Goal: Task Accomplishment & Management: Complete application form

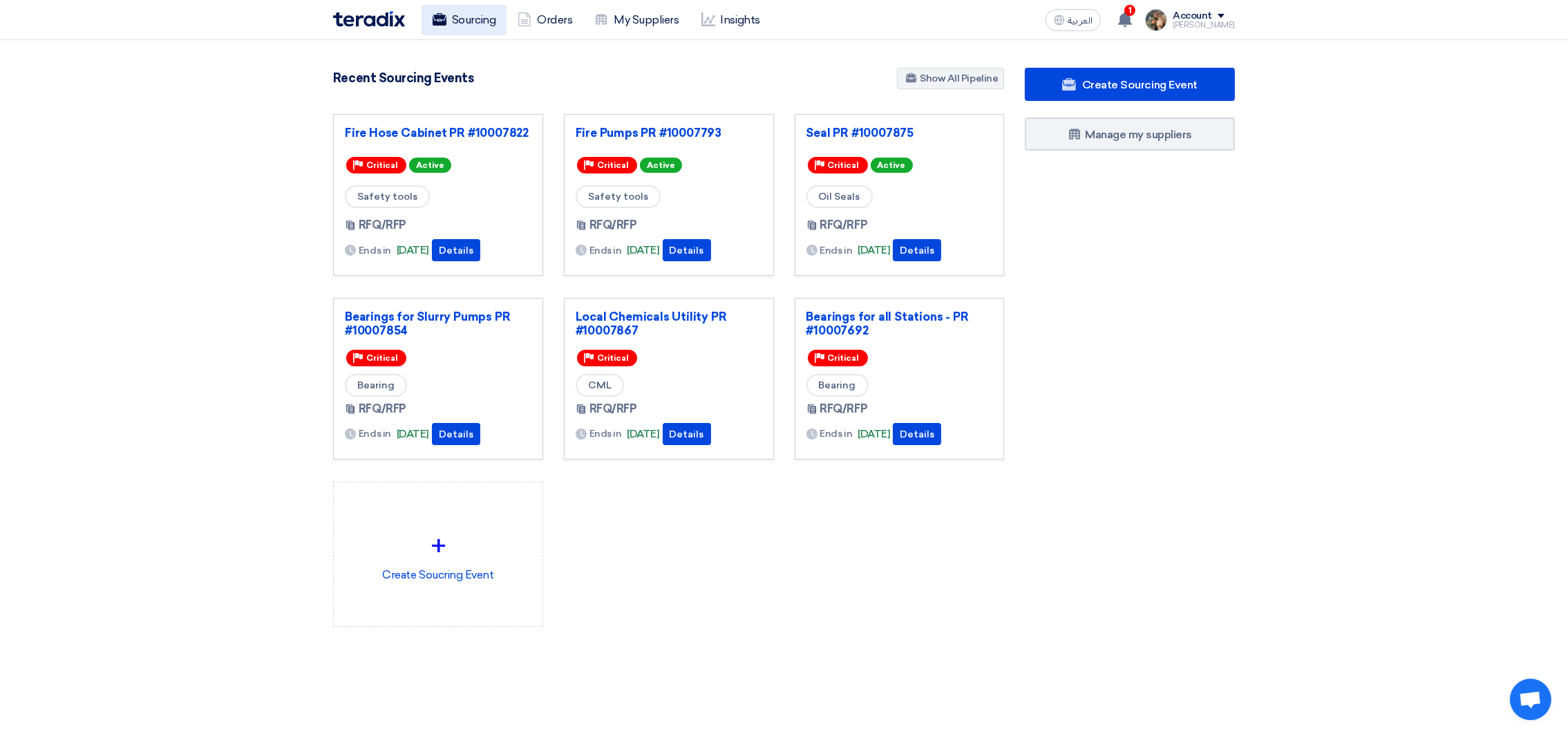
click at [442, 25] on icon at bounding box center [440, 19] width 14 height 14
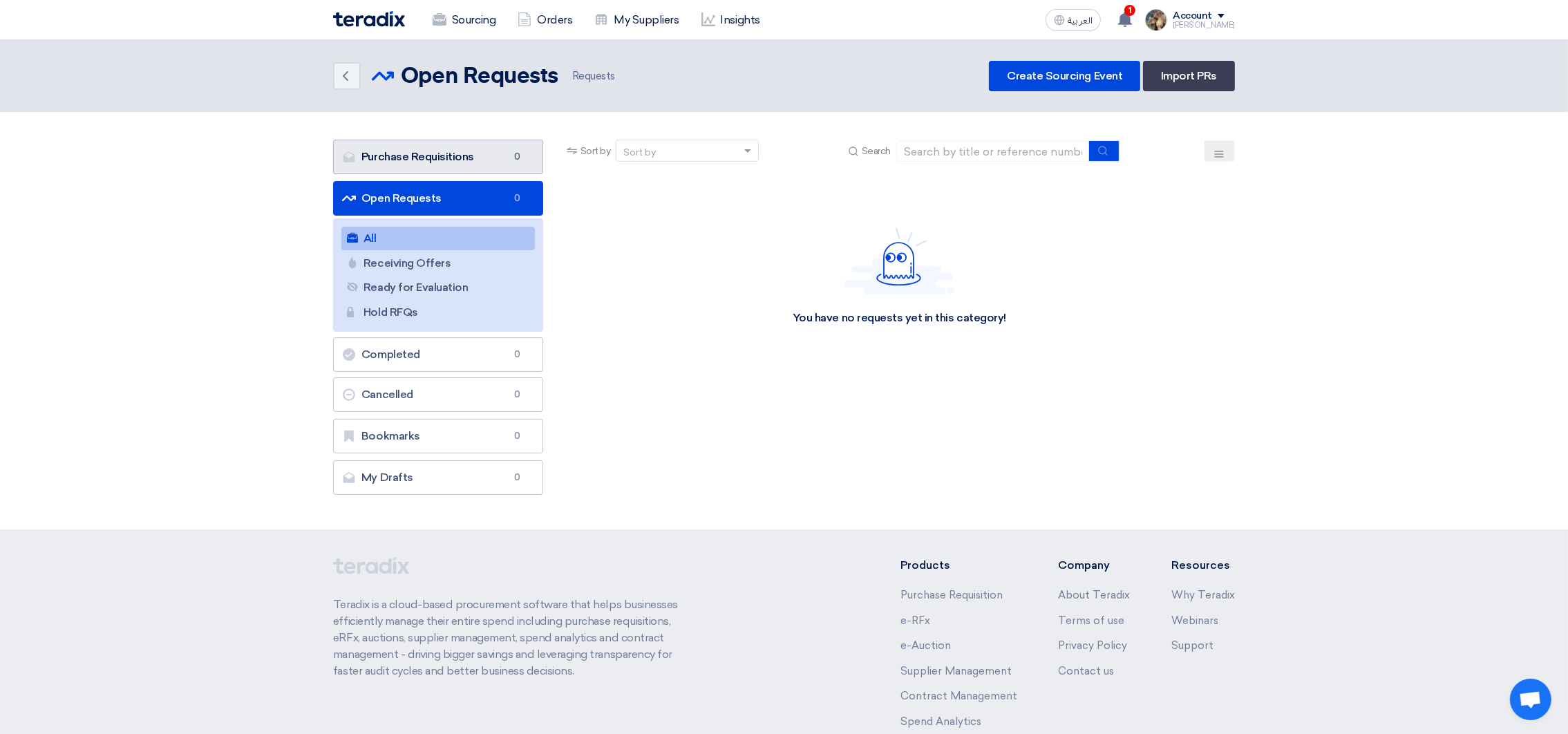
click at [391, 148] on link "Purchase Requisitions Purchase Requisitions 0" at bounding box center [437, 157] width 210 height 34
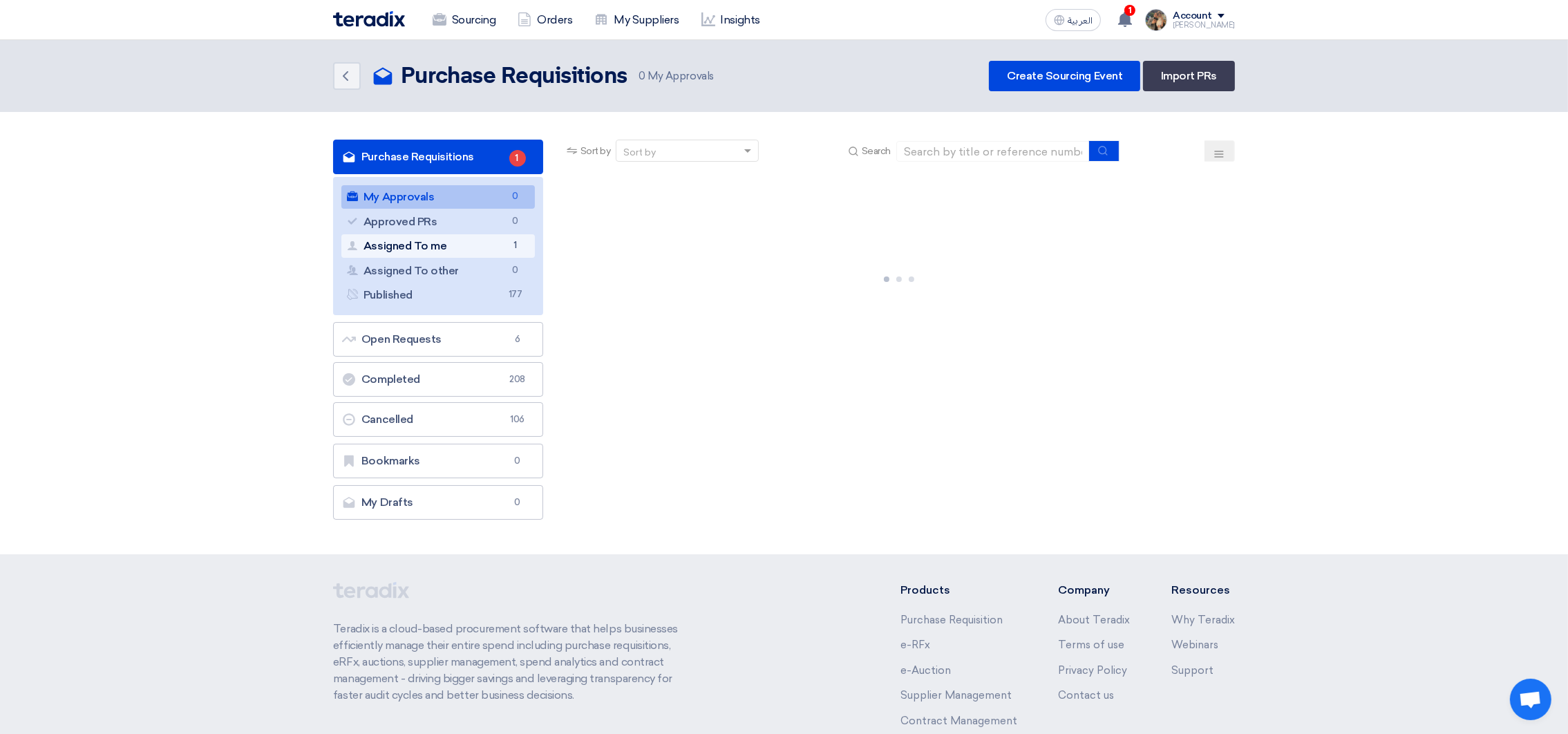
click at [479, 252] on link "Assigned To me Assigned To me 1" at bounding box center [437, 246] width 193 height 24
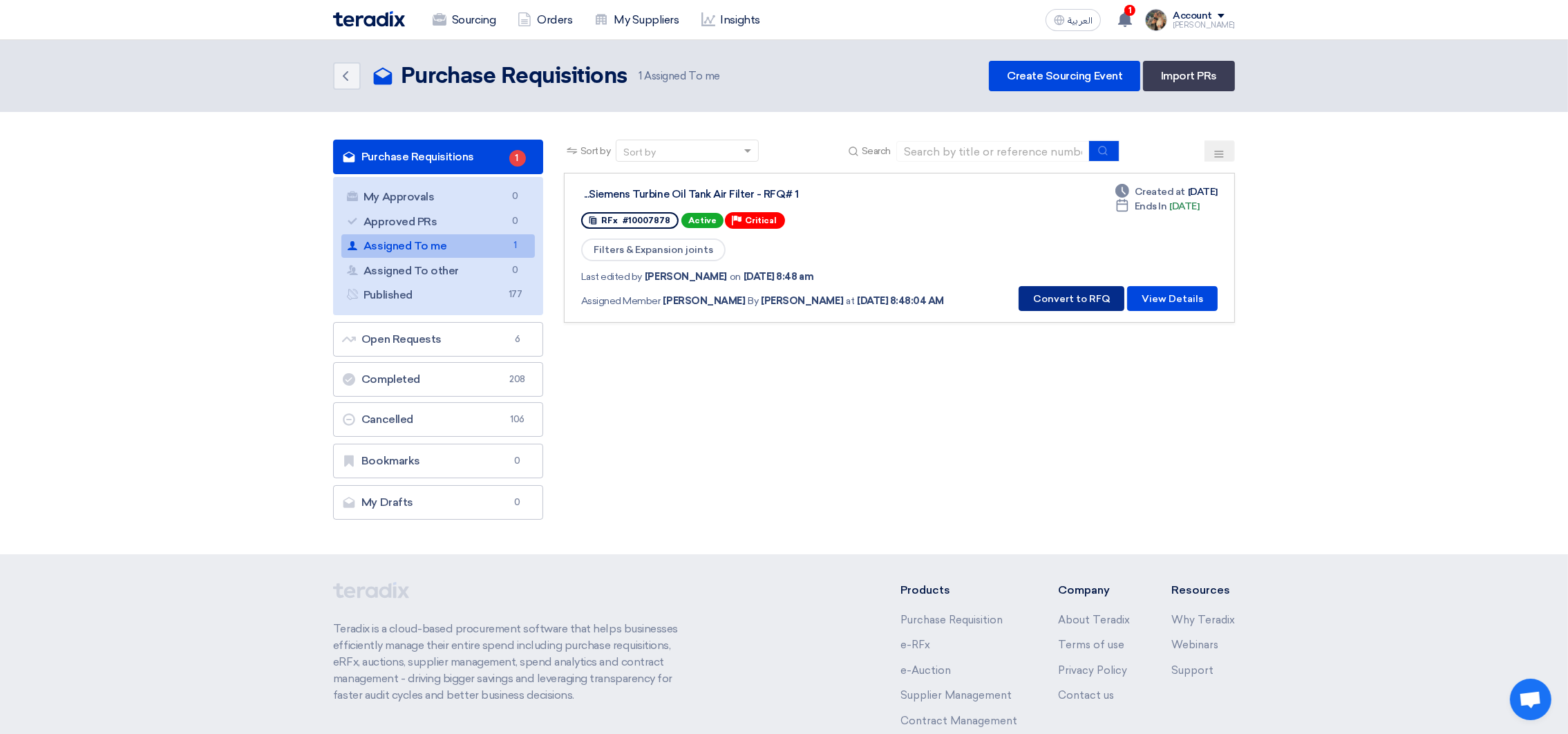
click at [1055, 296] on button "Convert to RFQ" at bounding box center [1071, 299] width 106 height 25
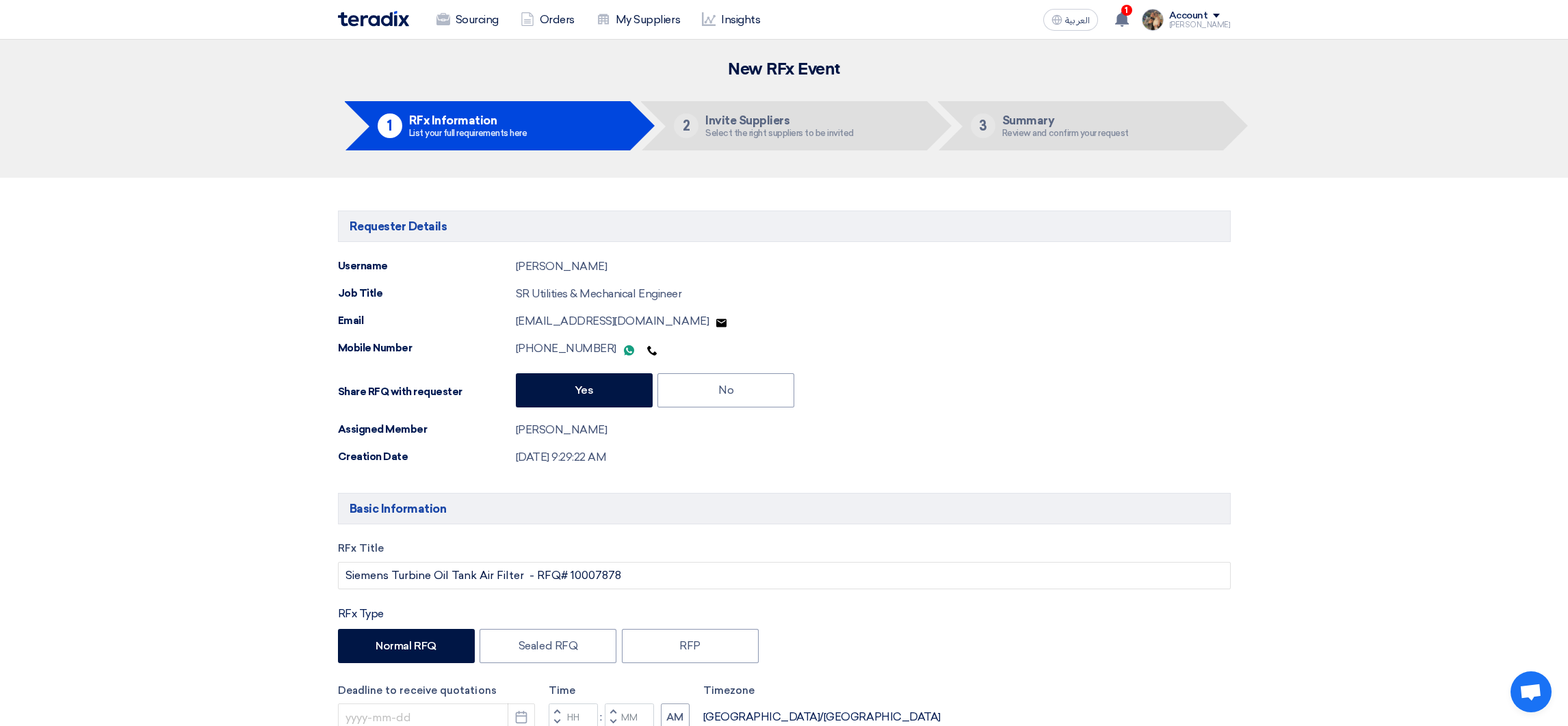
type input "10/17/2025"
type input "10"
type input "59"
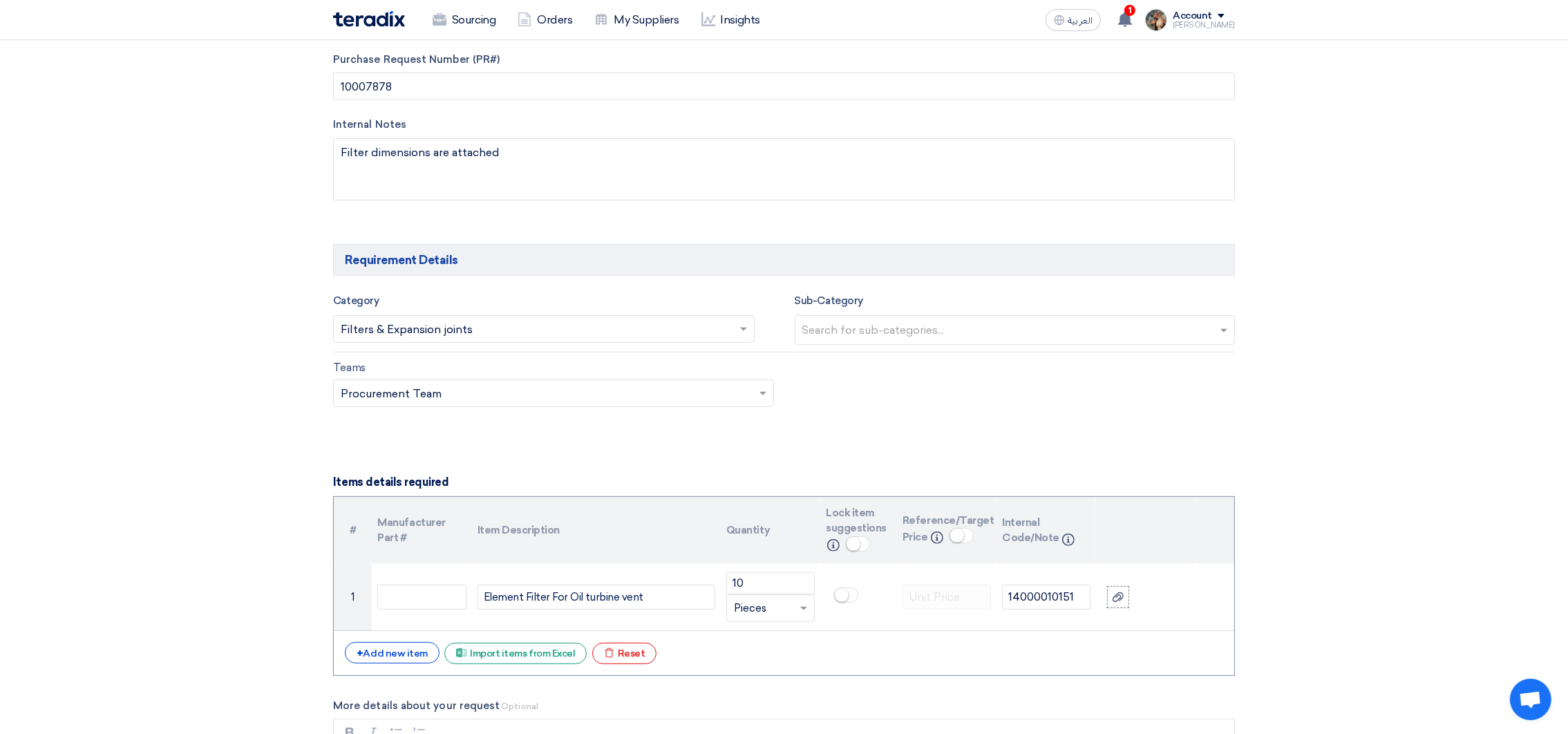
scroll to position [933, 0]
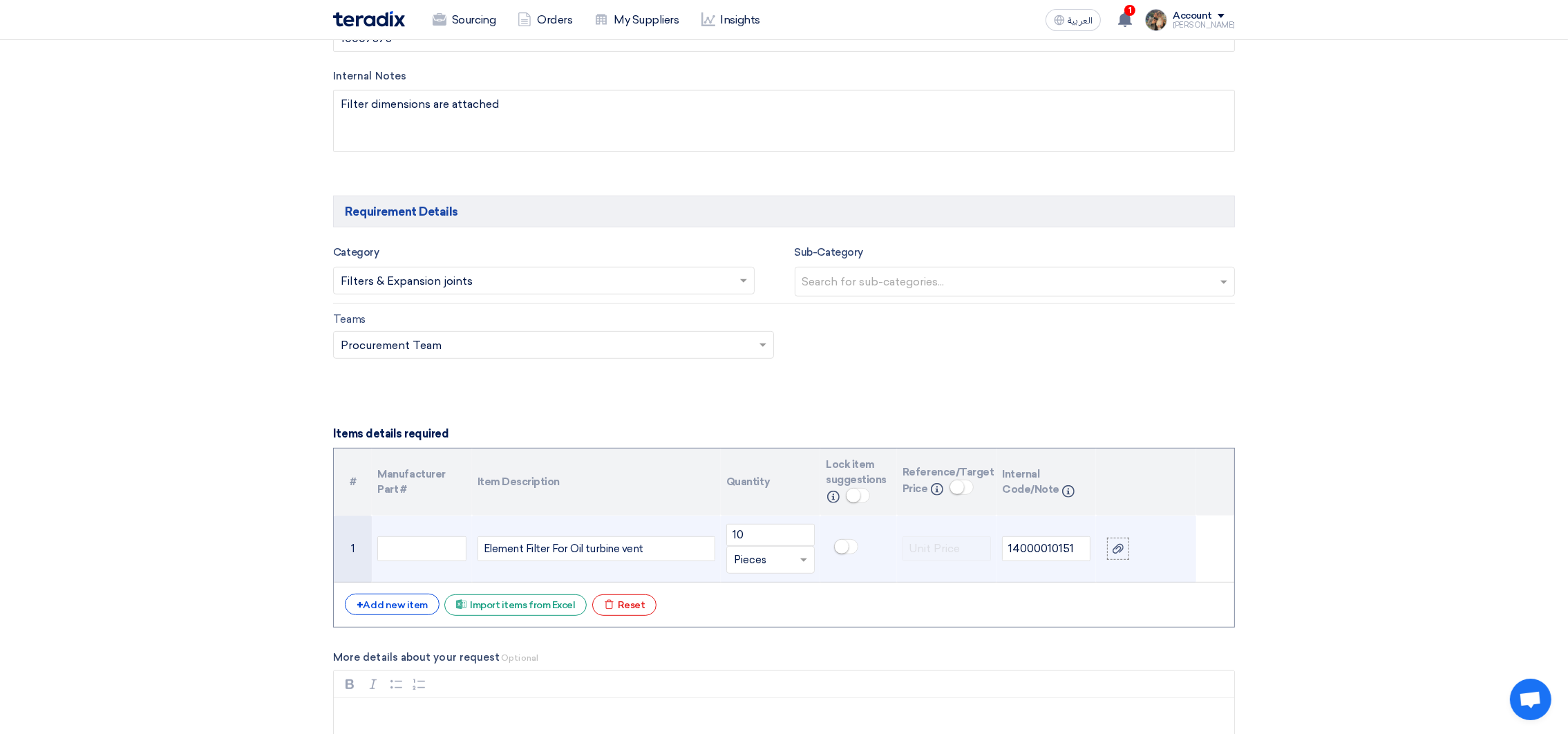
click at [508, 553] on div "Element Filter For Oil turbine vent" at bounding box center [596, 549] width 237 height 25
drag, startPoint x: 508, startPoint y: 553, endPoint x: 621, endPoint y: 555, distance: 113.0
click at [621, 555] on div "Element Filter For Oil turbine vent" at bounding box center [596, 549] width 237 height 25
copy div "Element Filter For Oil turbine vent"
click at [548, 555] on div "Element Filter For Oil turbine vent" at bounding box center [596, 549] width 237 height 25
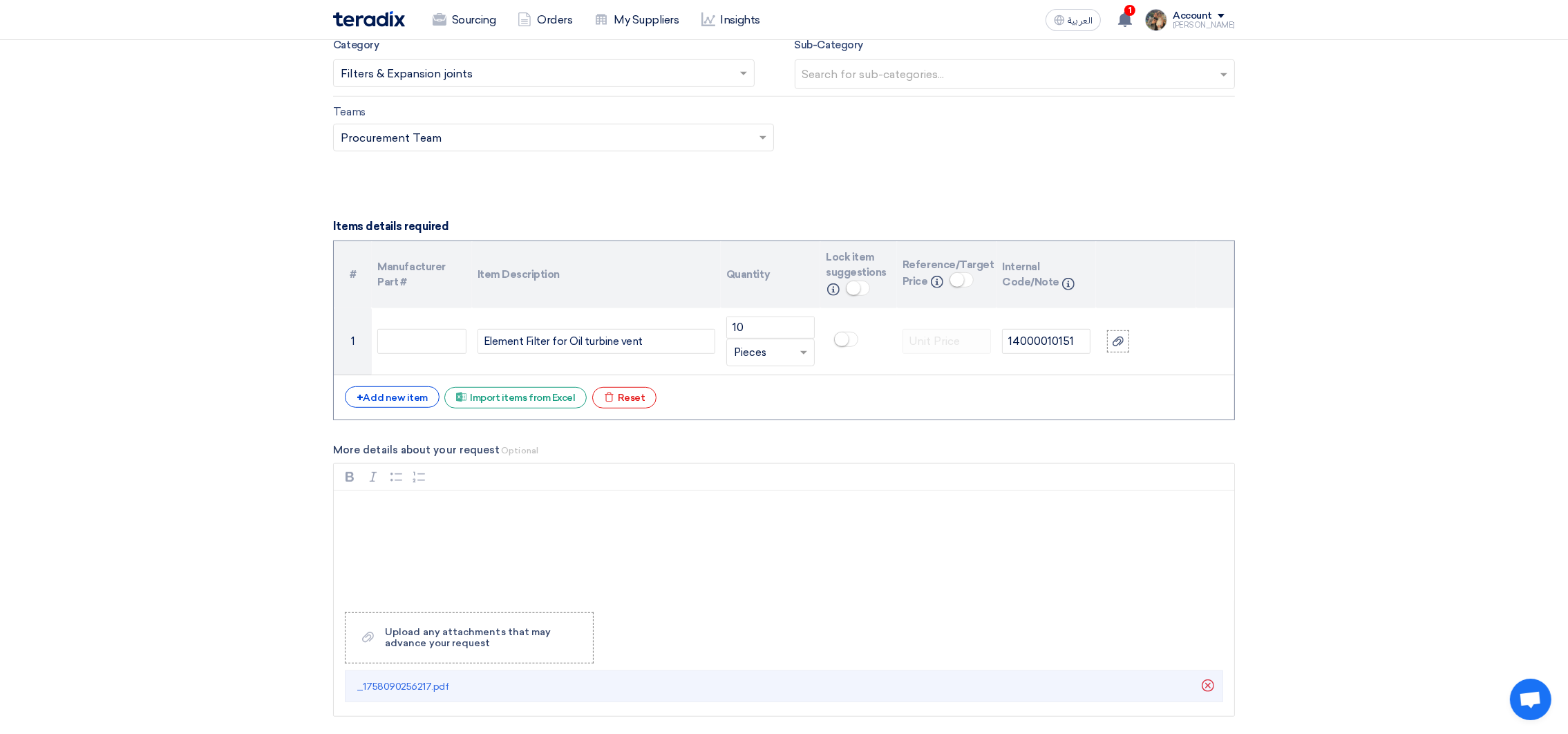
scroll to position [1660, 0]
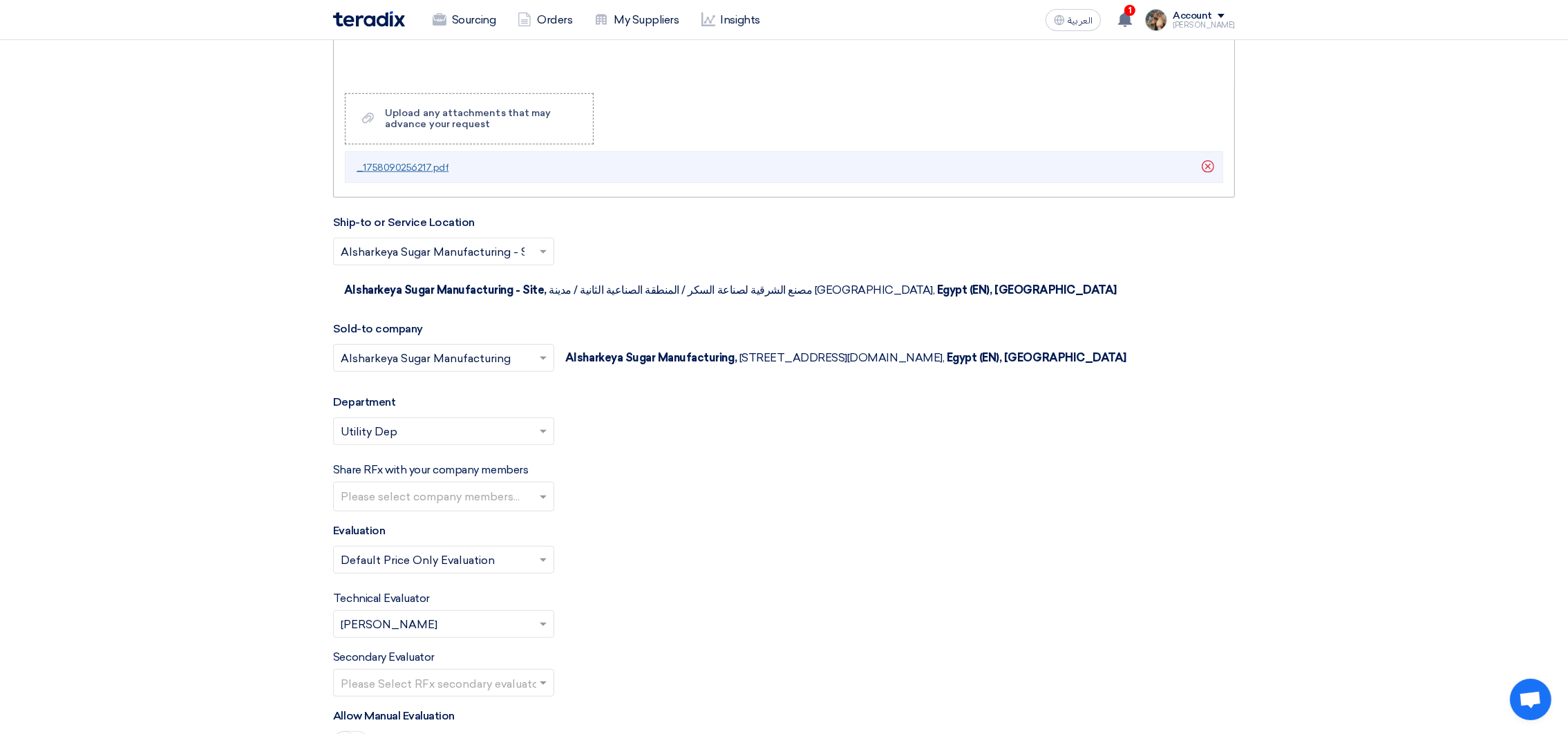
click at [405, 173] on span "_1758090256217.pdf" at bounding box center [402, 167] width 92 height 11
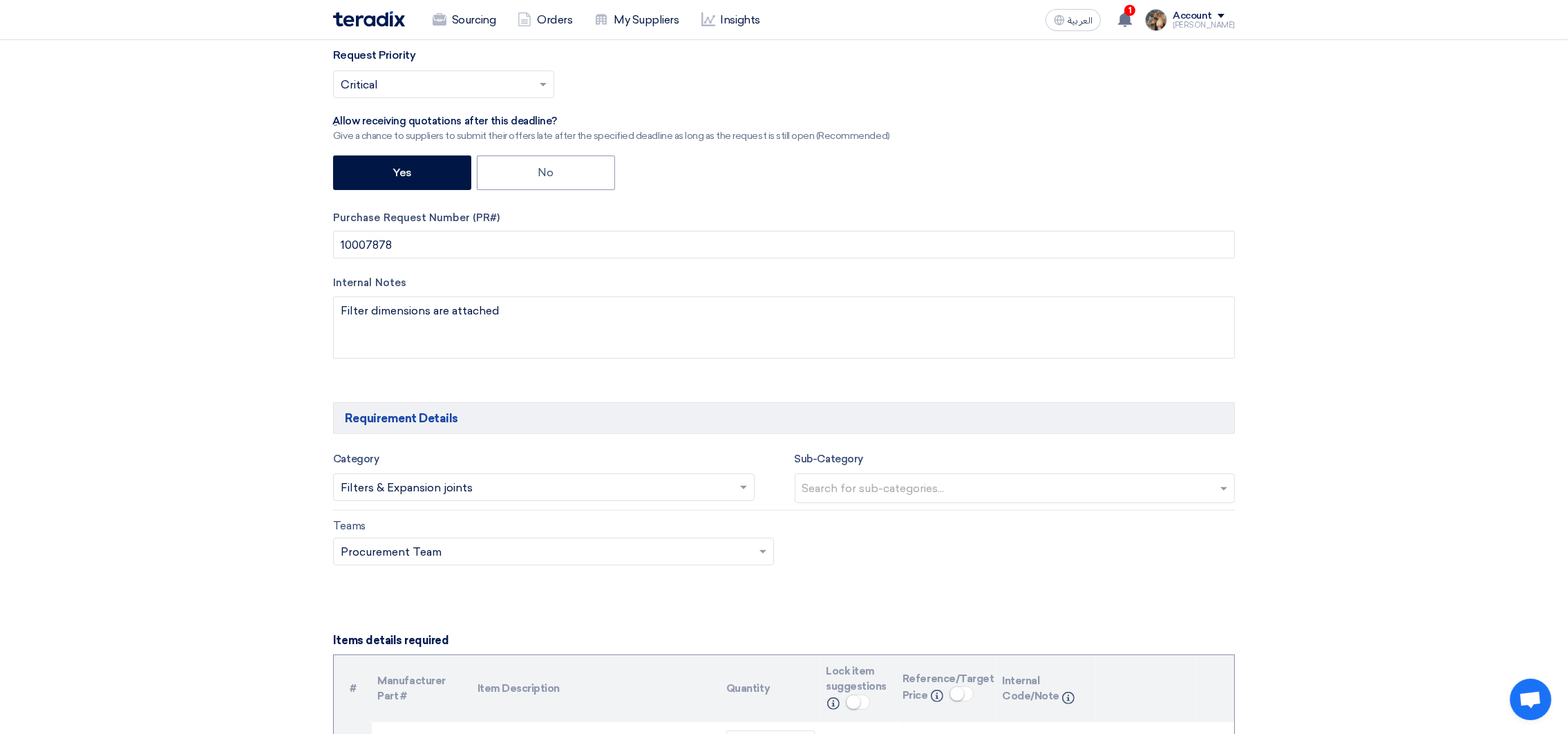
scroll to position [829, 0]
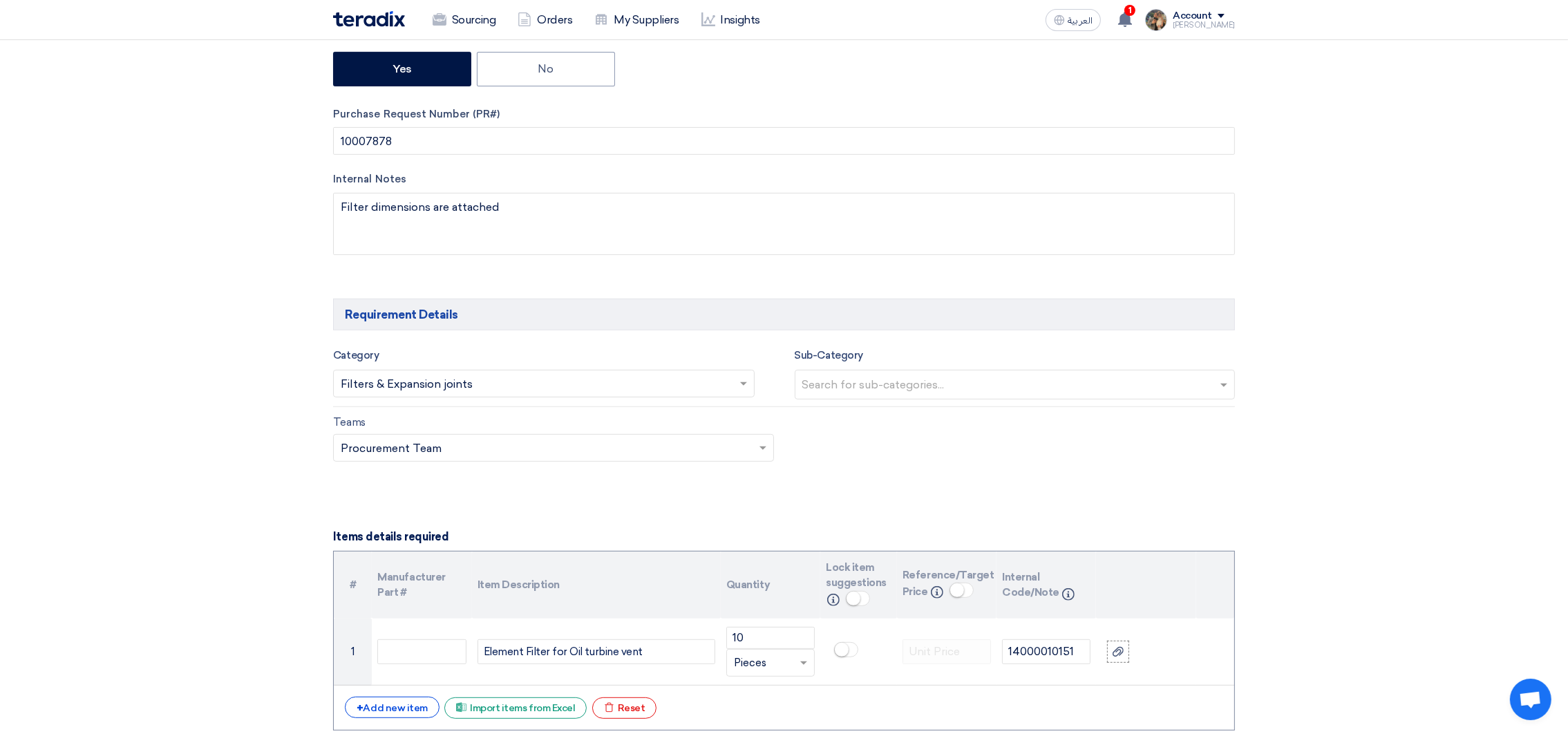
click at [545, 392] on input "text" at bounding box center [537, 386] width 392 height 23
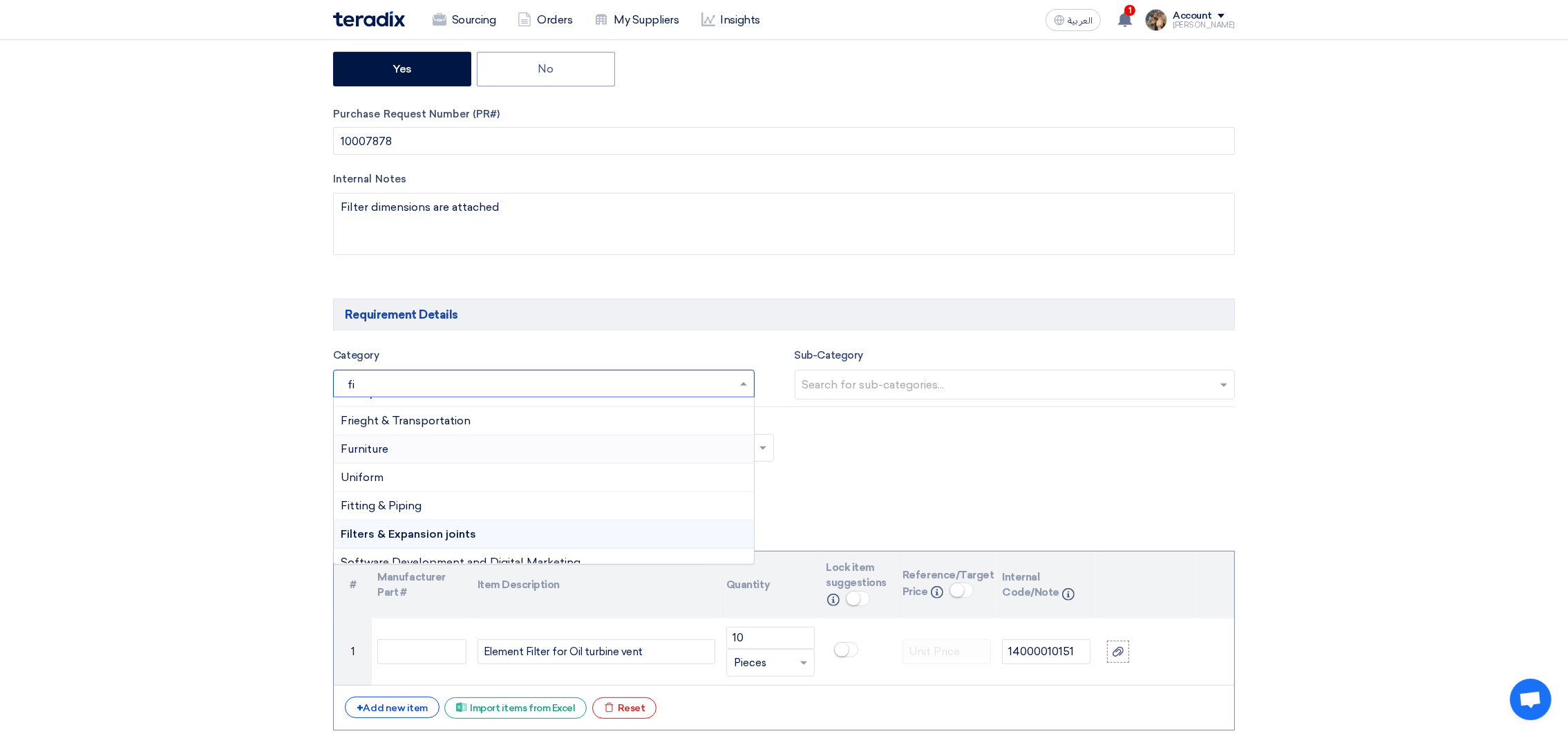
scroll to position [0, 0]
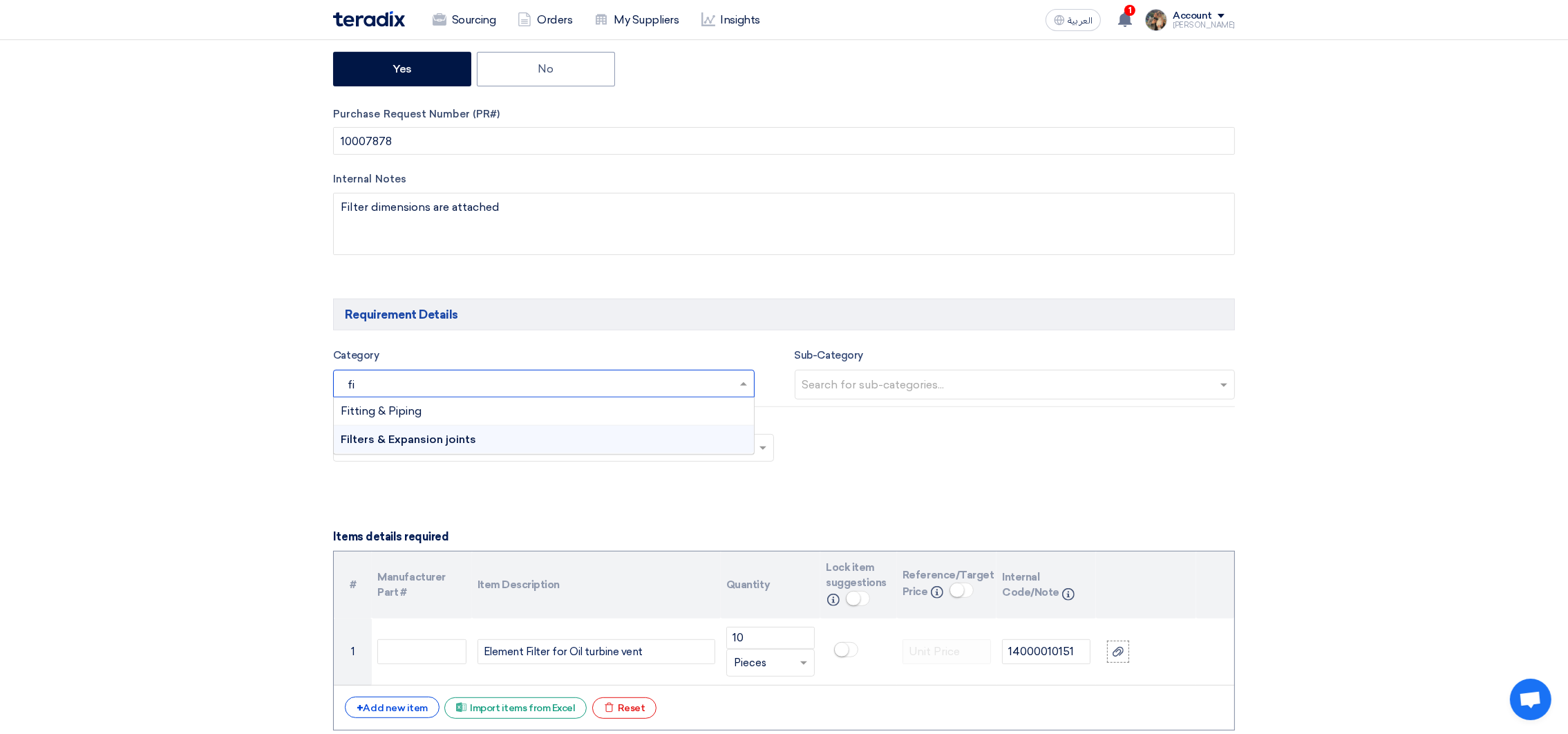
type input "fil"
click at [395, 418] on span "Filters & Expansion joints" at bounding box center [408, 411] width 135 height 13
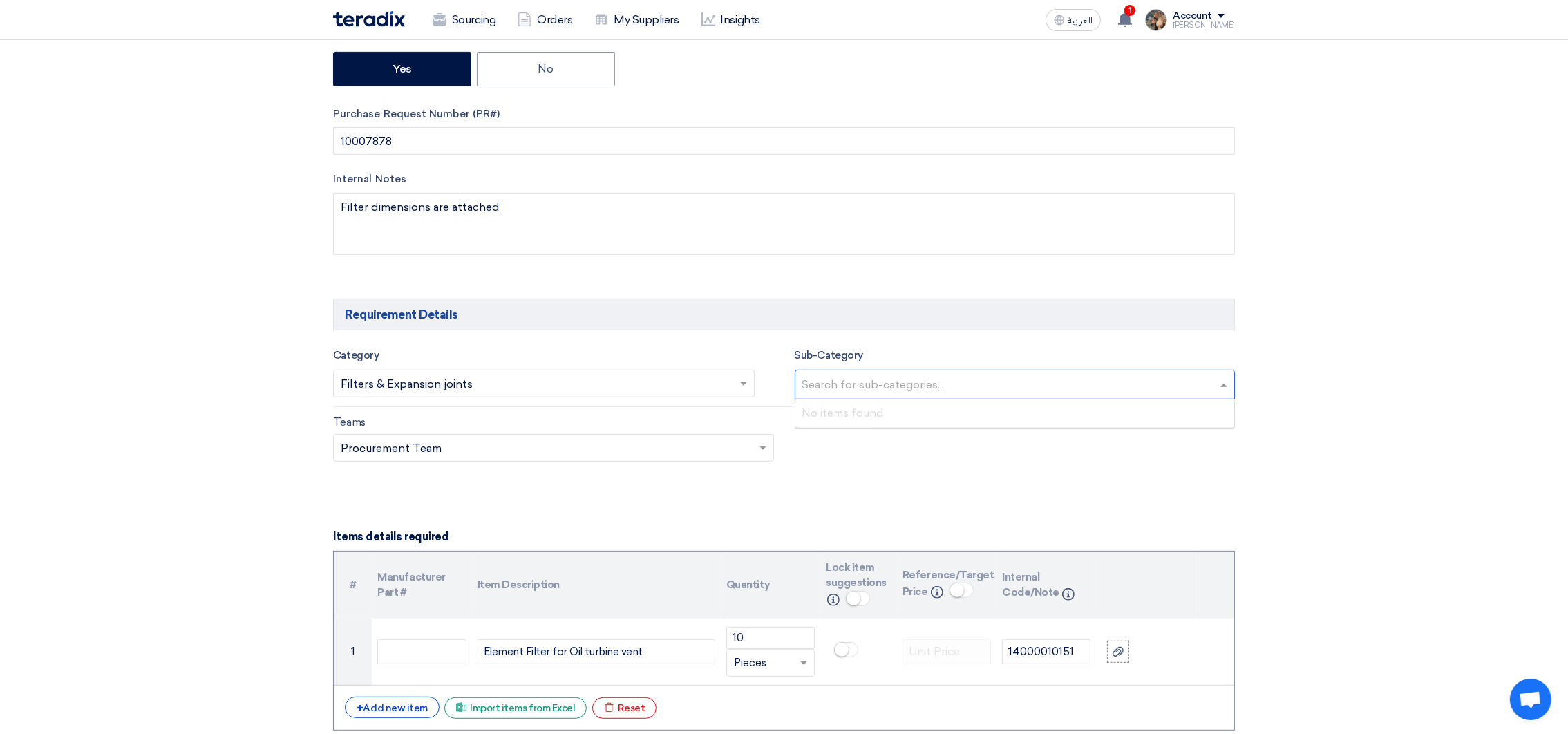
click at [823, 383] on input "text" at bounding box center [1017, 386] width 429 height 23
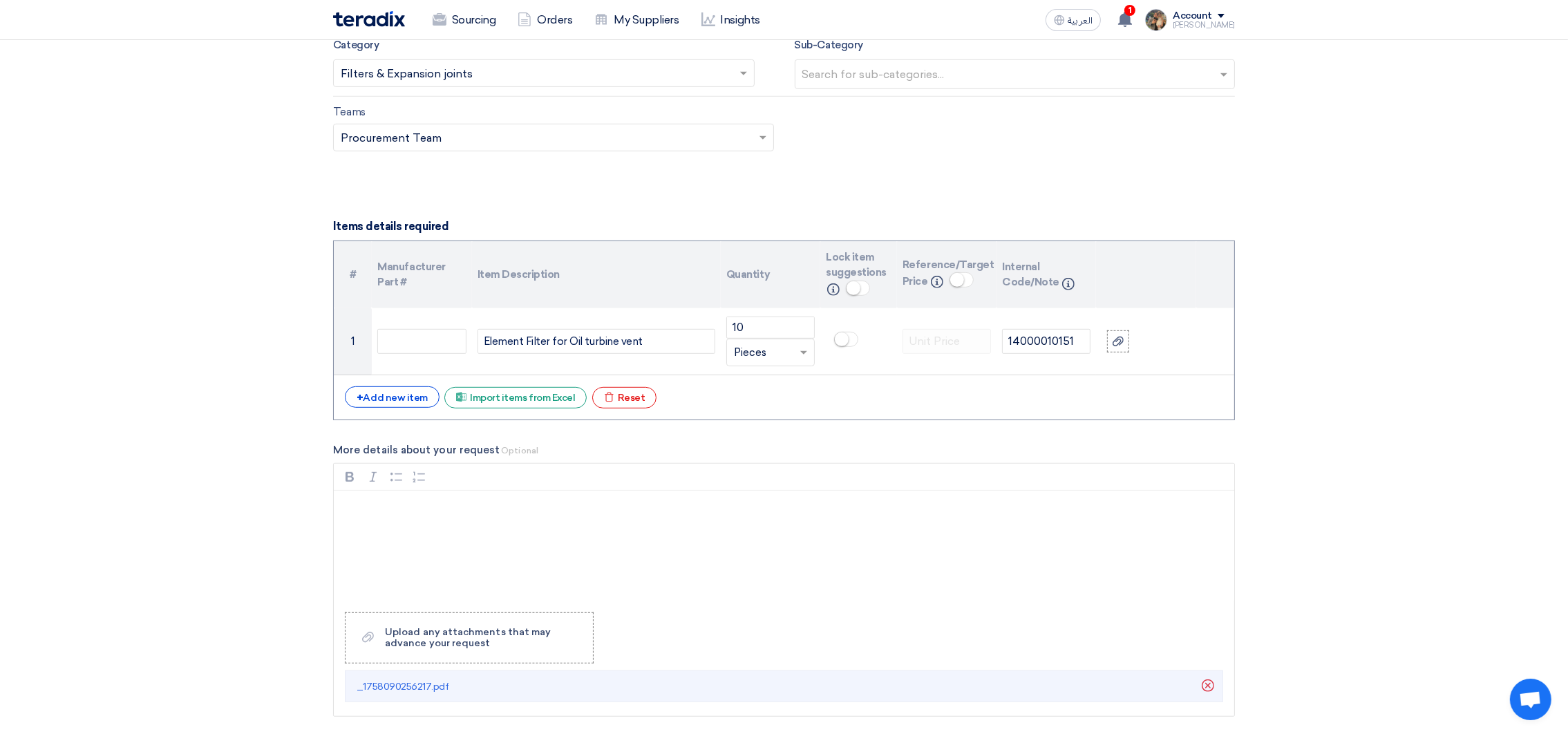
scroll to position [829, 0]
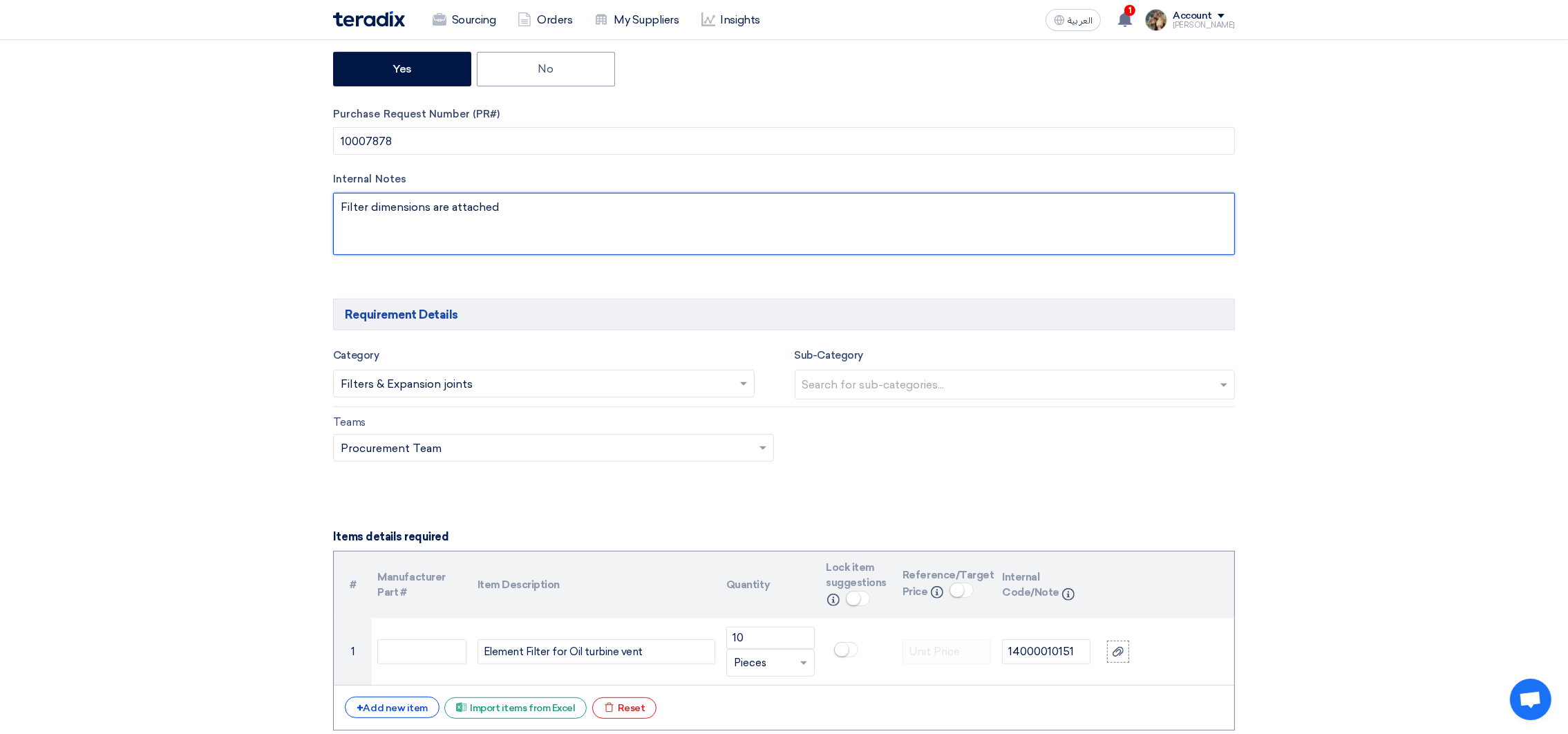
click at [351, 213] on textarea at bounding box center [783, 224] width 902 height 62
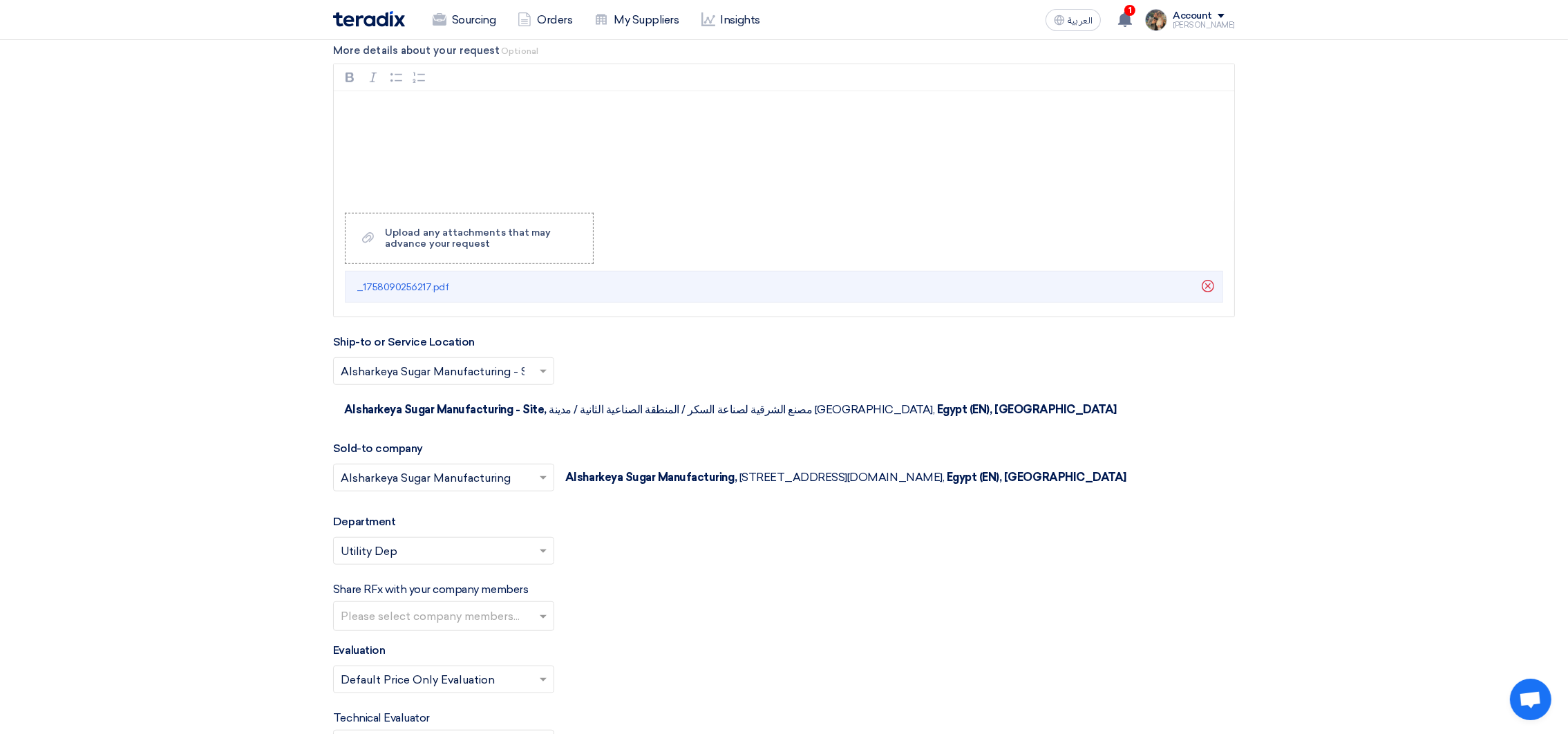
scroll to position [1347, 0]
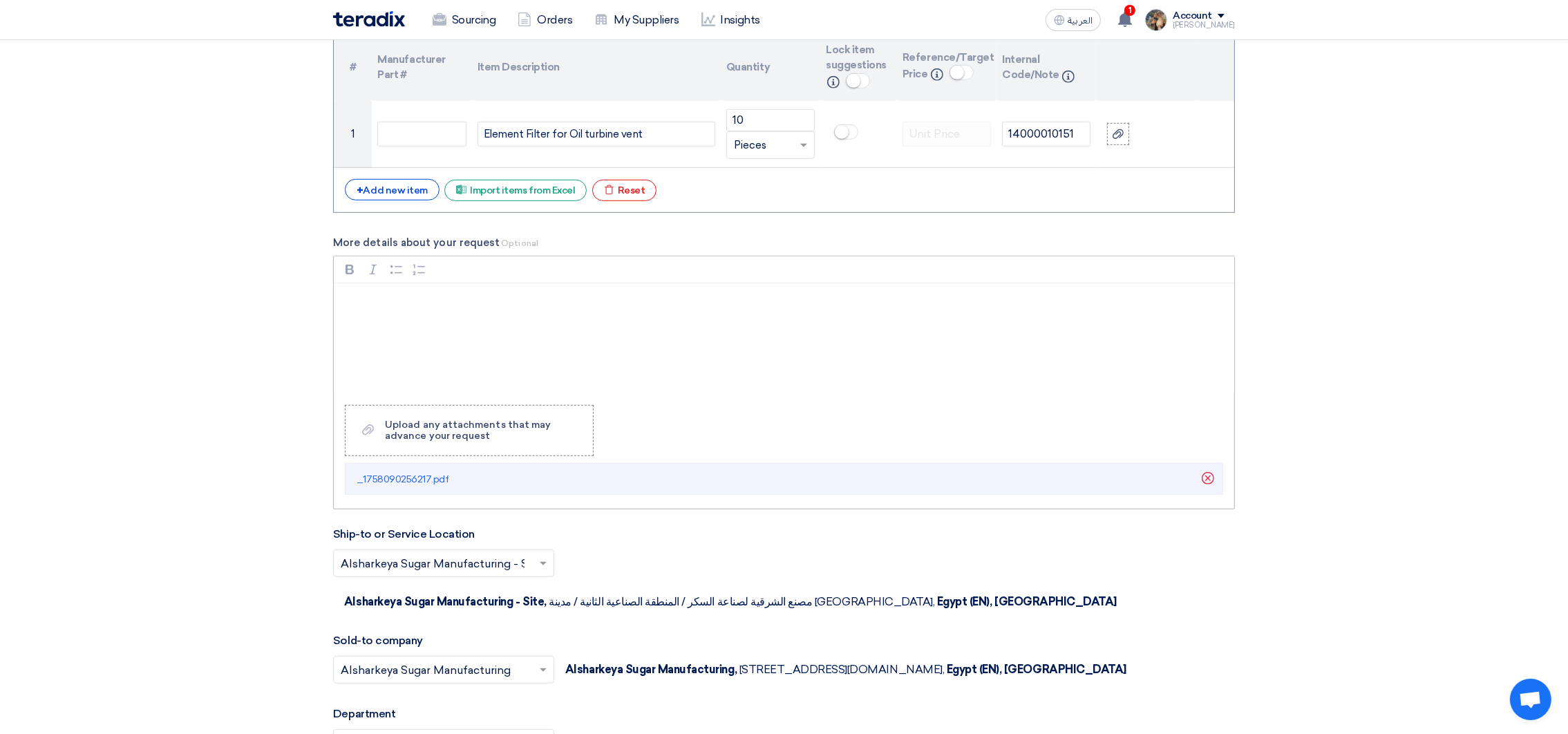
click at [362, 299] on p "Rich Text Editor, main" at bounding box center [789, 302] width 877 height 17
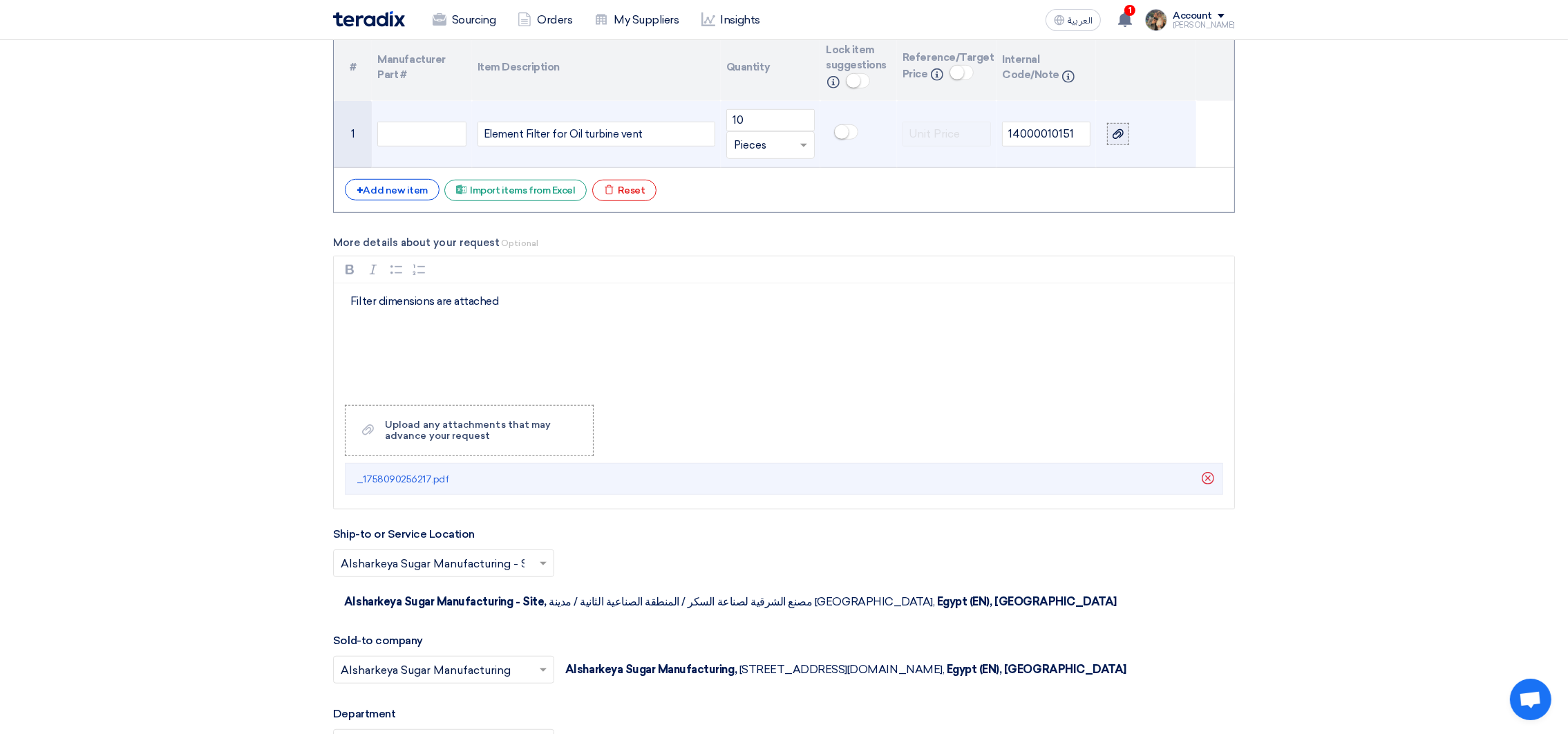
click at [1123, 139] on icon at bounding box center [1118, 134] width 11 height 11
click at [0, 0] on input "file" at bounding box center [0, 0] width 0 height 0
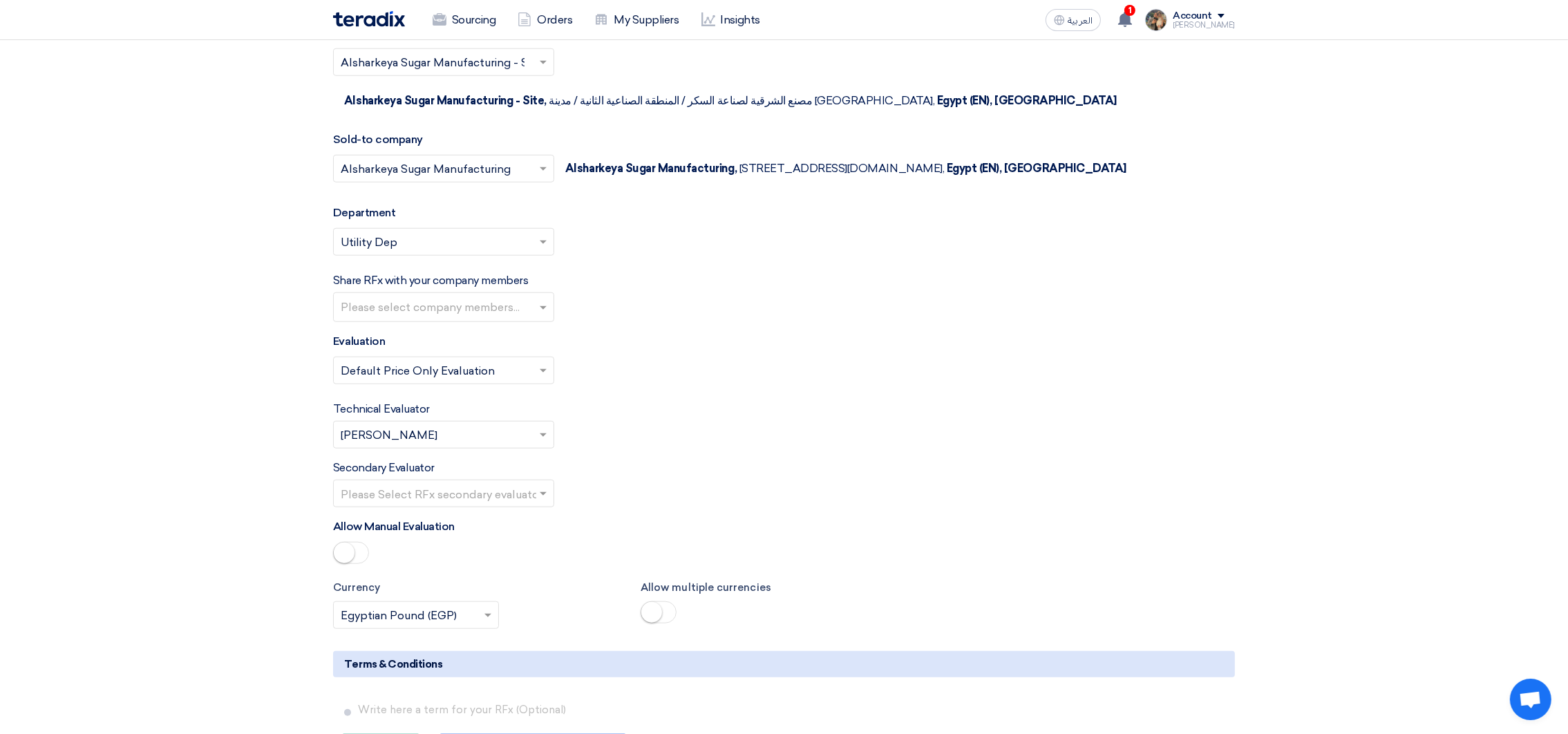
scroll to position [1866, 0]
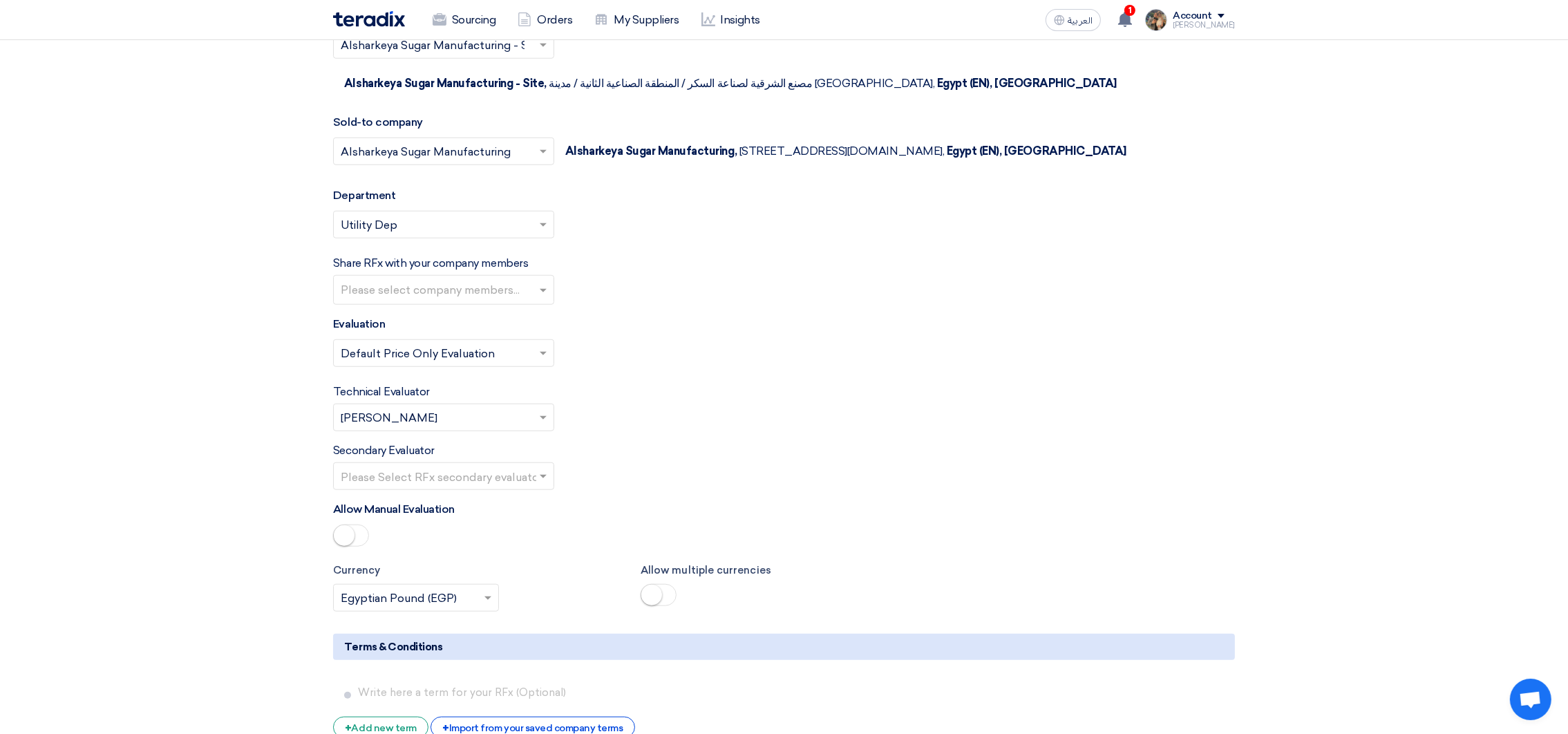
click at [476, 431] on input "text" at bounding box center [437, 419] width 192 height 23
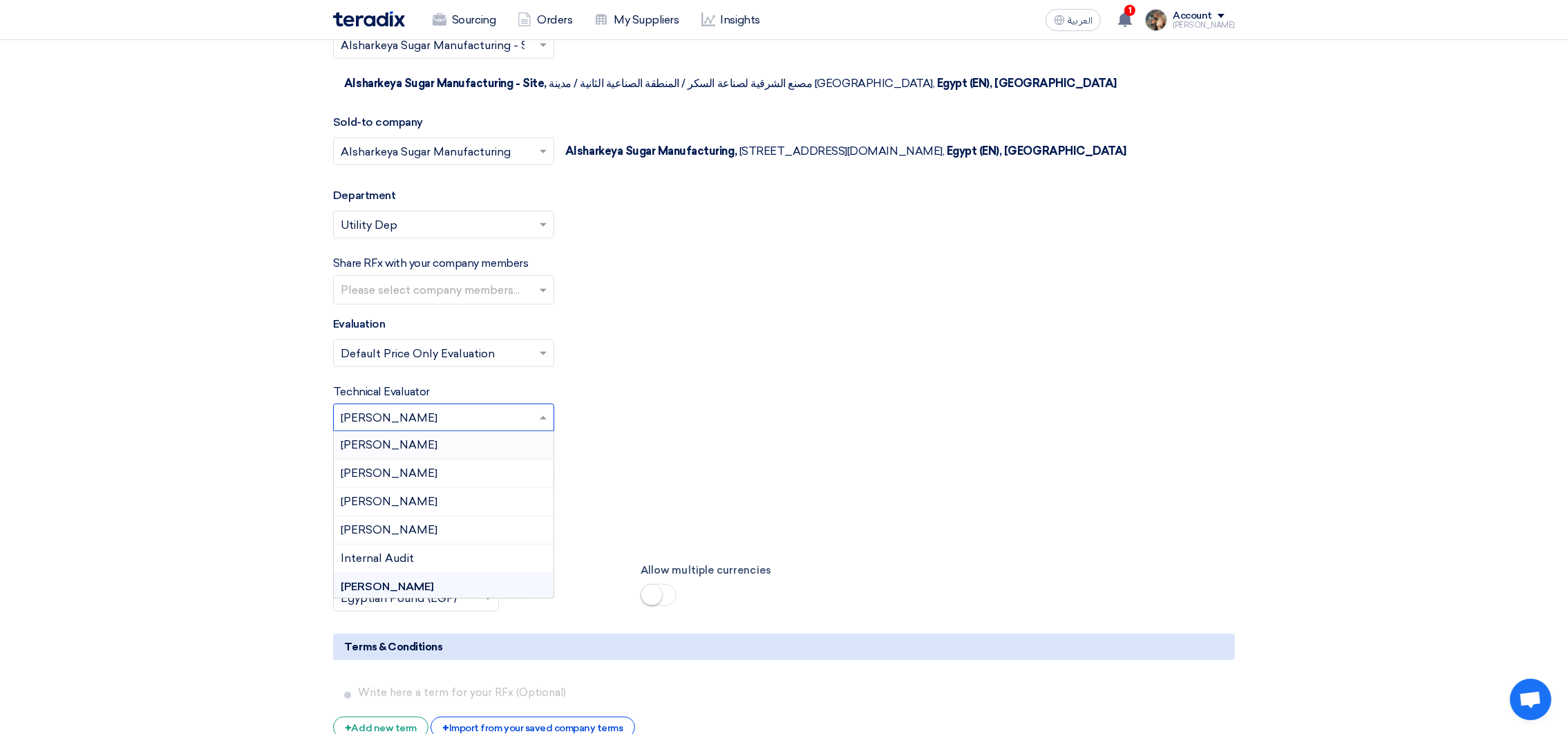
click at [417, 447] on span "[PERSON_NAME]" at bounding box center [389, 445] width 97 height 13
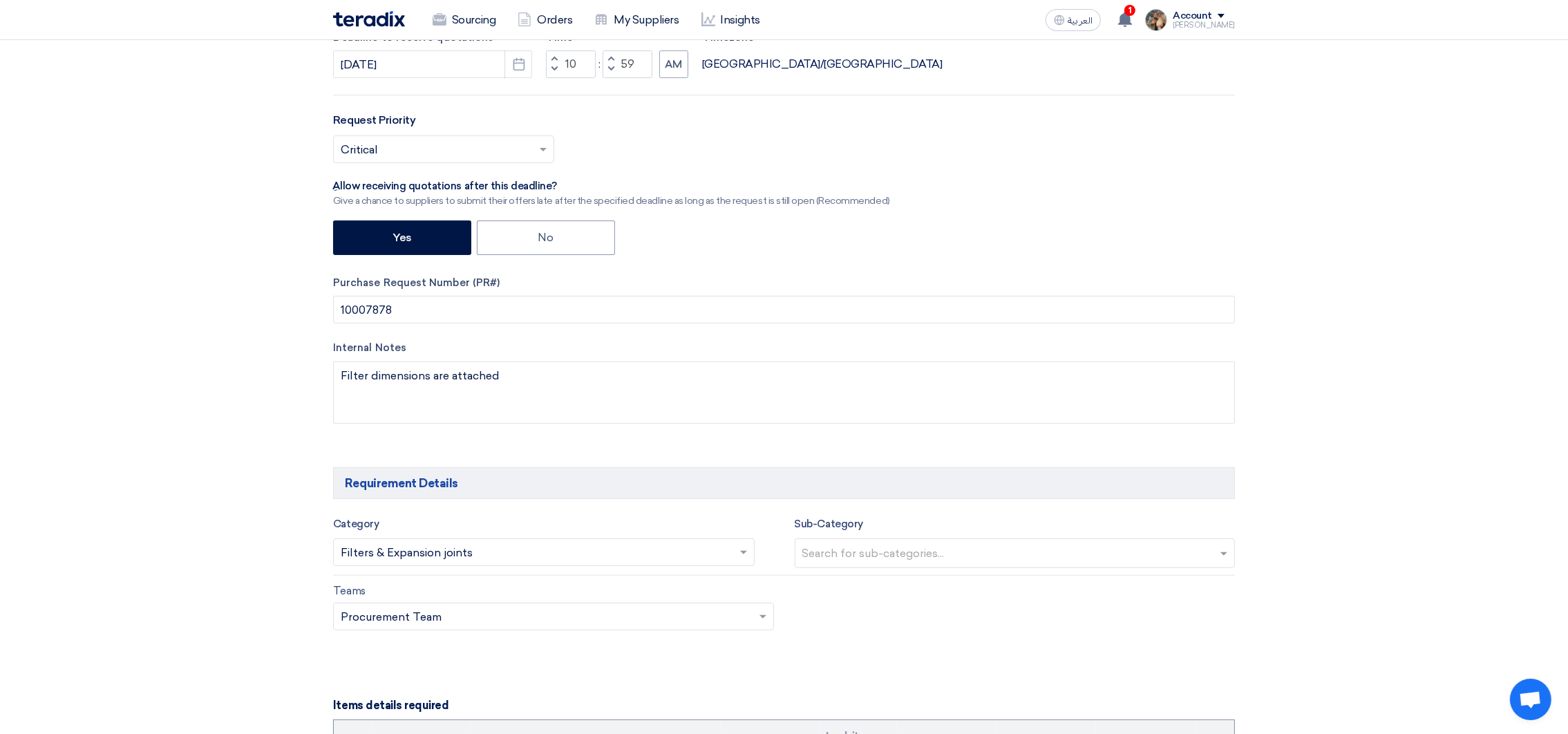
scroll to position [622, 0]
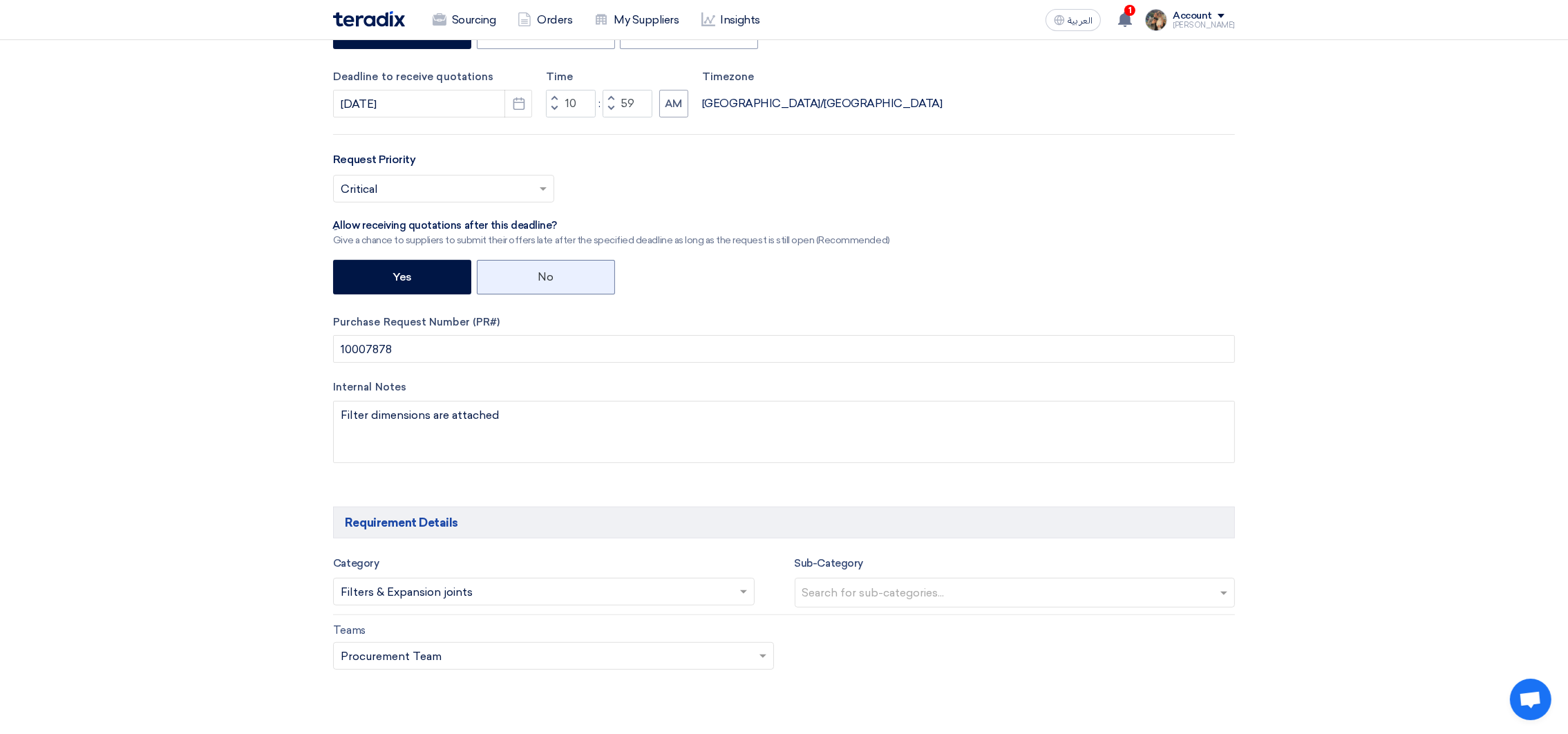
click at [557, 293] on label "No" at bounding box center [546, 276] width 138 height 34
click at [547, 281] on input "No" at bounding box center [543, 276] width 9 height 9
radio input "true"
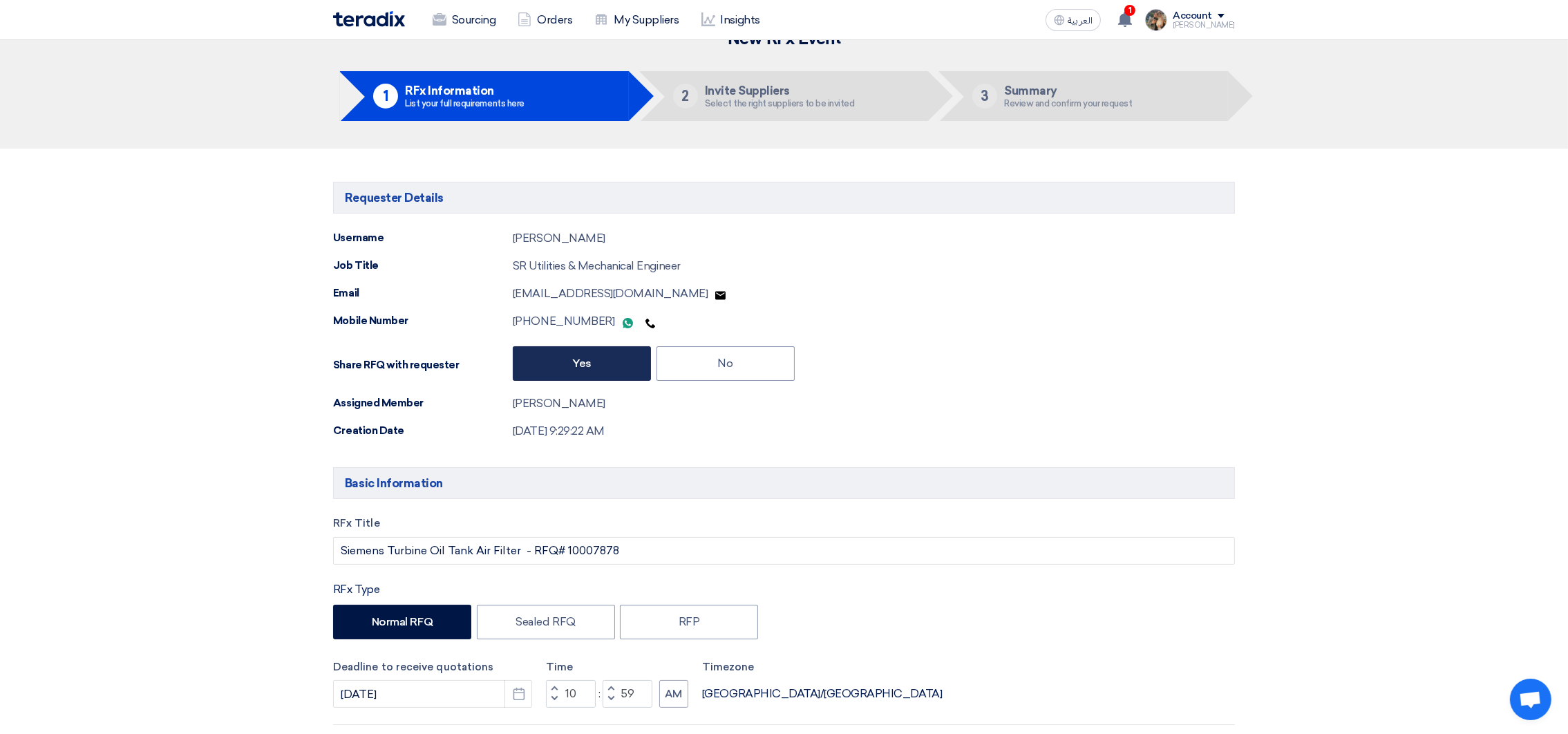
scroll to position [0, 0]
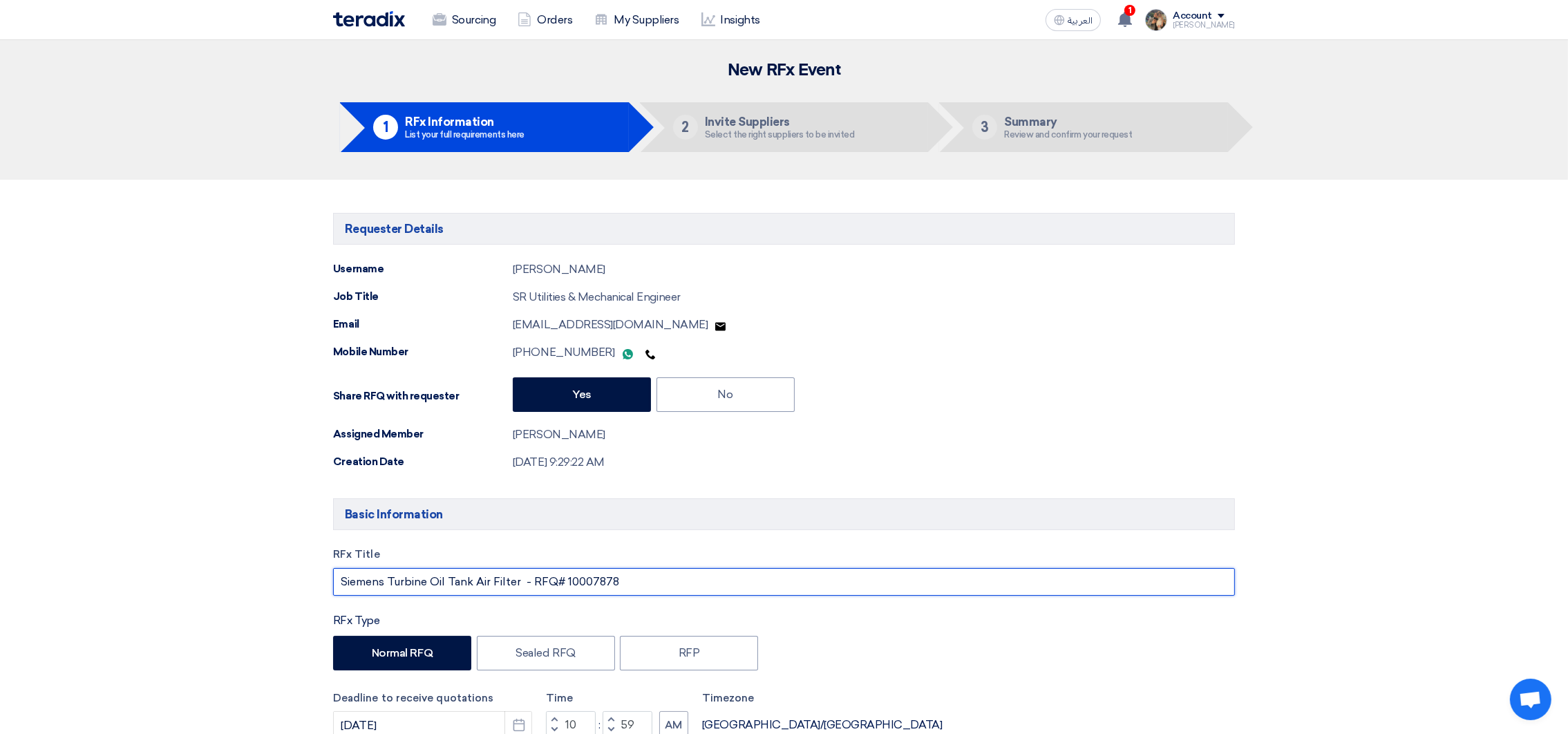
click at [549, 583] on input "Siemens Turbine Oil Tank Air Filter - RFQ# 10007878" at bounding box center [783, 582] width 902 height 27
click at [537, 583] on input "Siemens Turbine Oil Tank Air Filter - PR #10007878" at bounding box center [783, 582] width 902 height 27
drag, startPoint x: 537, startPoint y: 583, endPoint x: 637, endPoint y: 582, distance: 100.0
click at [637, 582] on input "Siemens Turbine Oil Tank Air Filter - PR #10007878" at bounding box center [783, 582] width 902 height 27
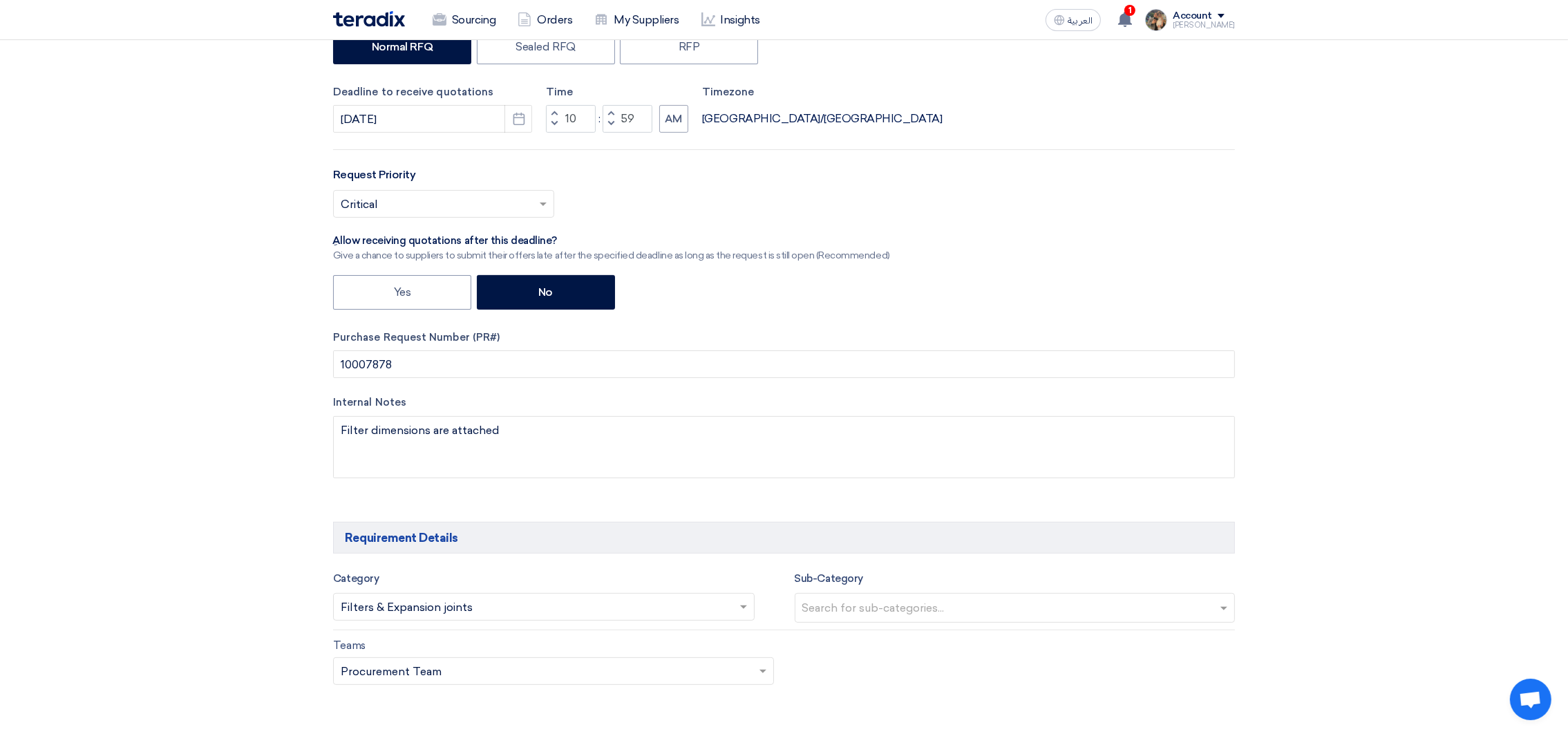
scroll to position [622, 0]
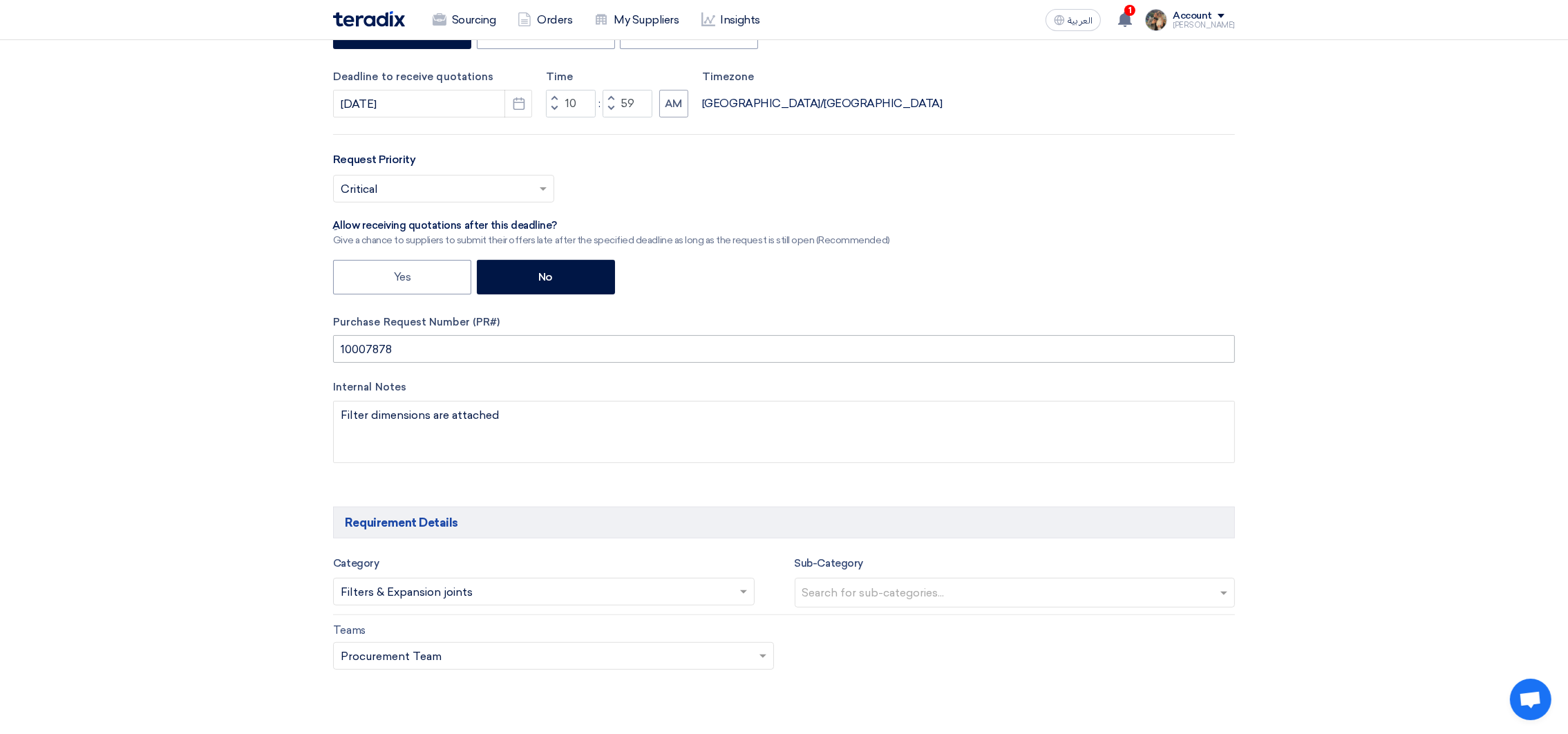
type input "Siemens Turbine Oil Tank Air Filter - PR #10007878"
drag, startPoint x: 413, startPoint y: 349, endPoint x: 299, endPoint y: 349, distance: 114.0
paste input "PR #"
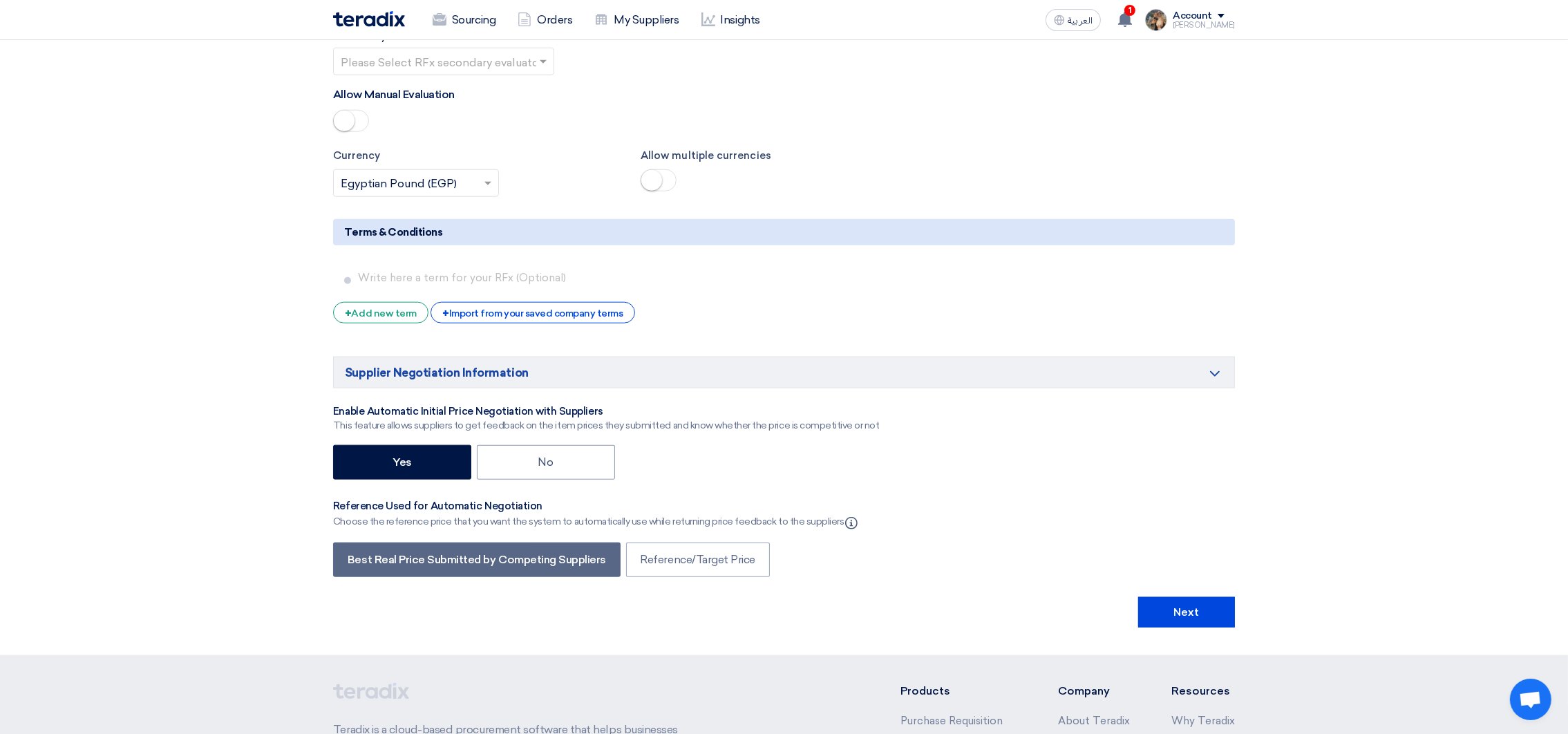
scroll to position [2522, 0]
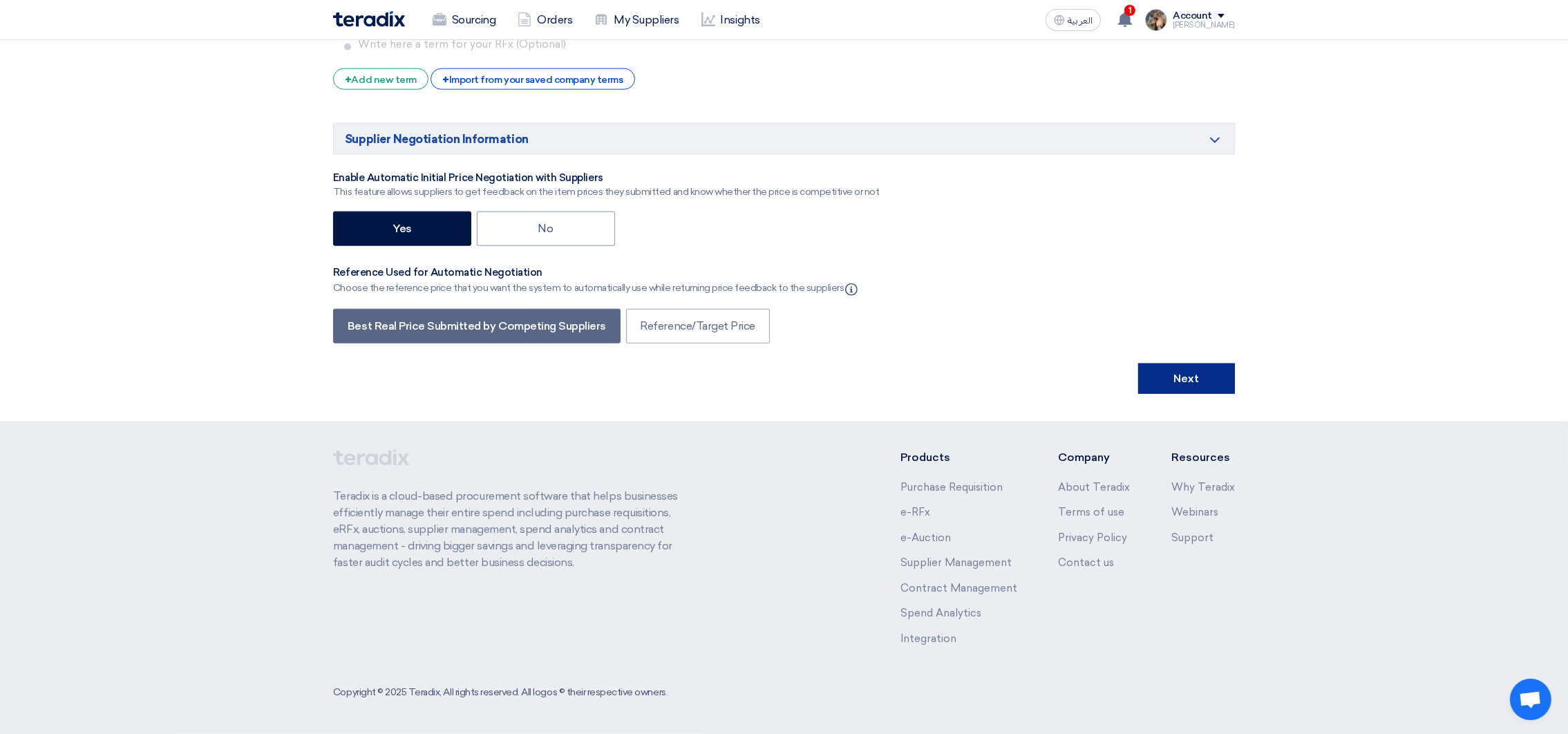
type input "PR #10007878"
click at [1220, 374] on button "Next" at bounding box center [1186, 379] width 97 height 31
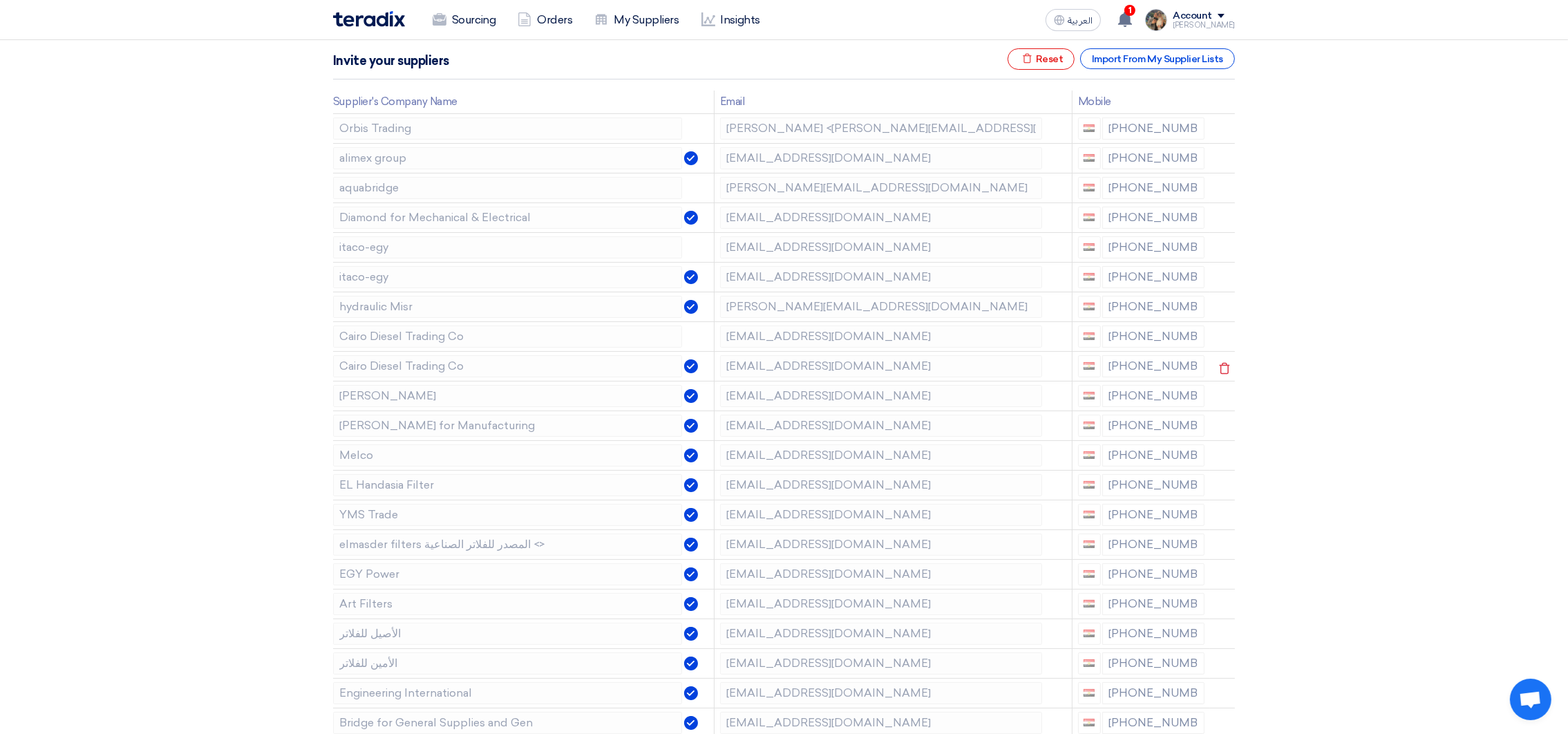
scroll to position [310, 0]
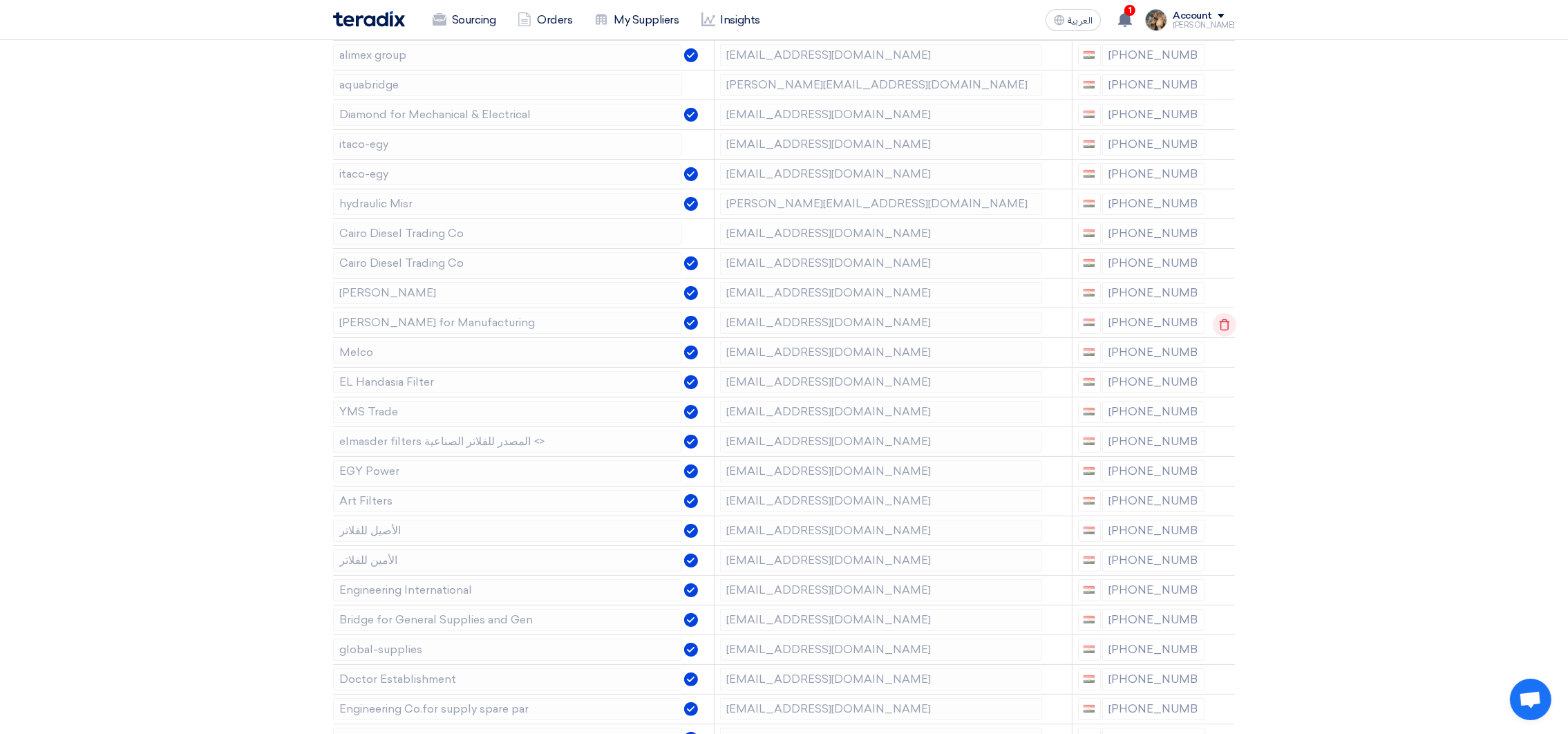
click at [1226, 323] on use at bounding box center [1225, 324] width 11 height 11
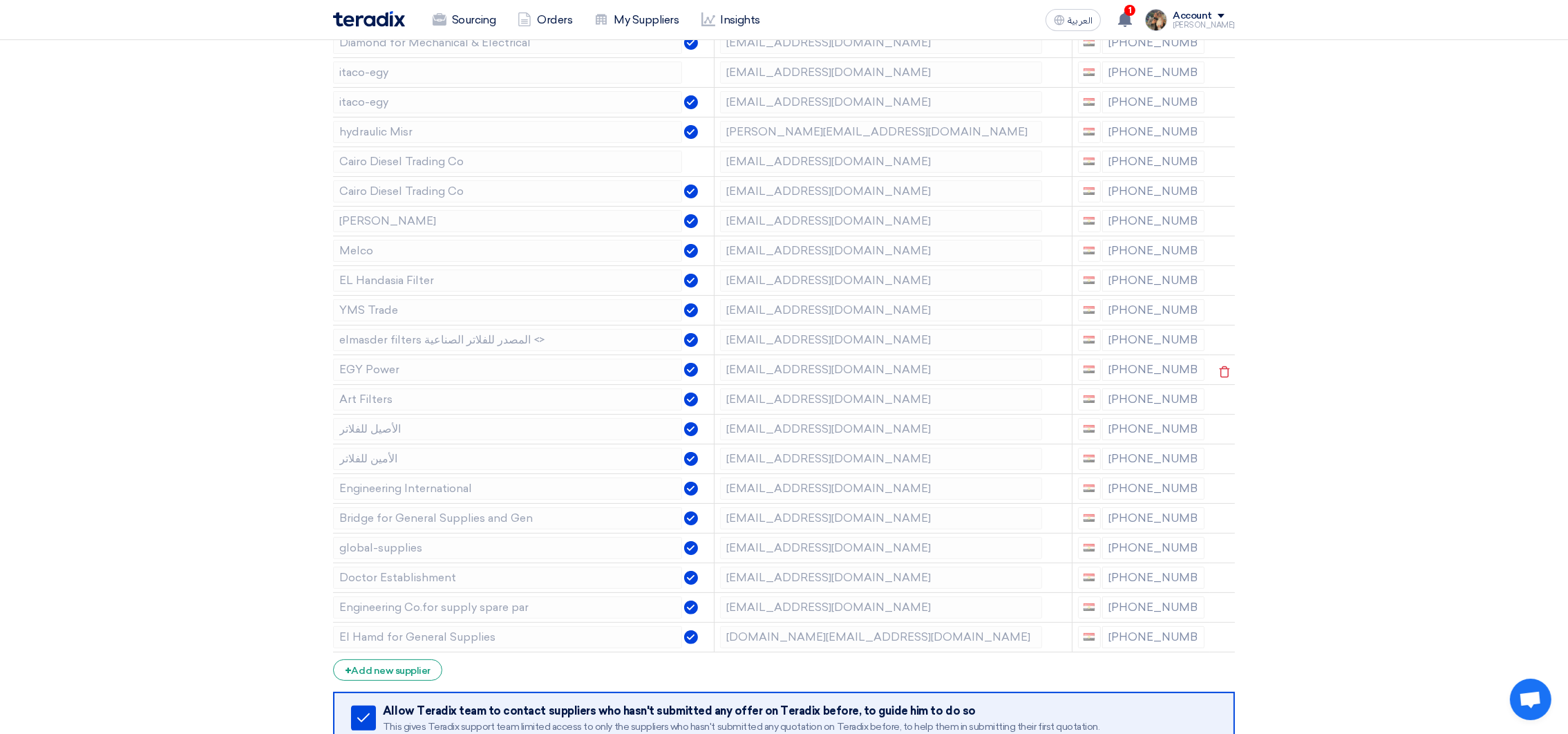
scroll to position [415, 0]
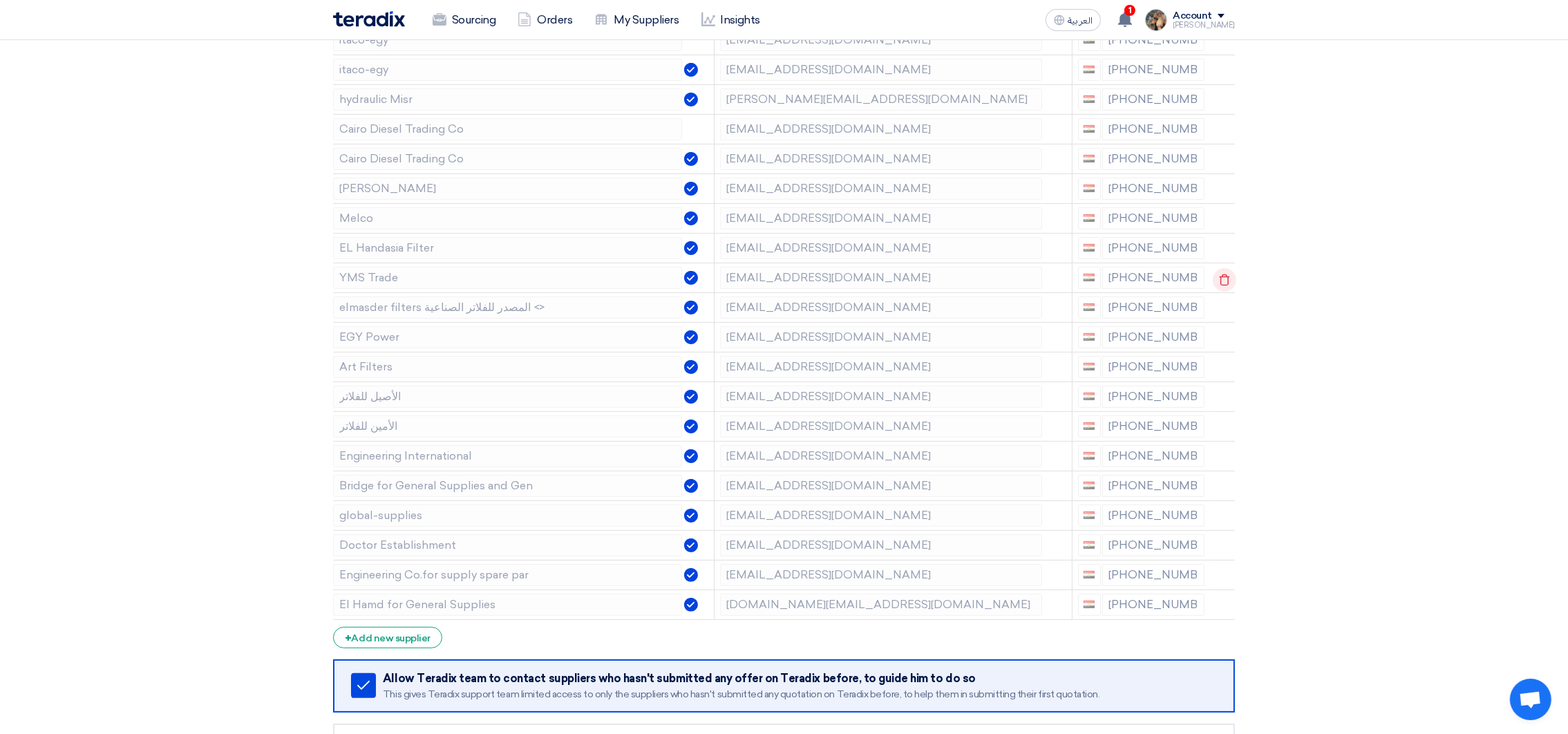
click at [1217, 284] on icon at bounding box center [1224, 280] width 24 height 24
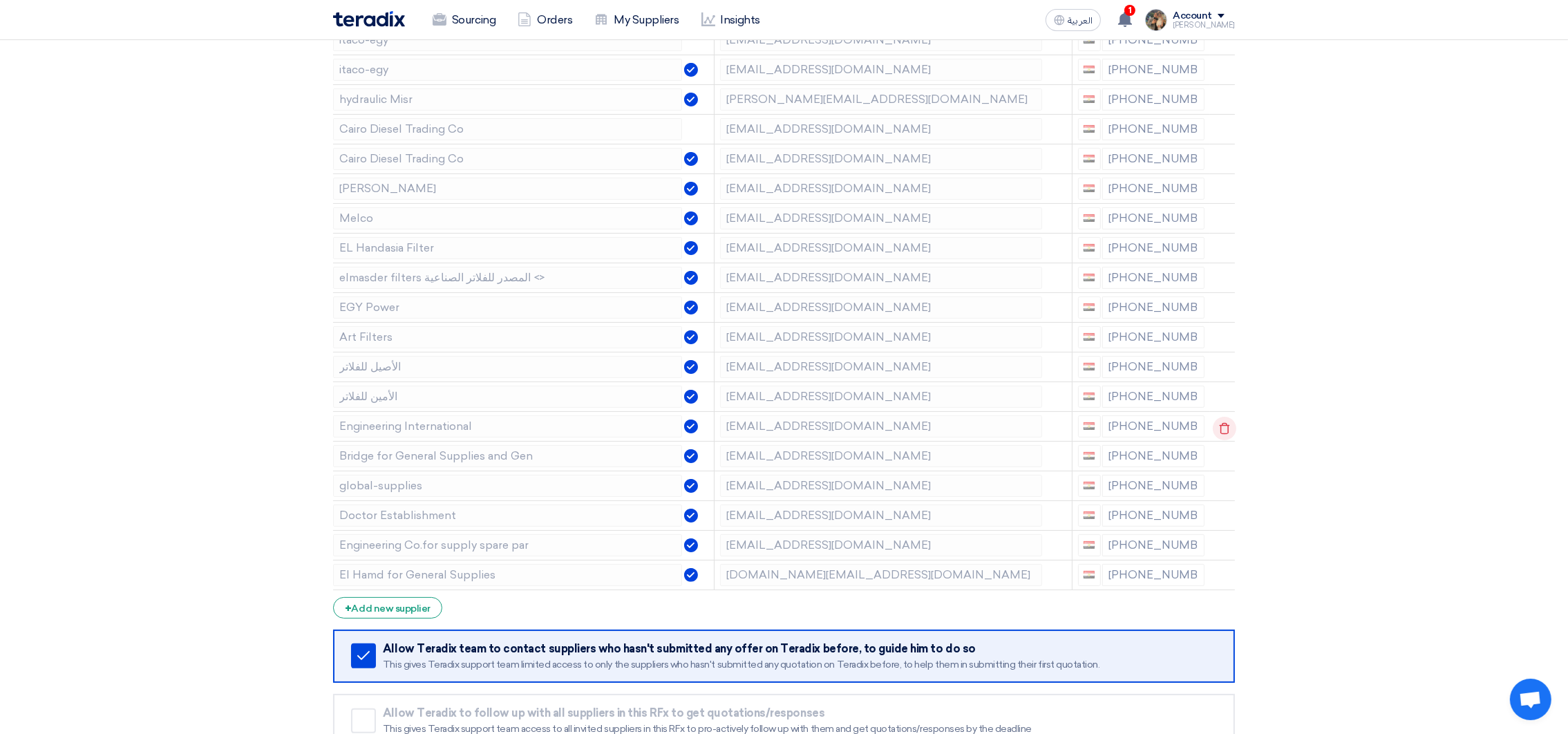
click at [1226, 428] on use at bounding box center [1225, 428] width 11 height 11
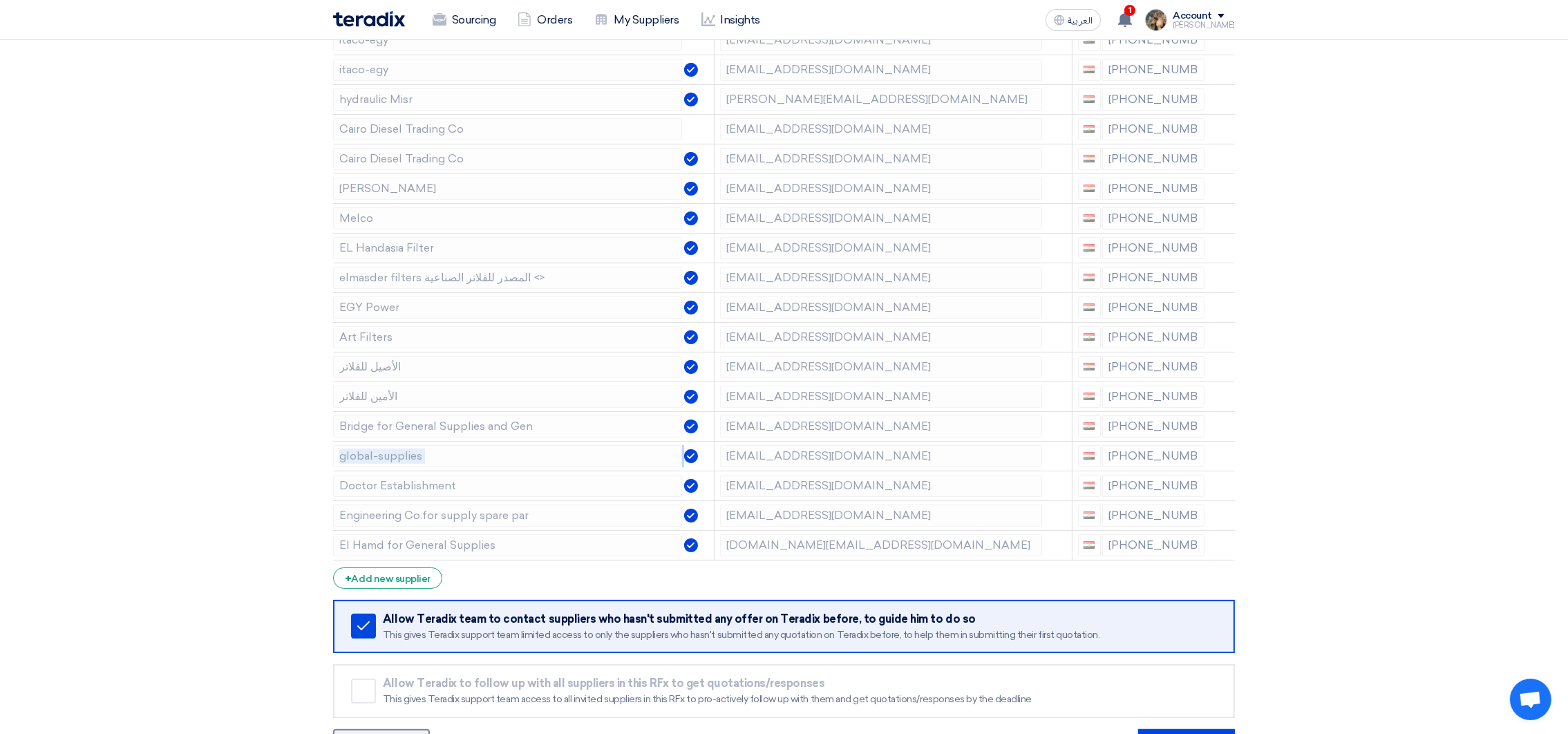
click at [0, 0] on use at bounding box center [0, 0] width 0 height 0
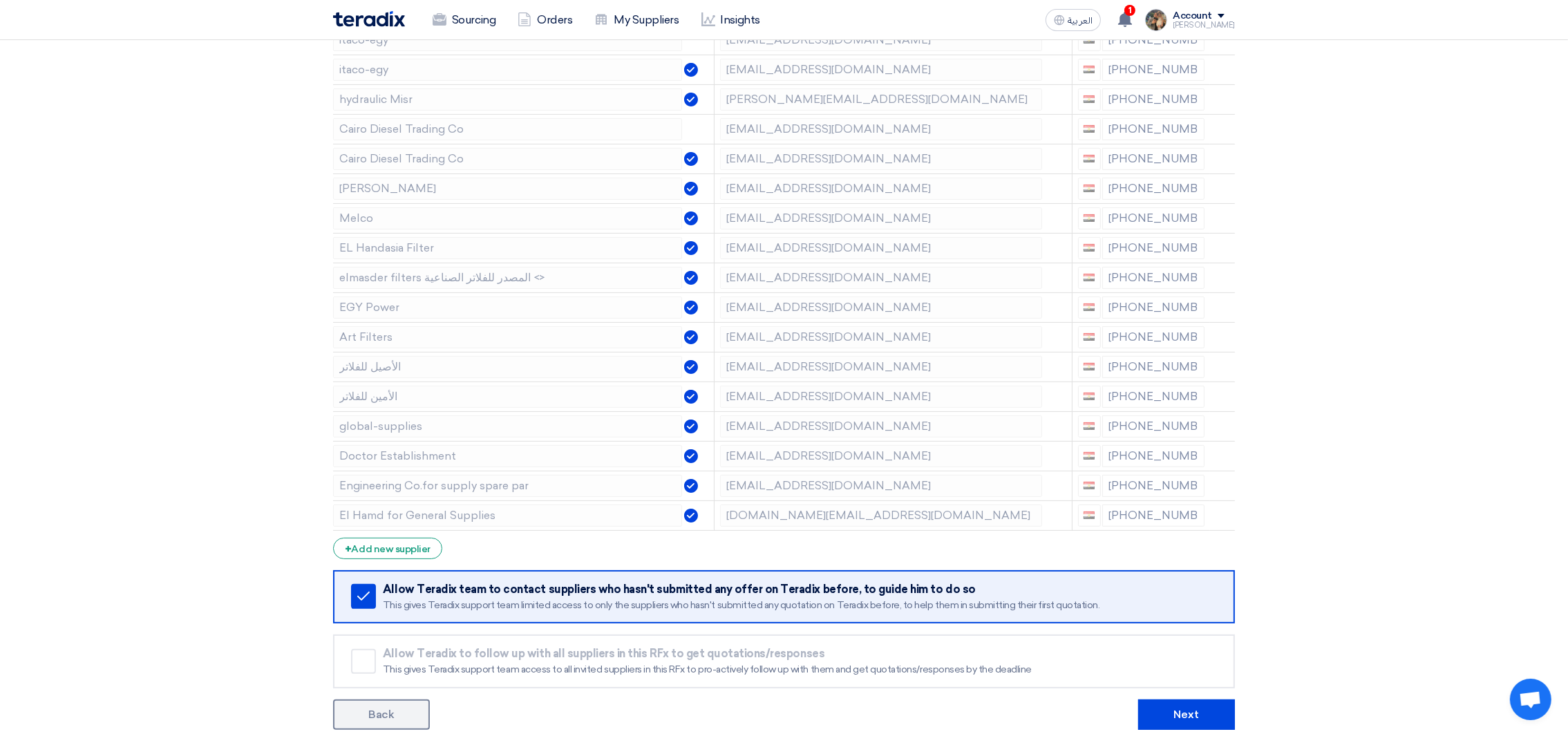
click at [0, 0] on use at bounding box center [0, 0] width 0 height 0
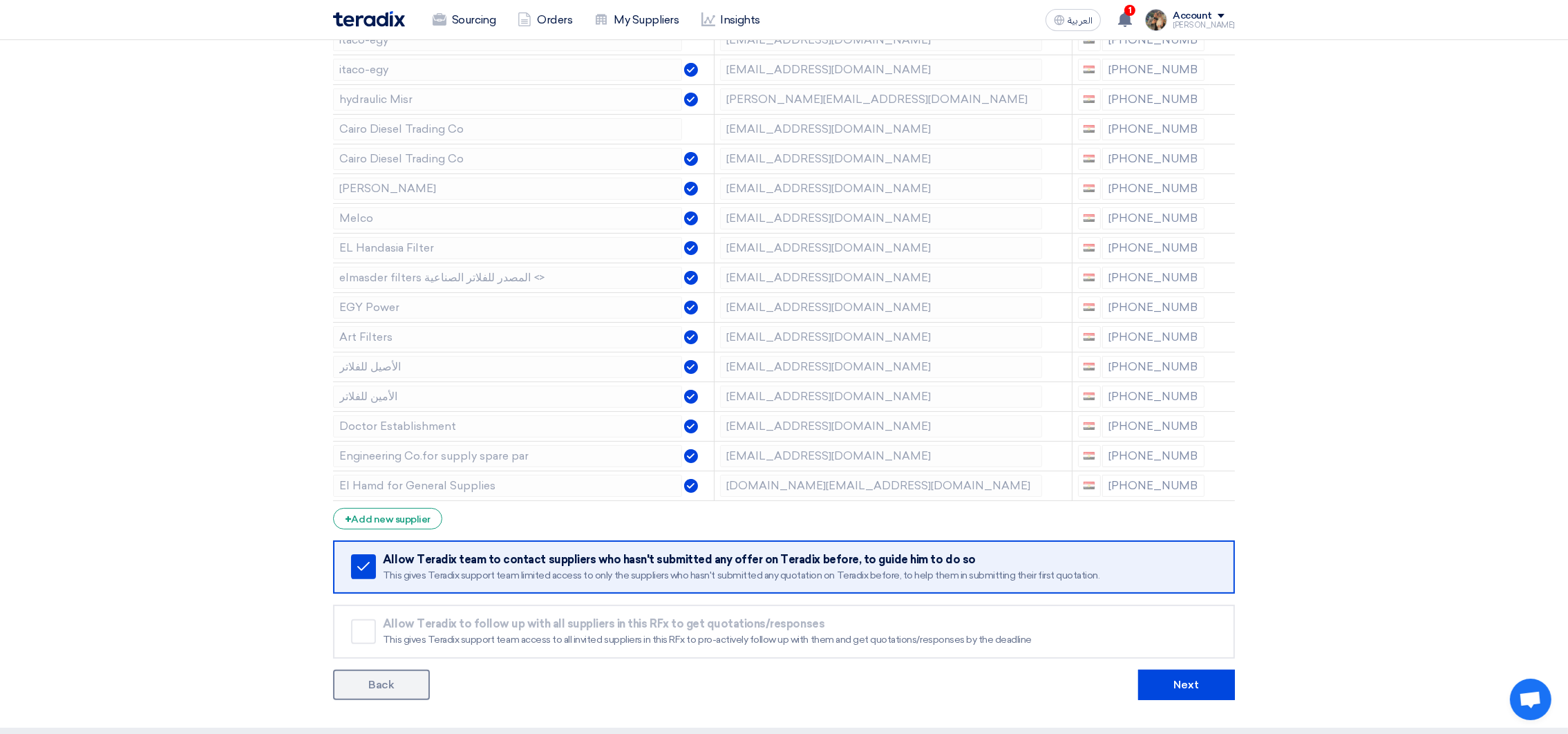
click at [0, 0] on use at bounding box center [0, 0] width 0 height 0
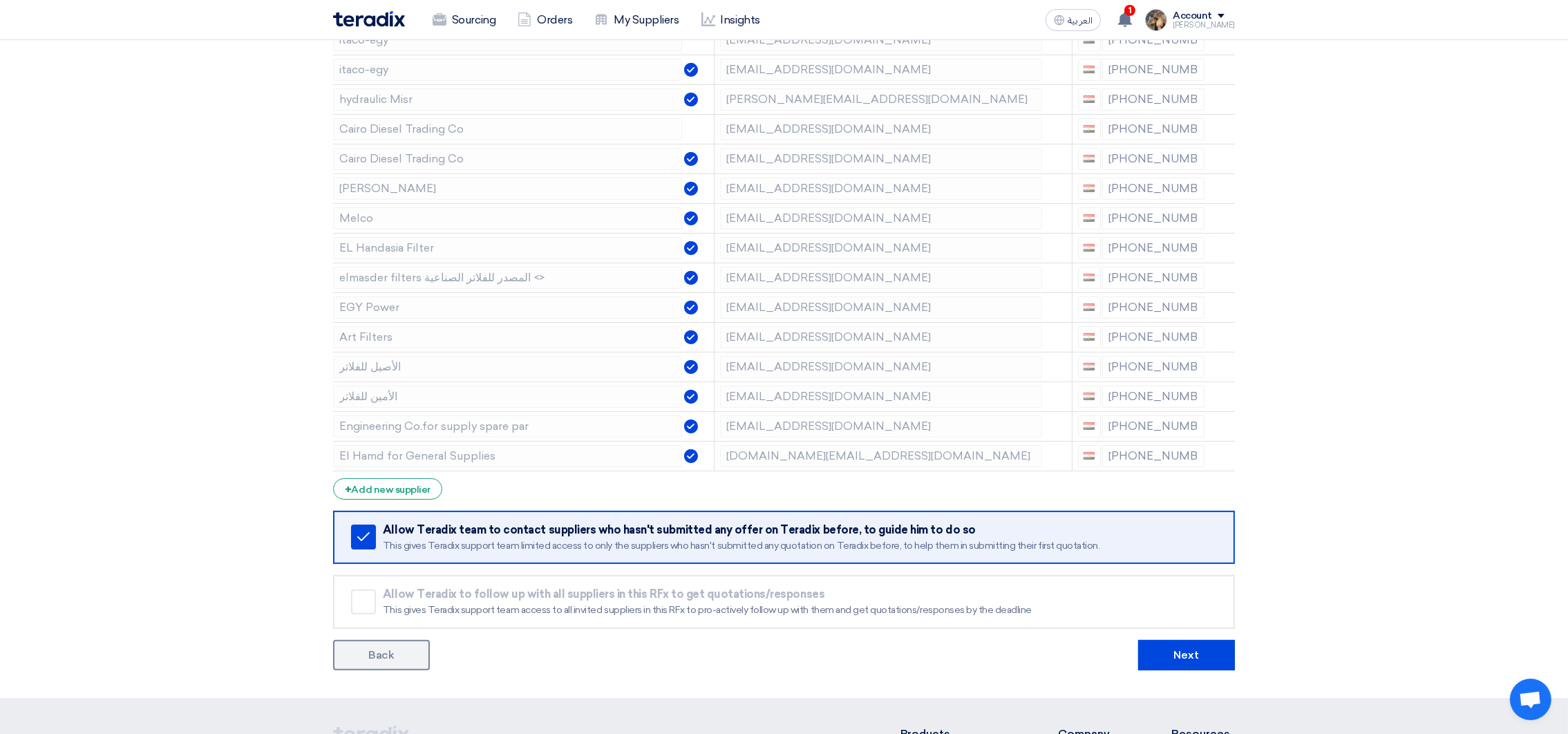
click at [0, 0] on use at bounding box center [0, 0] width 0 height 0
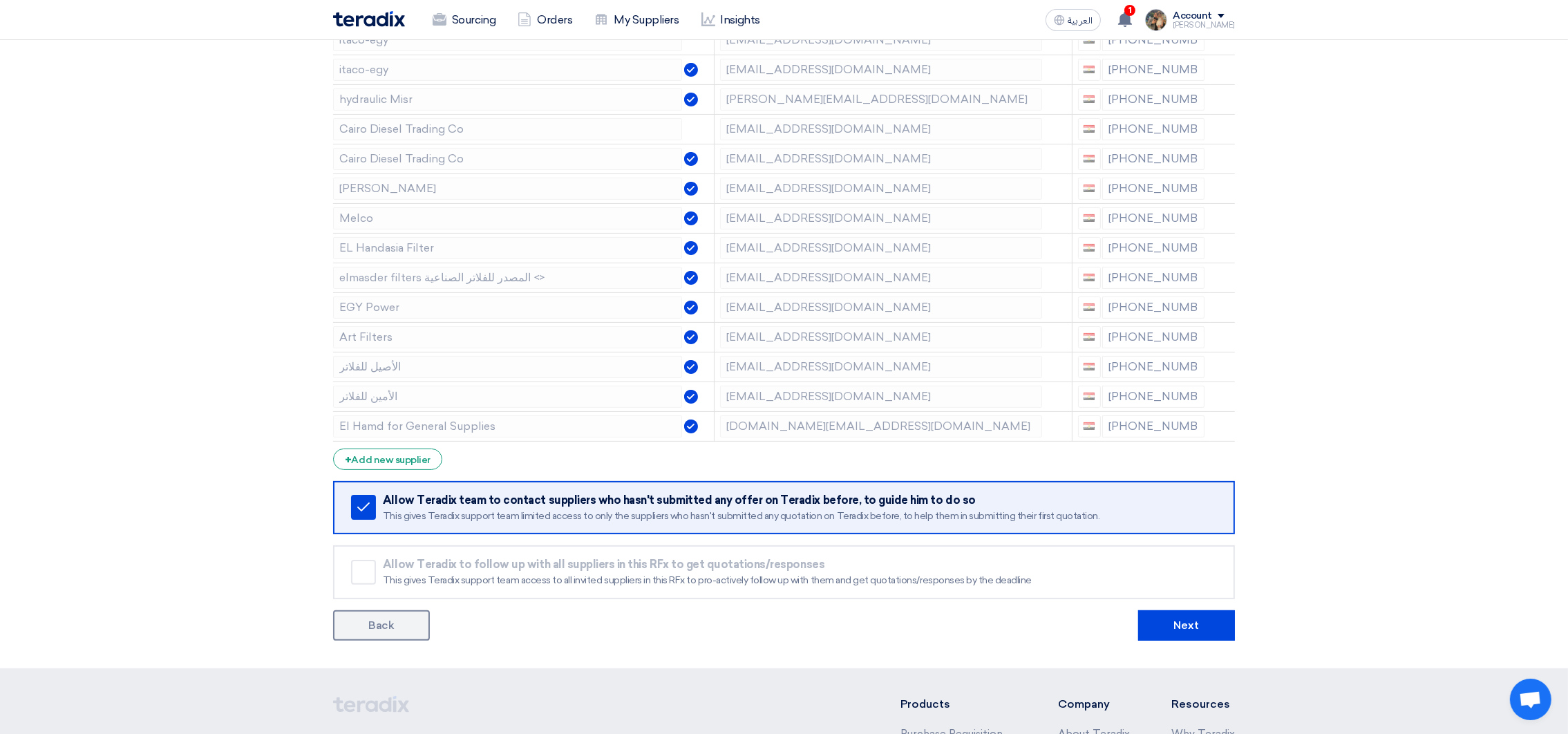
click at [0, 0] on use at bounding box center [0, 0] width 0 height 0
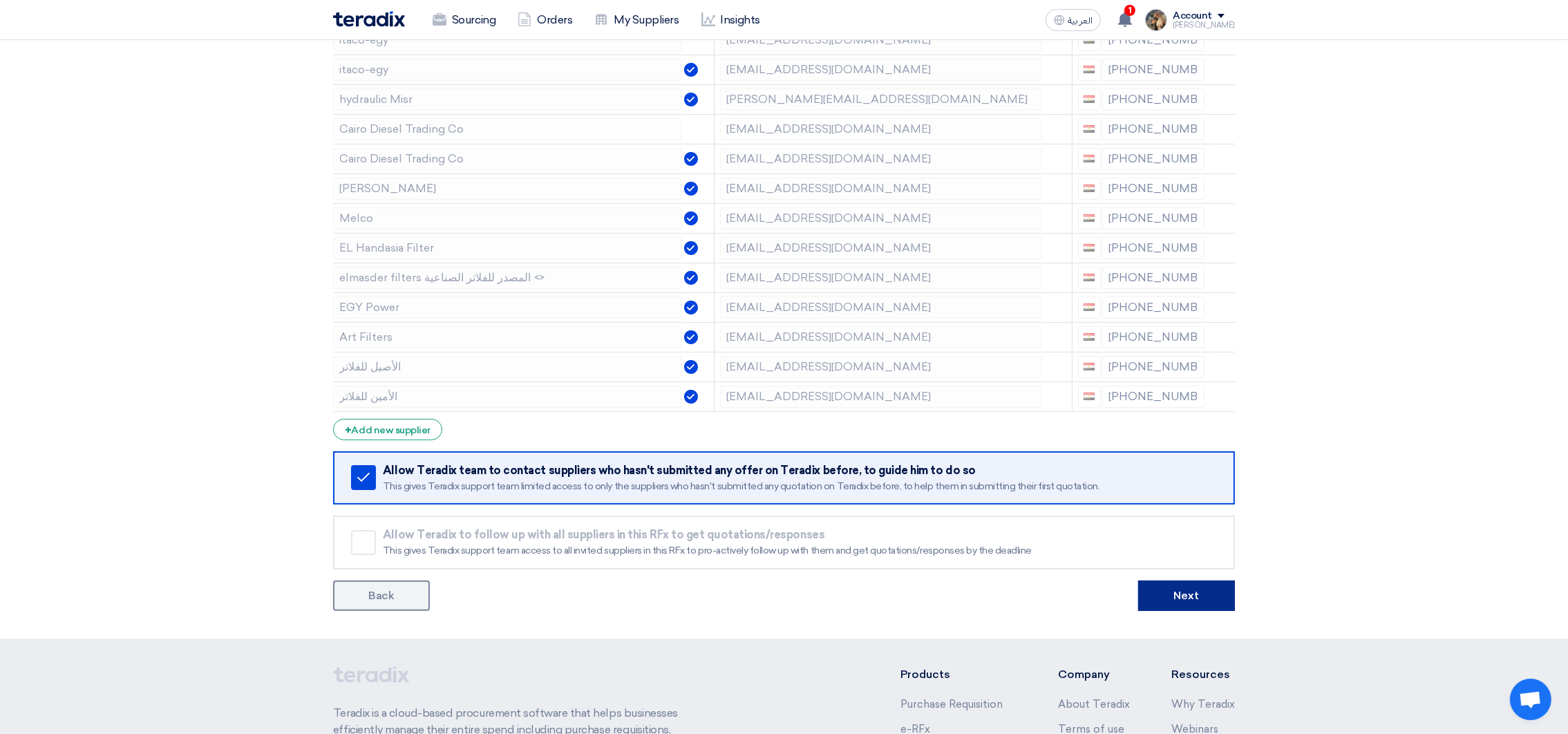
click at [1195, 584] on button "Next" at bounding box center [1186, 596] width 97 height 31
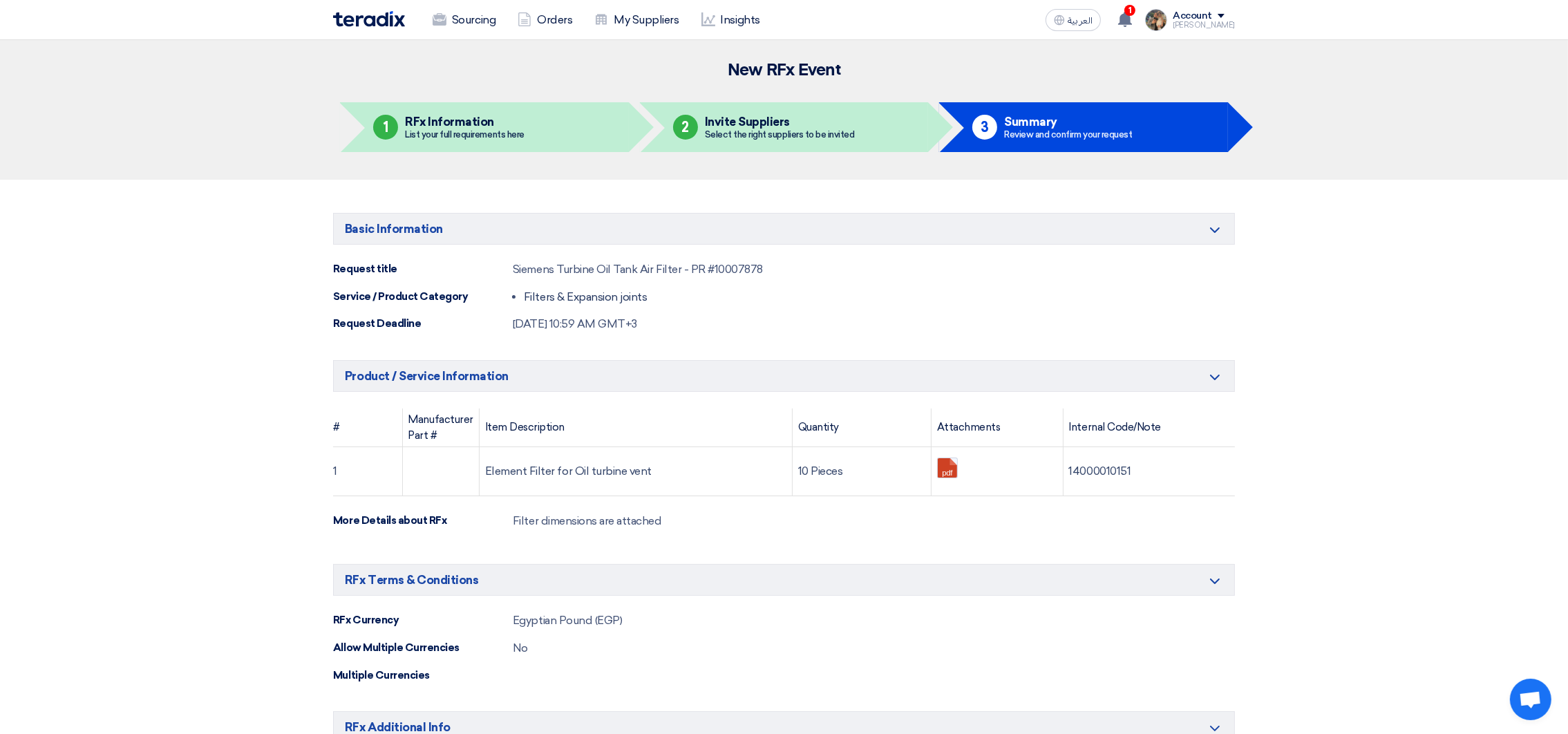
scroll to position [718, 0]
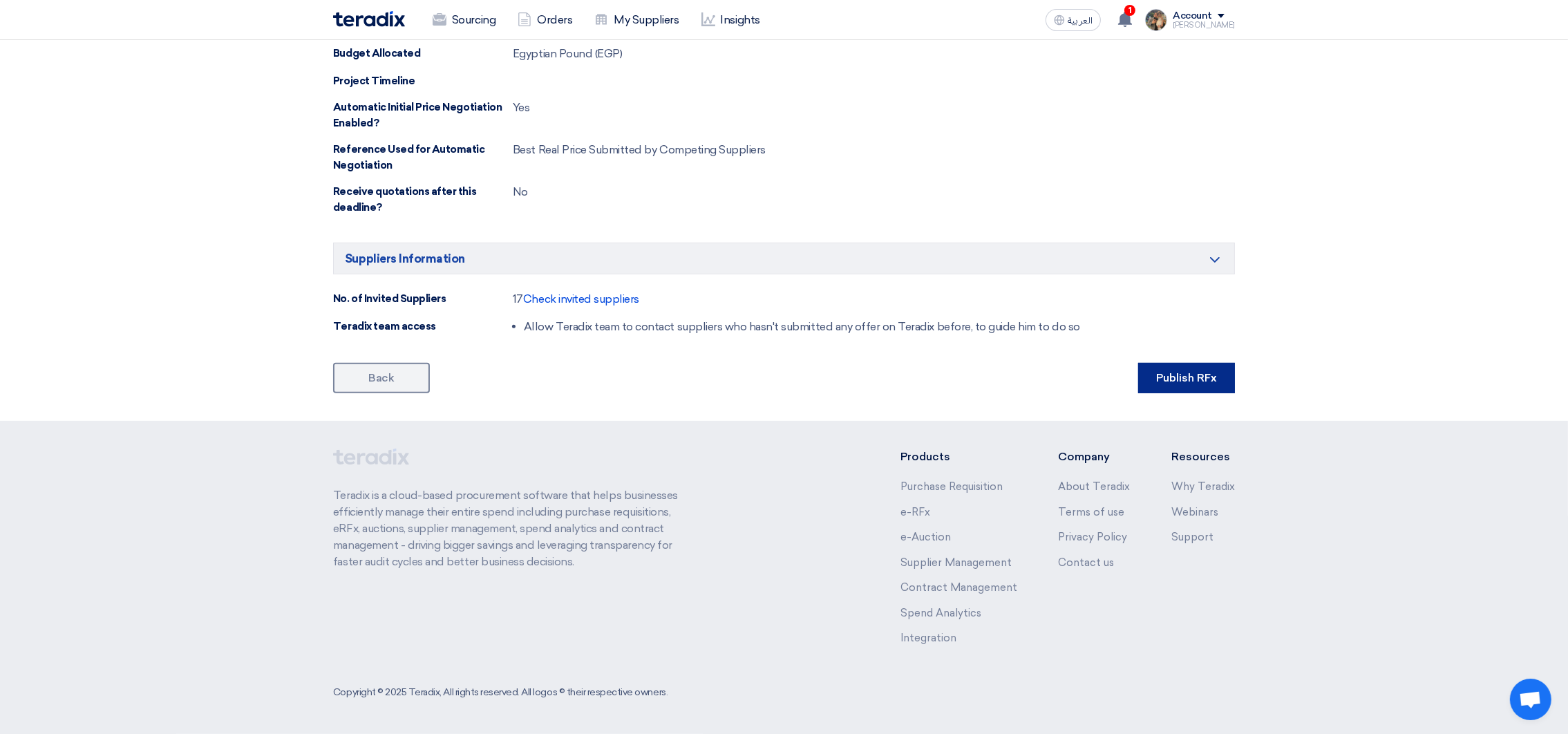
click at [1213, 375] on button "Publish RFx" at bounding box center [1186, 378] width 97 height 31
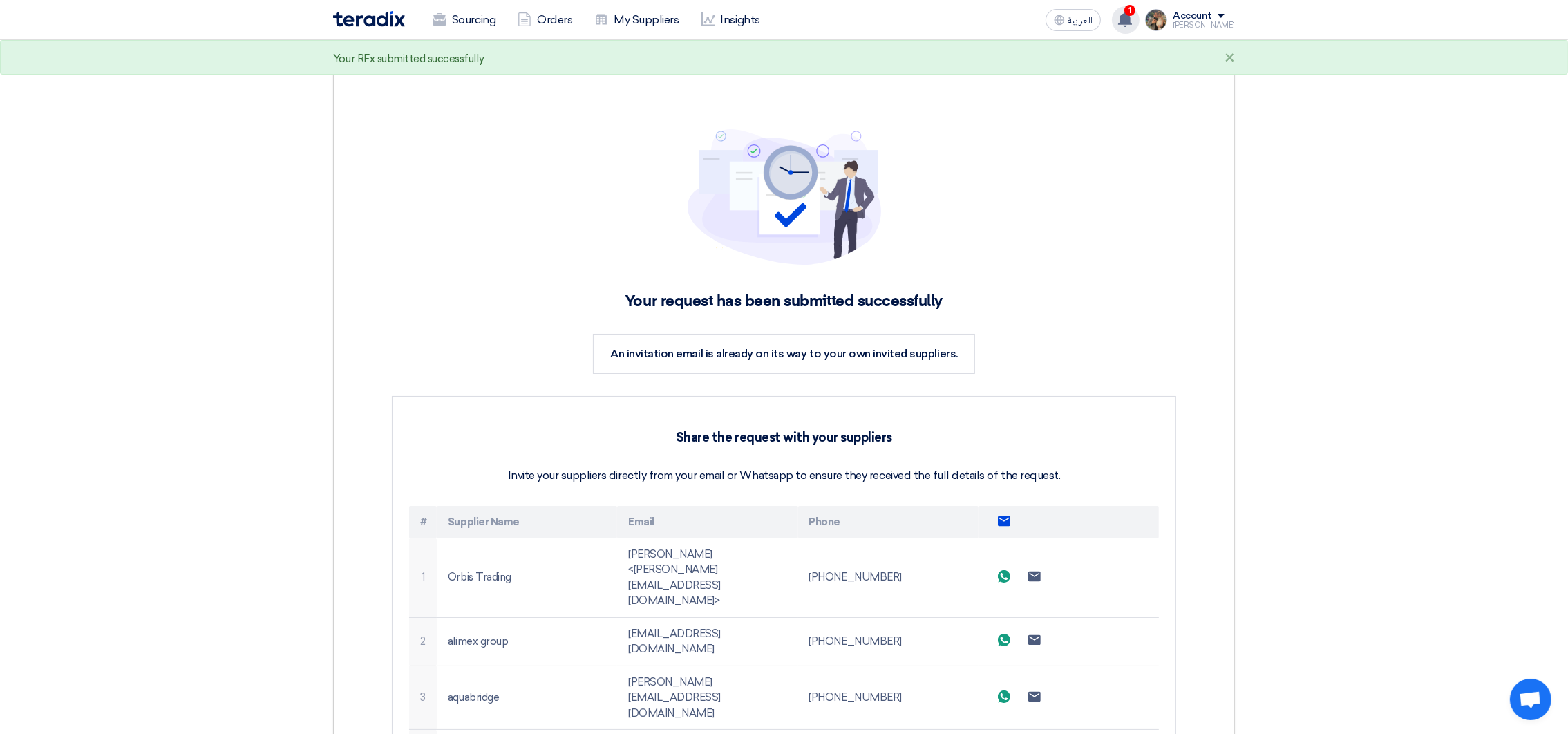
click at [1132, 20] on use at bounding box center [1125, 19] width 14 height 15
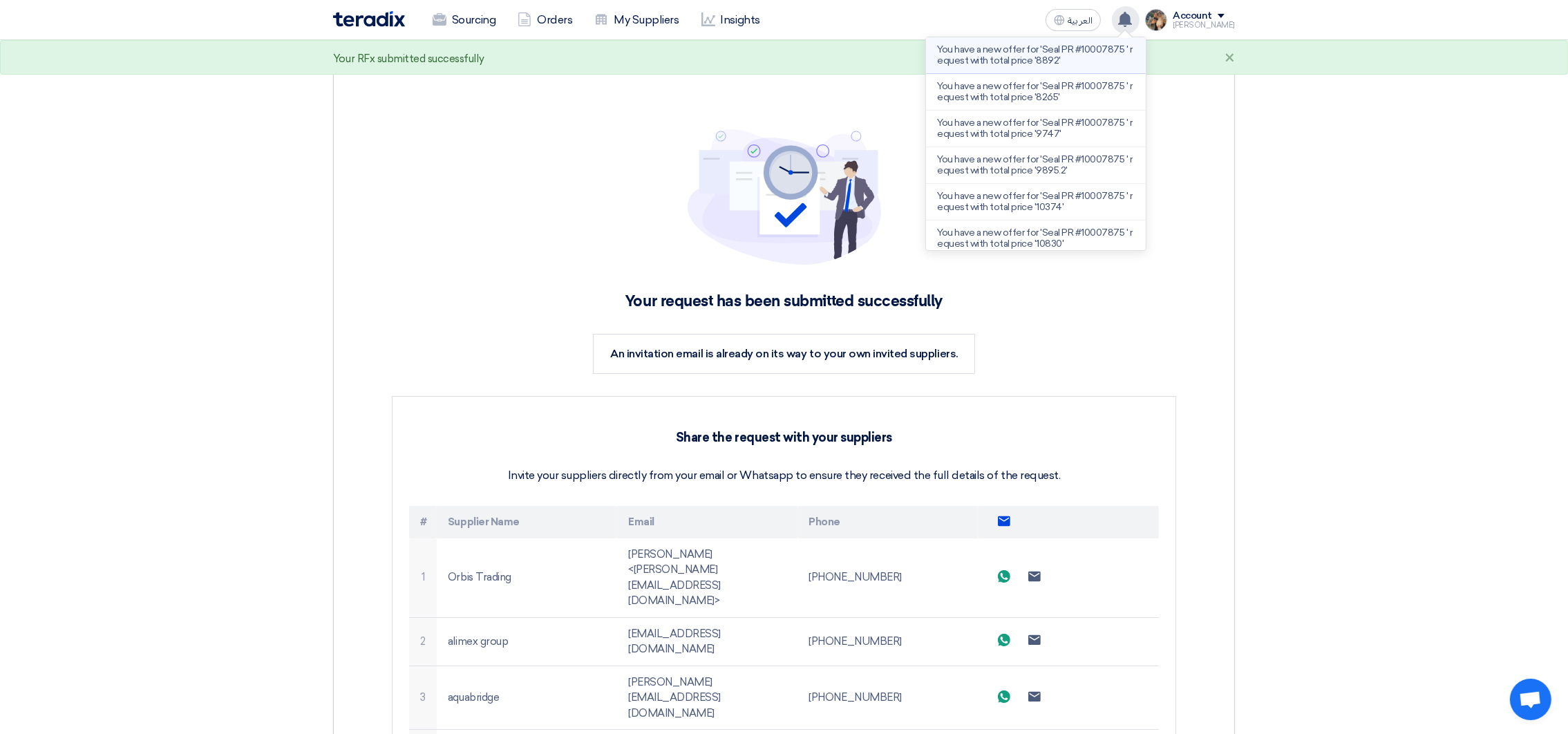
click at [1058, 62] on p "You have a new offer for 'Seal PR #10007875 ' request with total price '8892'" at bounding box center [1036, 55] width 198 height 22
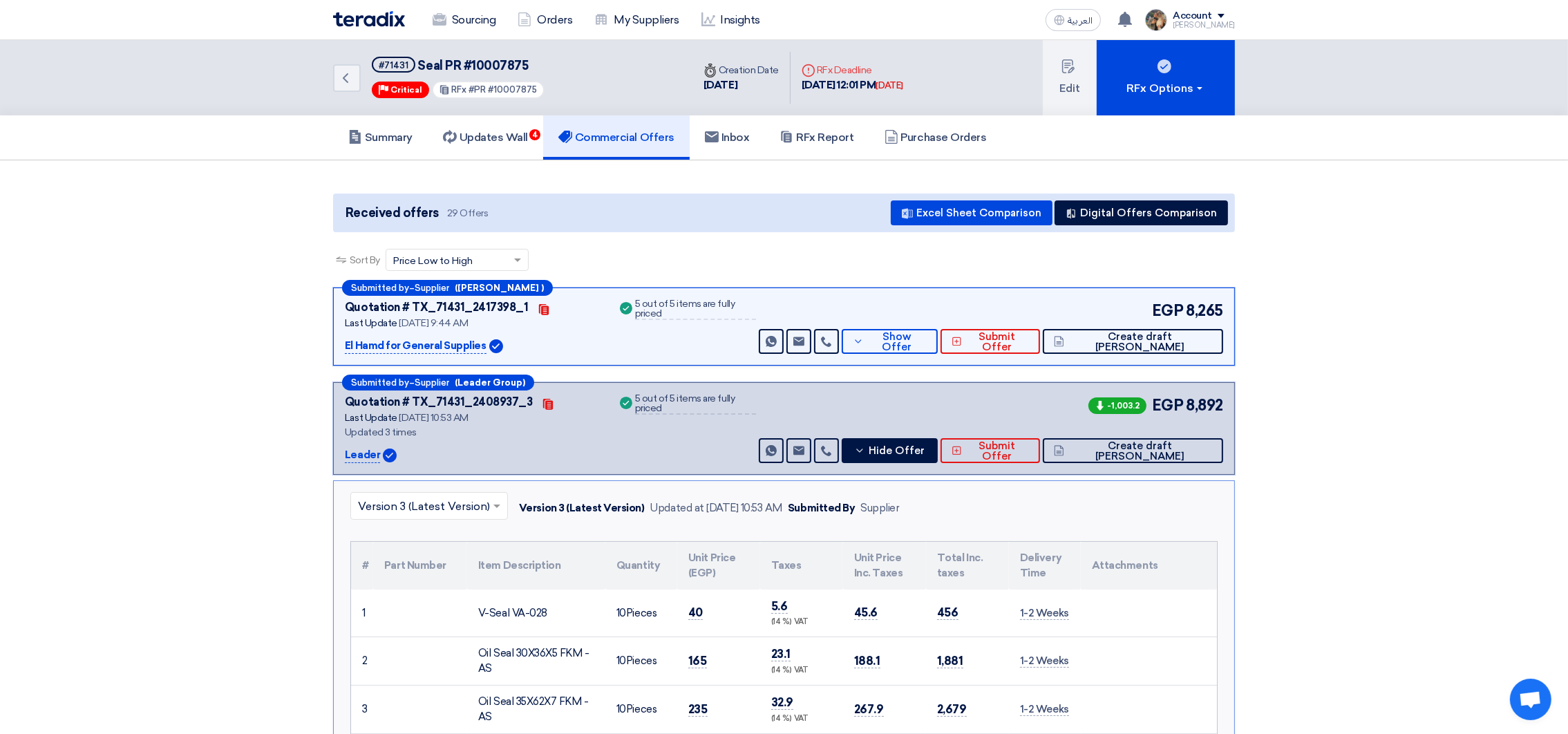
click at [457, 508] on input "text" at bounding box center [422, 508] width 128 height 23
click at [661, 463] on div "Submitted by – Supplier (Leader Group) Quotation # TX_71431_2408937_3 Contacts …" at bounding box center [783, 428] width 902 height 92
click at [924, 446] on span "Hide Offer" at bounding box center [896, 451] width 56 height 11
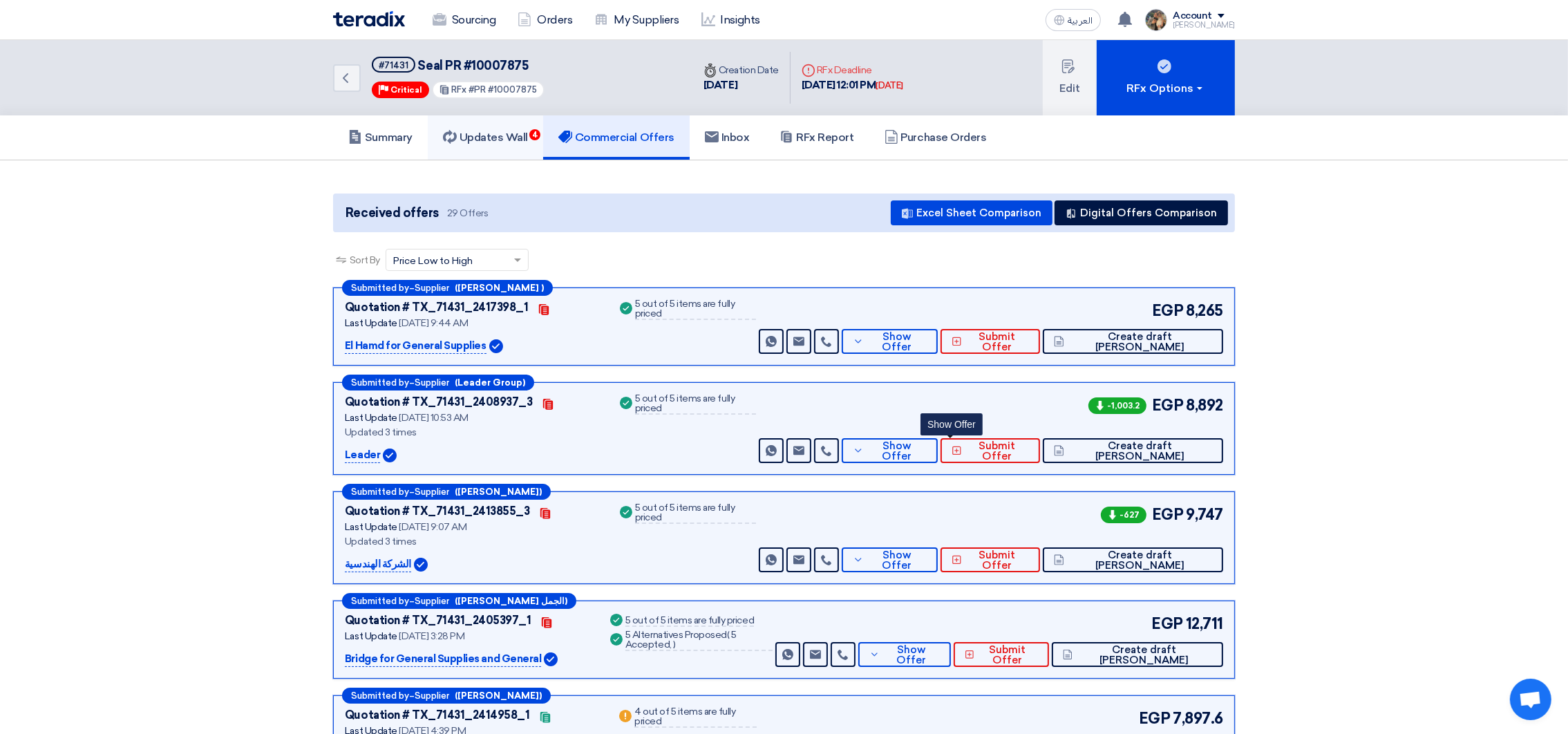
click at [521, 148] on link "Updates Wall 4" at bounding box center [485, 137] width 115 height 44
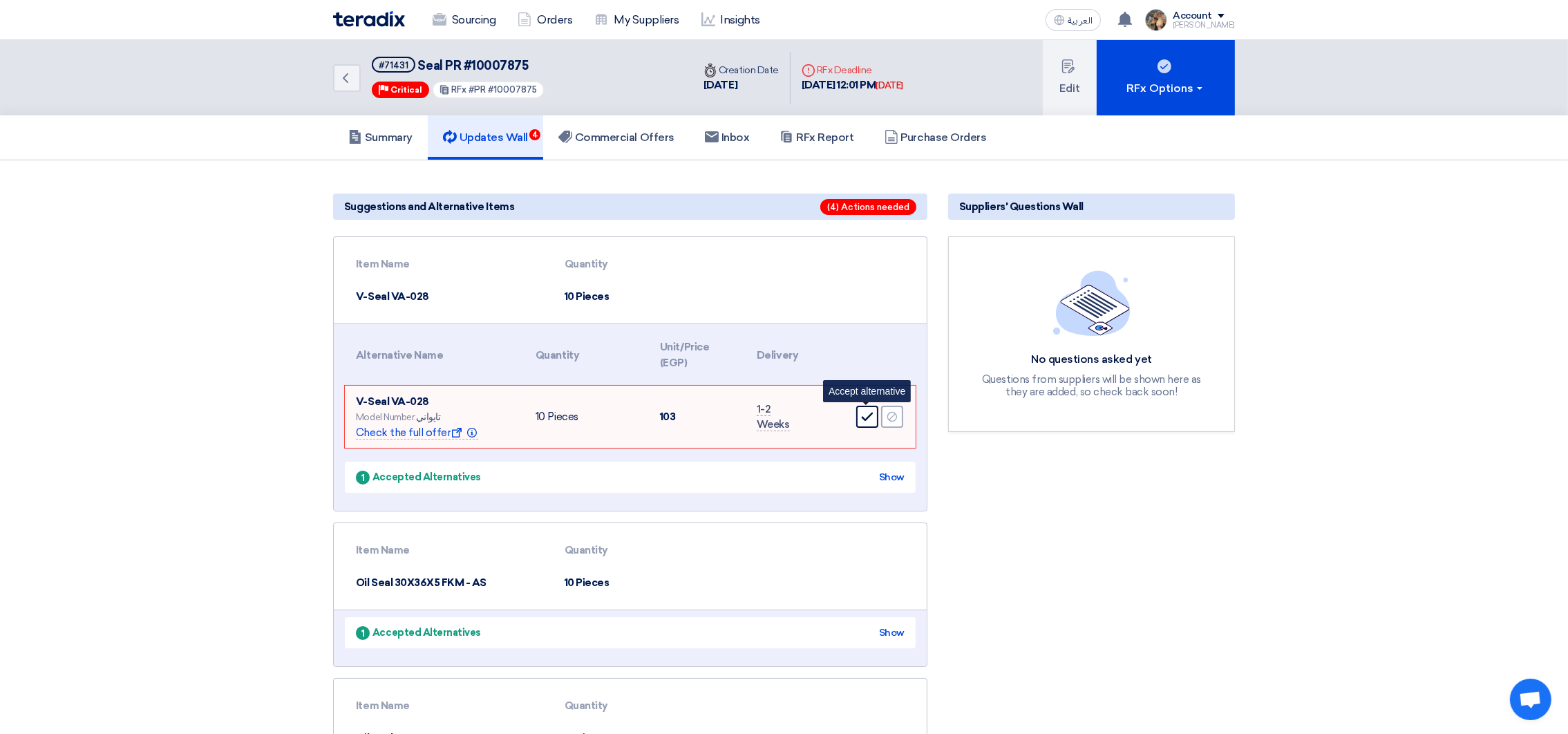
click at [860, 422] on div "Accept" at bounding box center [867, 416] width 22 height 22
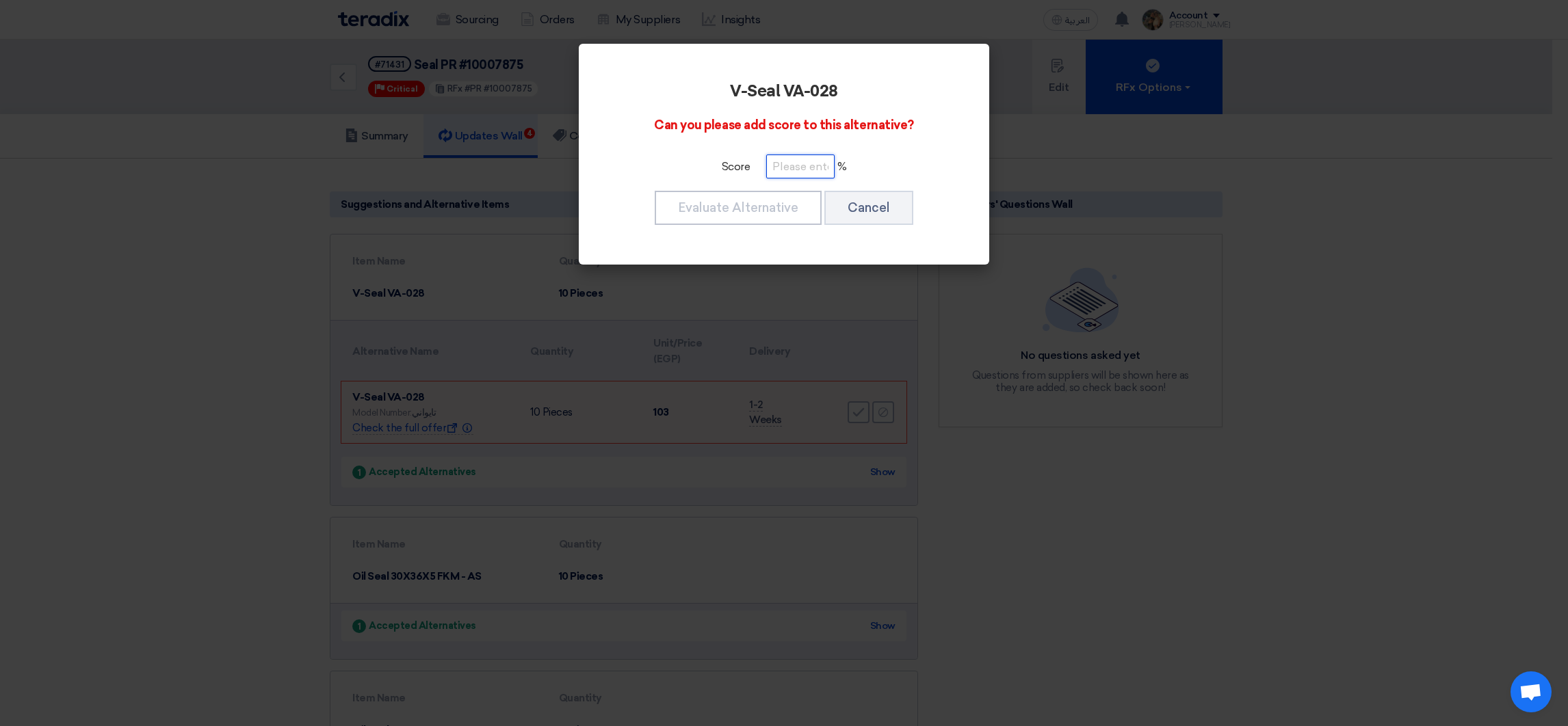
click at [786, 176] on input "number" at bounding box center [800, 167] width 69 height 24
type input "100"
click at [740, 215] on button "Evaluate Alternative" at bounding box center [738, 208] width 167 height 34
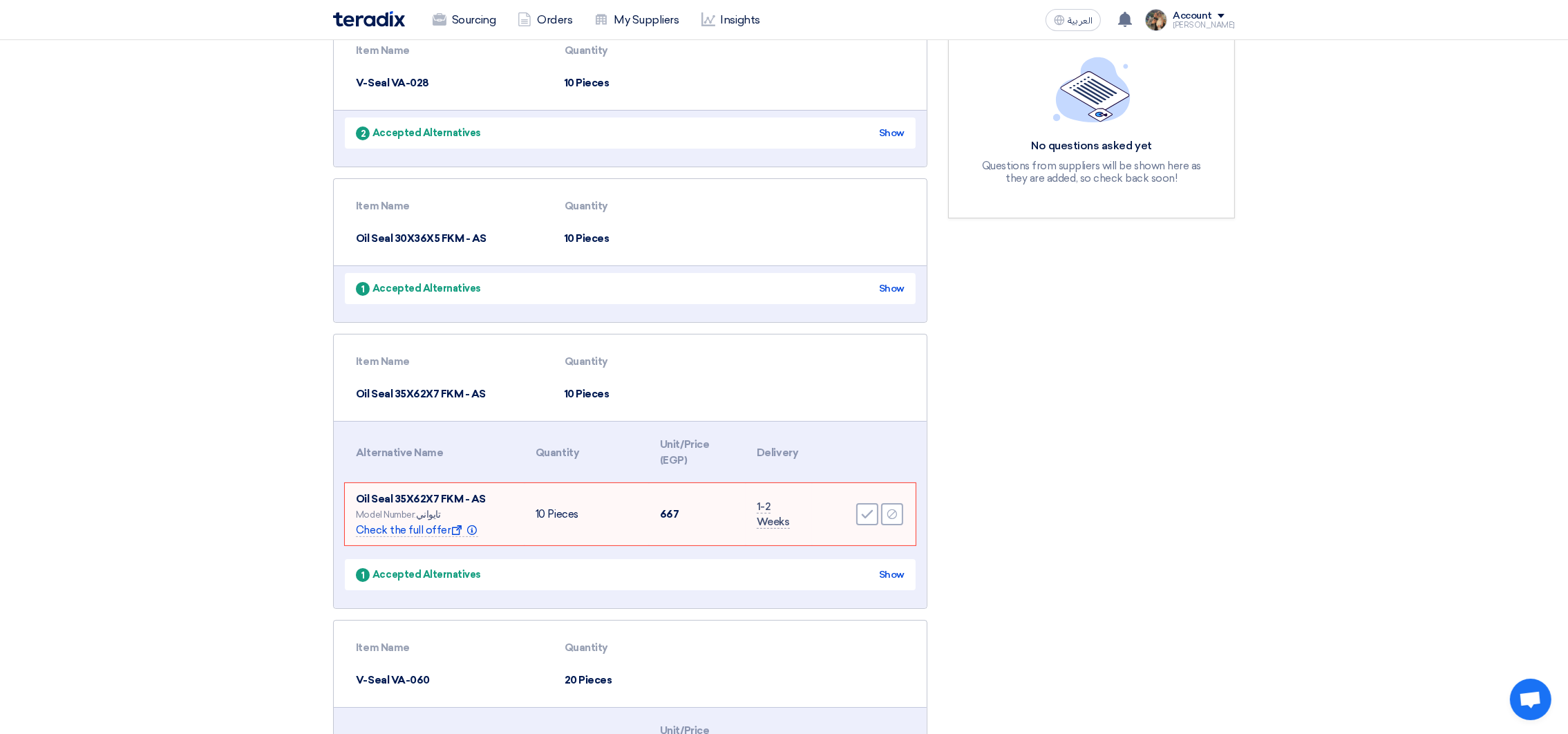
scroll to position [243, 0]
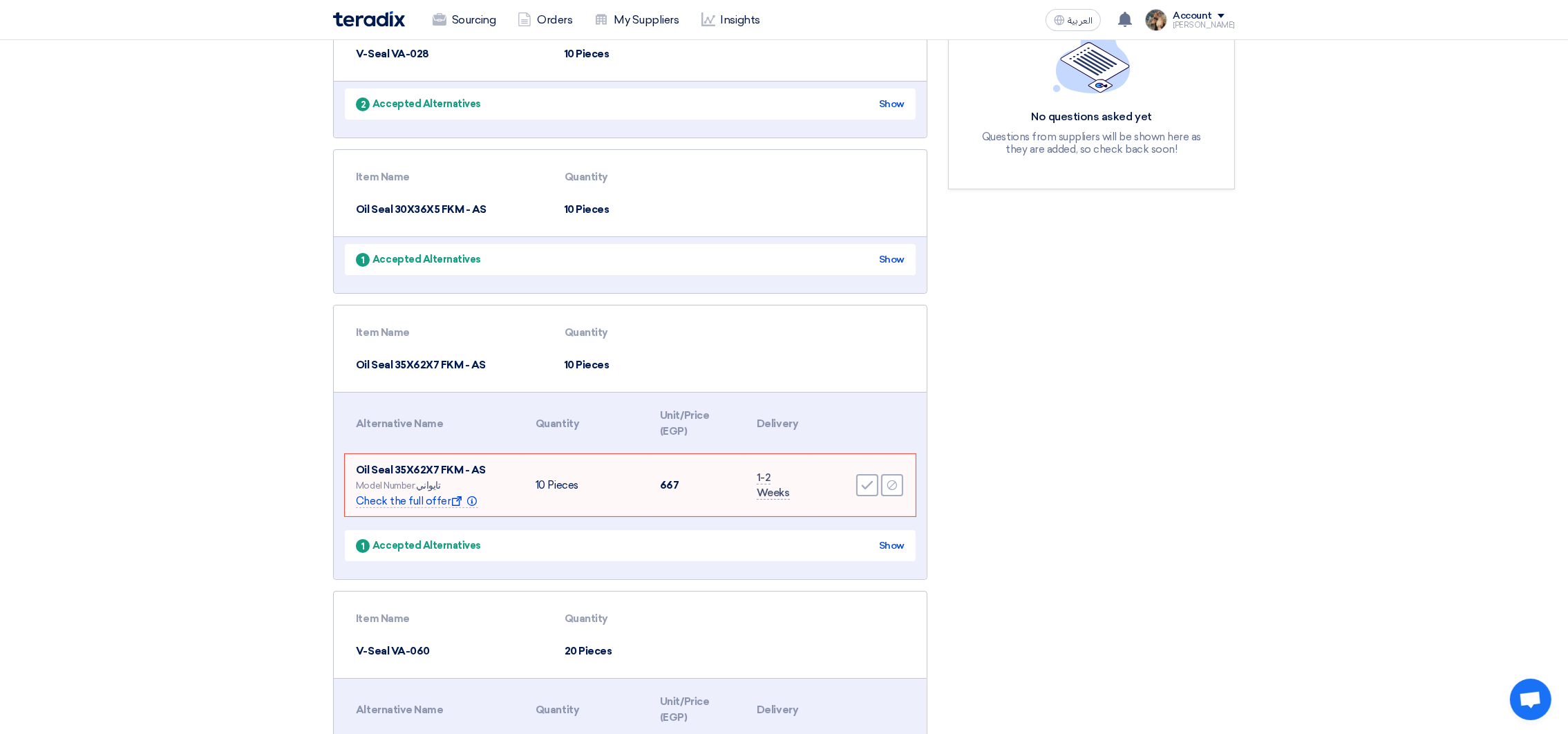
click at [860, 494] on div "Accept Reject" at bounding box center [863, 485] width 82 height 25
click at [873, 475] on div "Accept" at bounding box center [867, 485] width 22 height 22
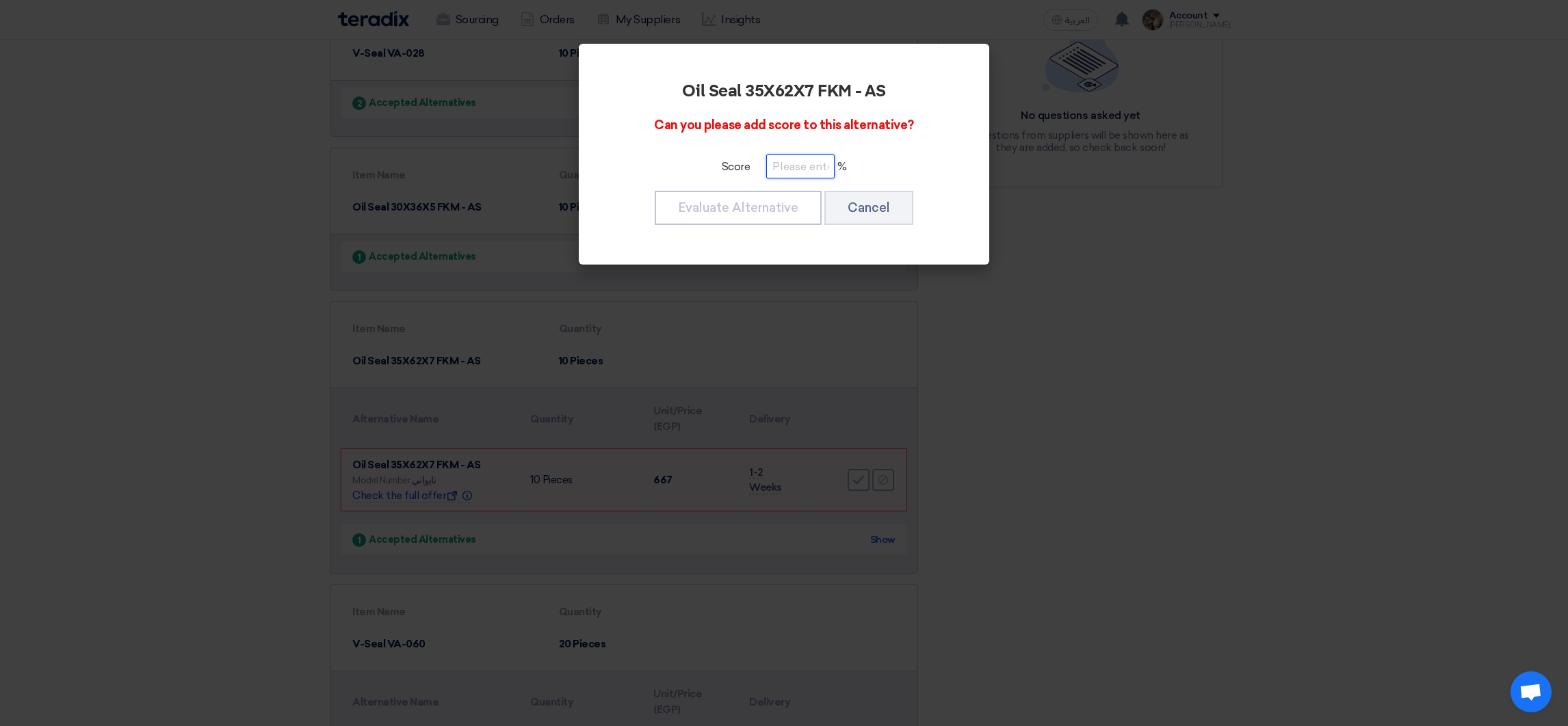
click at [795, 166] on input "number" at bounding box center [800, 167] width 69 height 24
type input "100"
click at [744, 224] on button "Evaluate Alternative" at bounding box center [738, 208] width 167 height 34
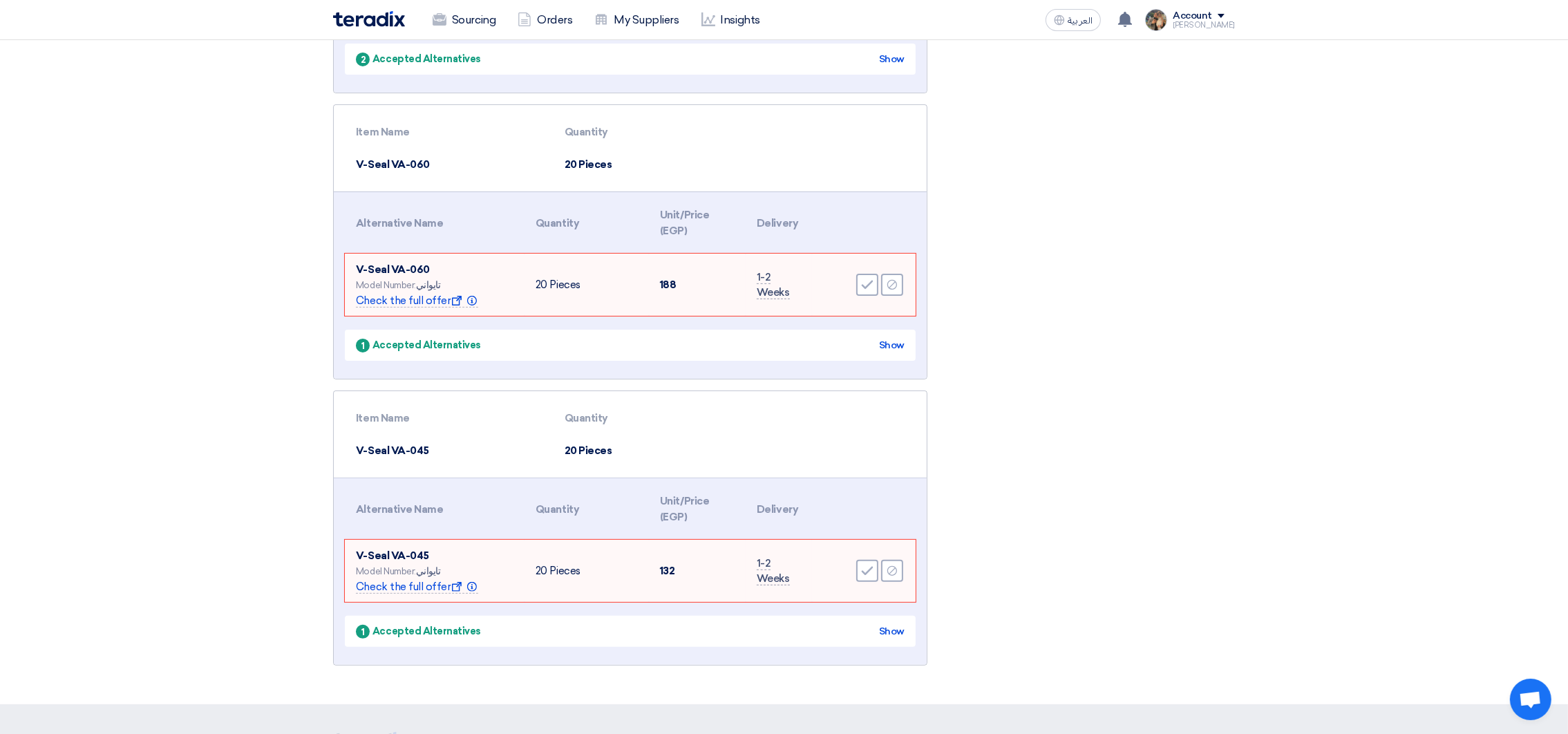
scroll to position [600, 0]
click at [865, 284] on use at bounding box center [867, 284] width 11 height 9
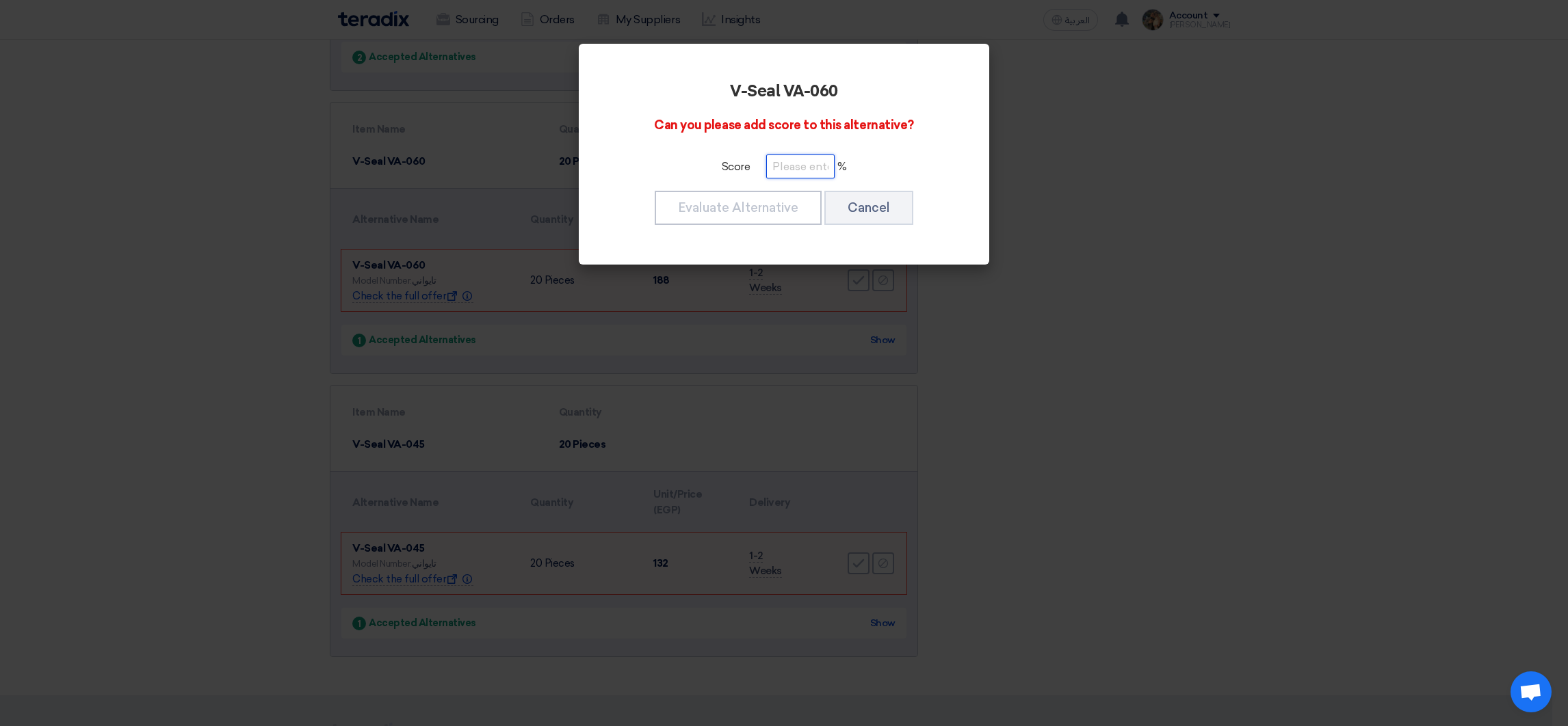
click at [814, 162] on input "number" at bounding box center [800, 167] width 69 height 24
type input "100"
click at [764, 200] on button "Evaluate Alternative" at bounding box center [738, 208] width 167 height 34
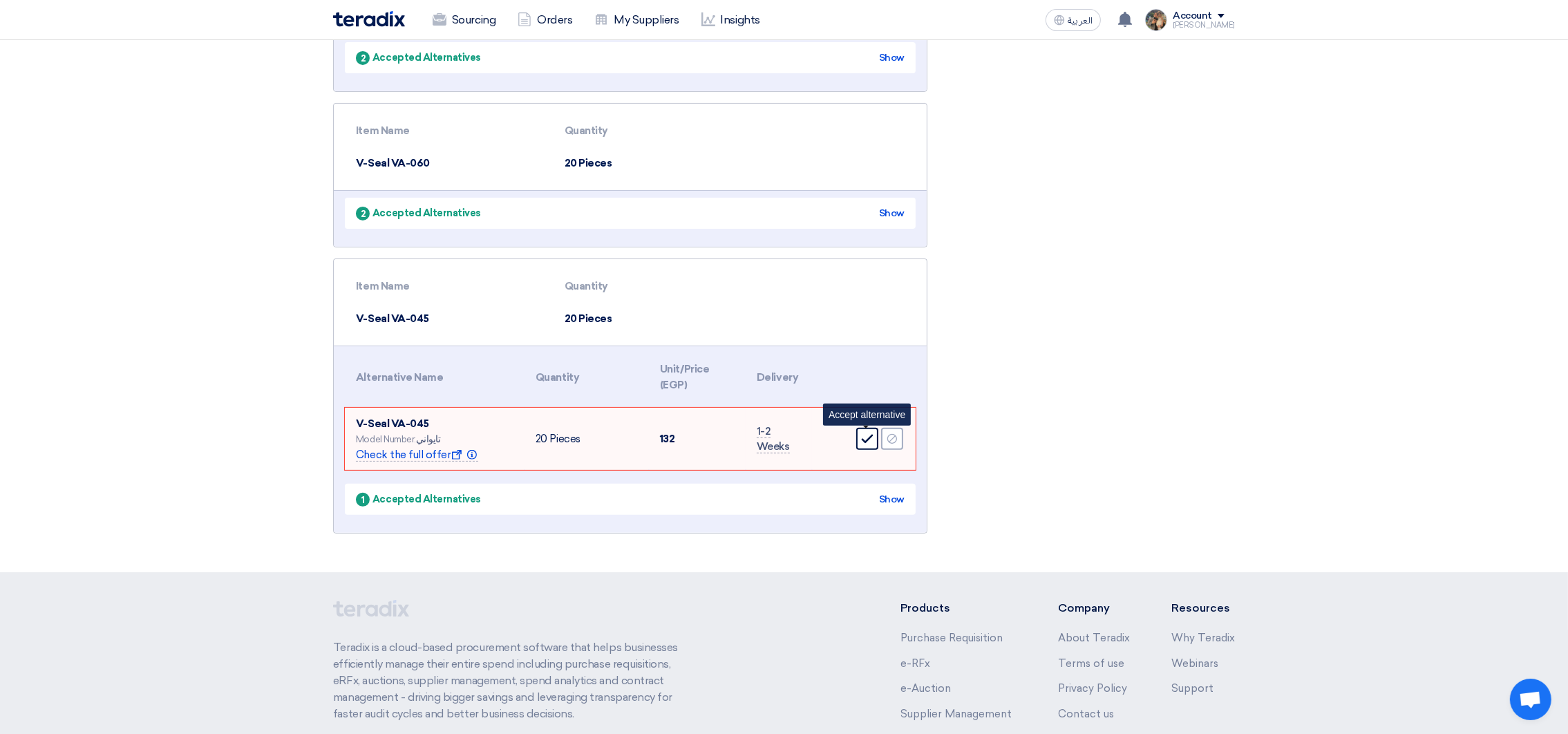
click at [869, 441] on icon "Accept" at bounding box center [867, 439] width 12 height 12
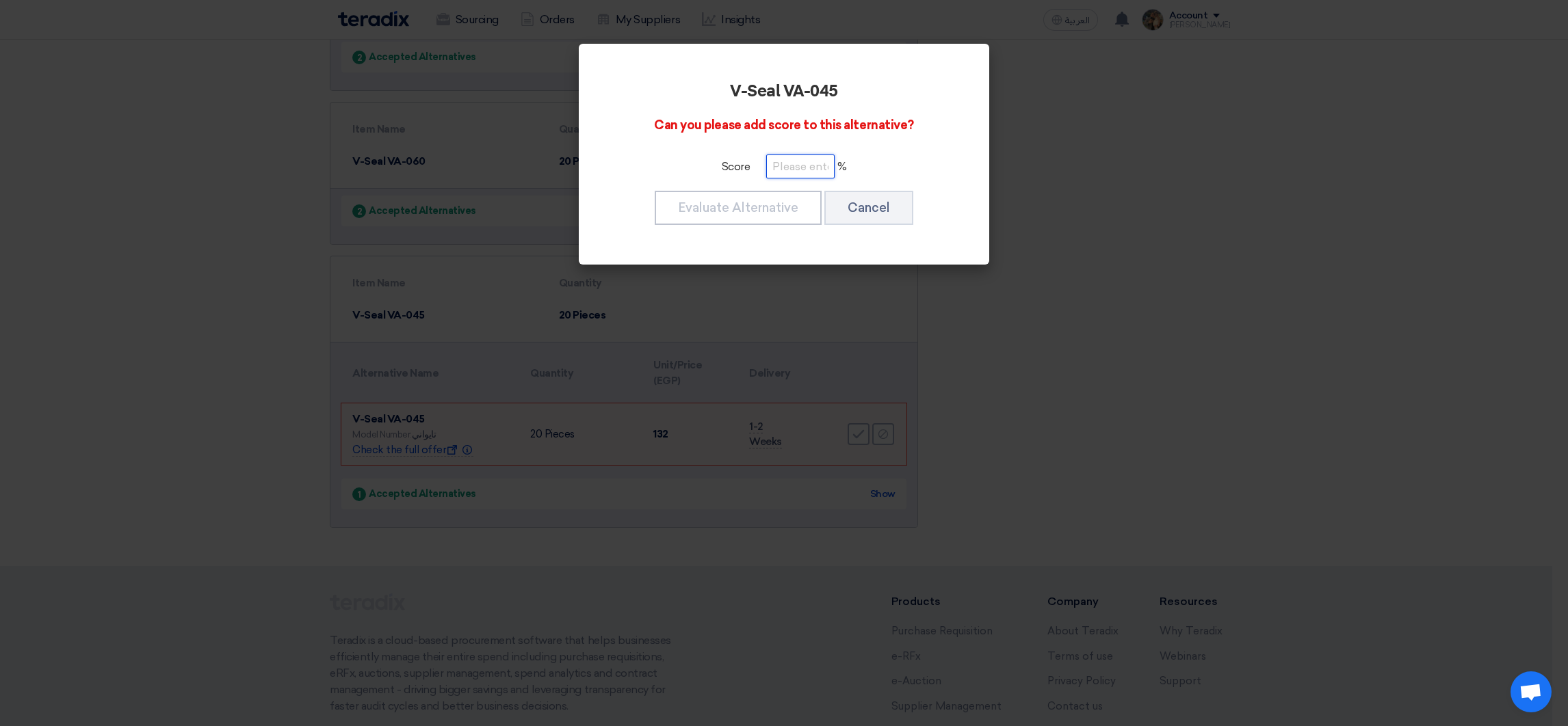
click at [799, 162] on input "number" at bounding box center [800, 167] width 69 height 24
type input "100"
click at [787, 199] on button "Evaluate Alternative" at bounding box center [738, 208] width 167 height 34
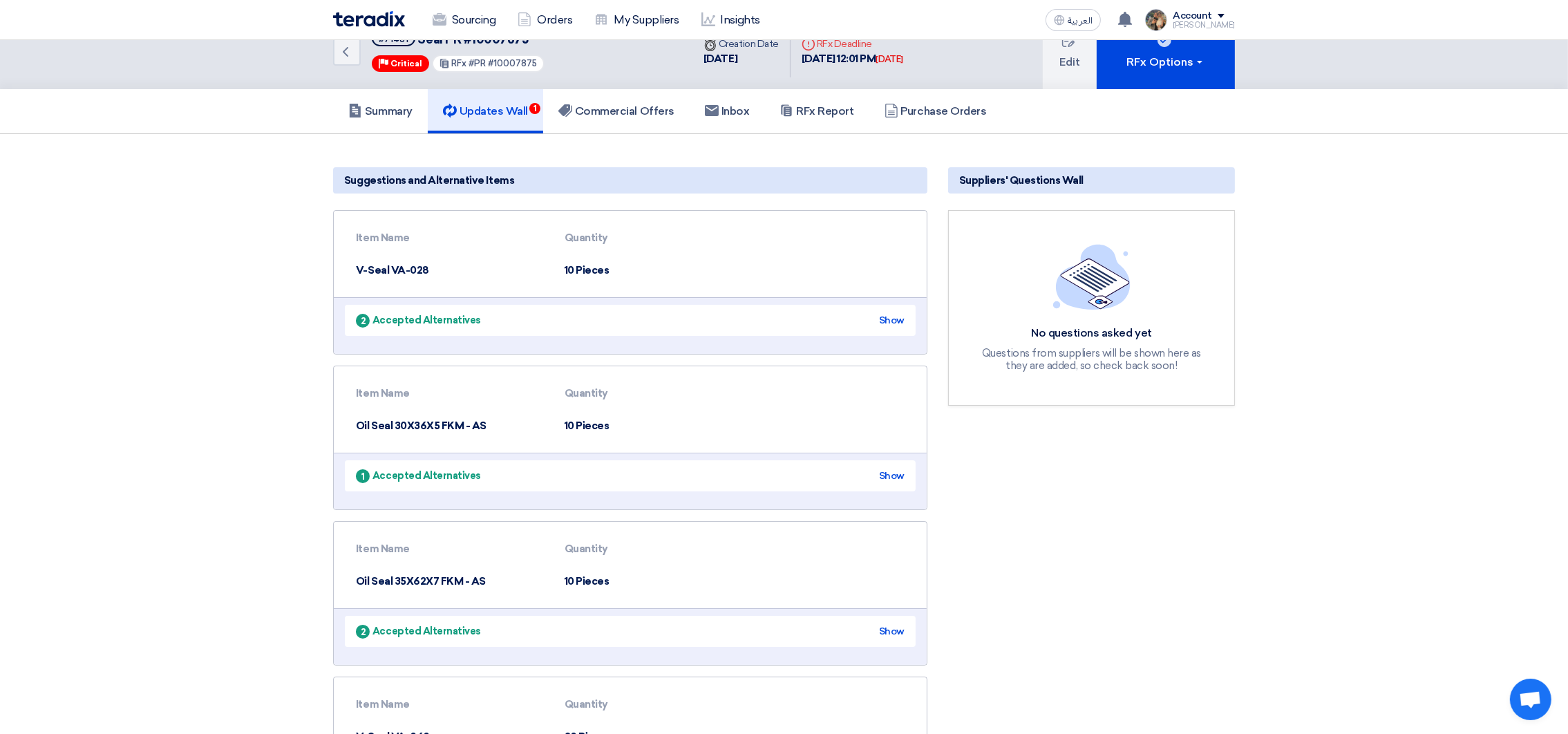
scroll to position [0, 0]
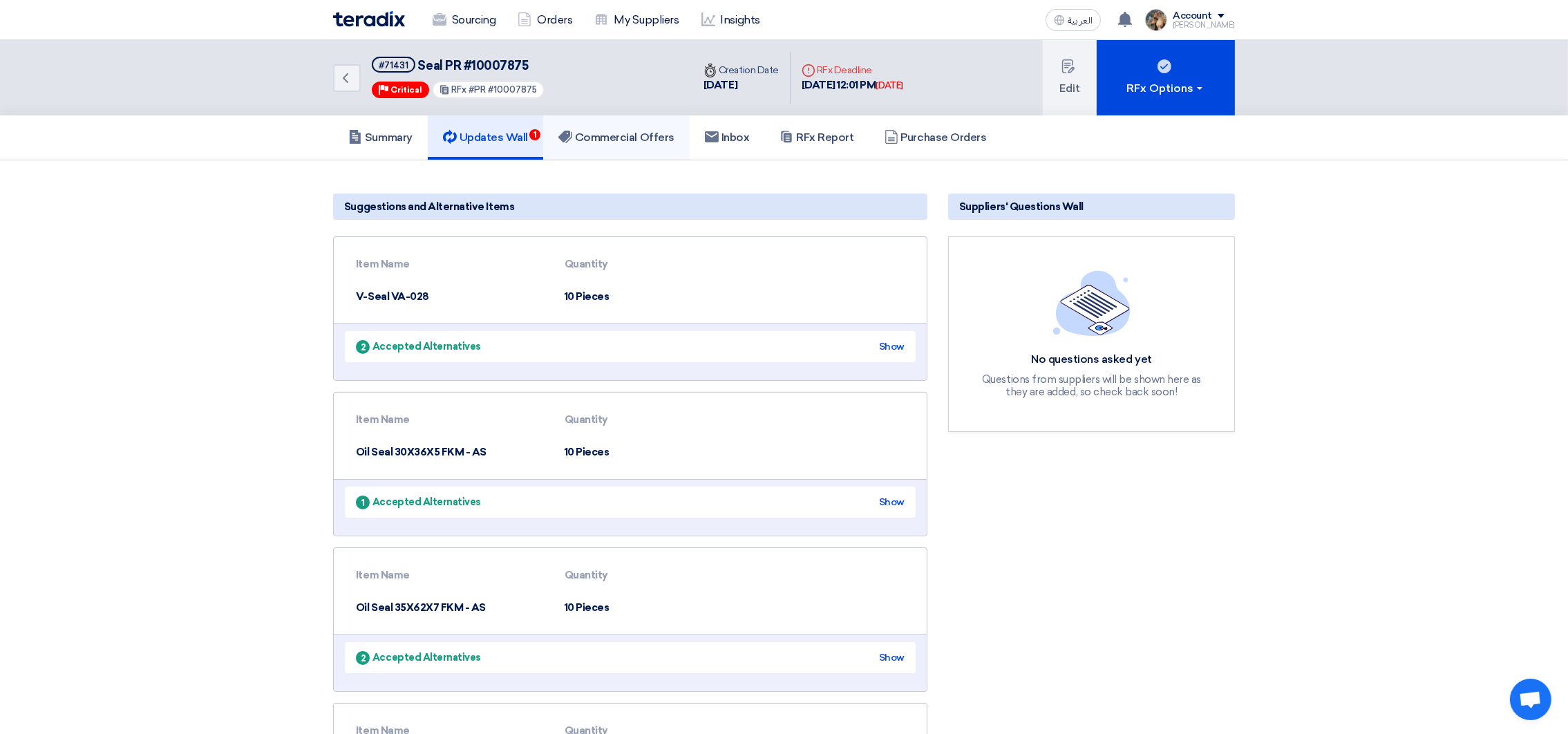
click at [650, 144] on link "Commercial Offers" at bounding box center [617, 137] width 147 height 44
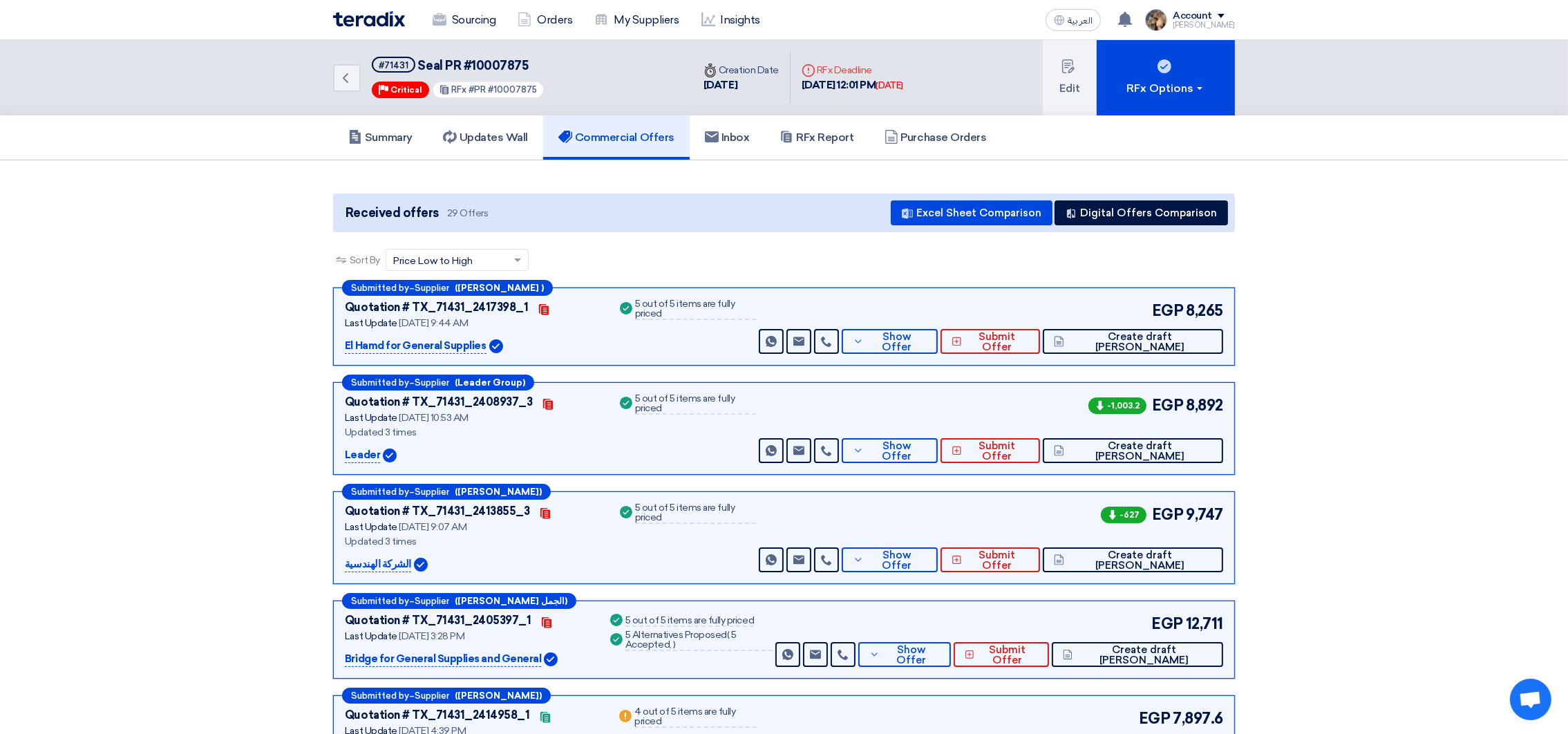
click at [353, 11] on img at bounding box center [369, 18] width 72 height 16
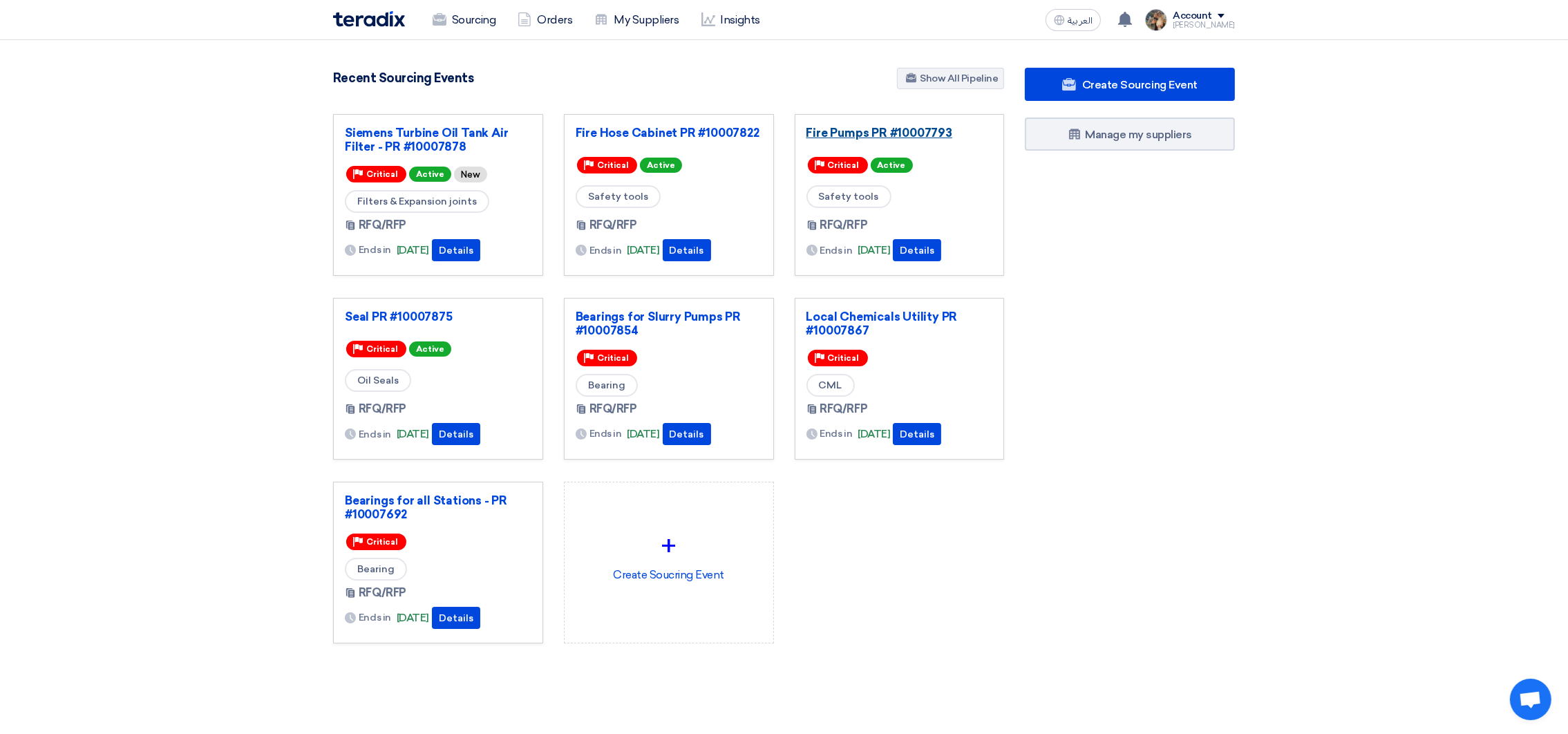
click at [857, 135] on link "Fire Pumps PR #10007793" at bounding box center [900, 133] width 186 height 14
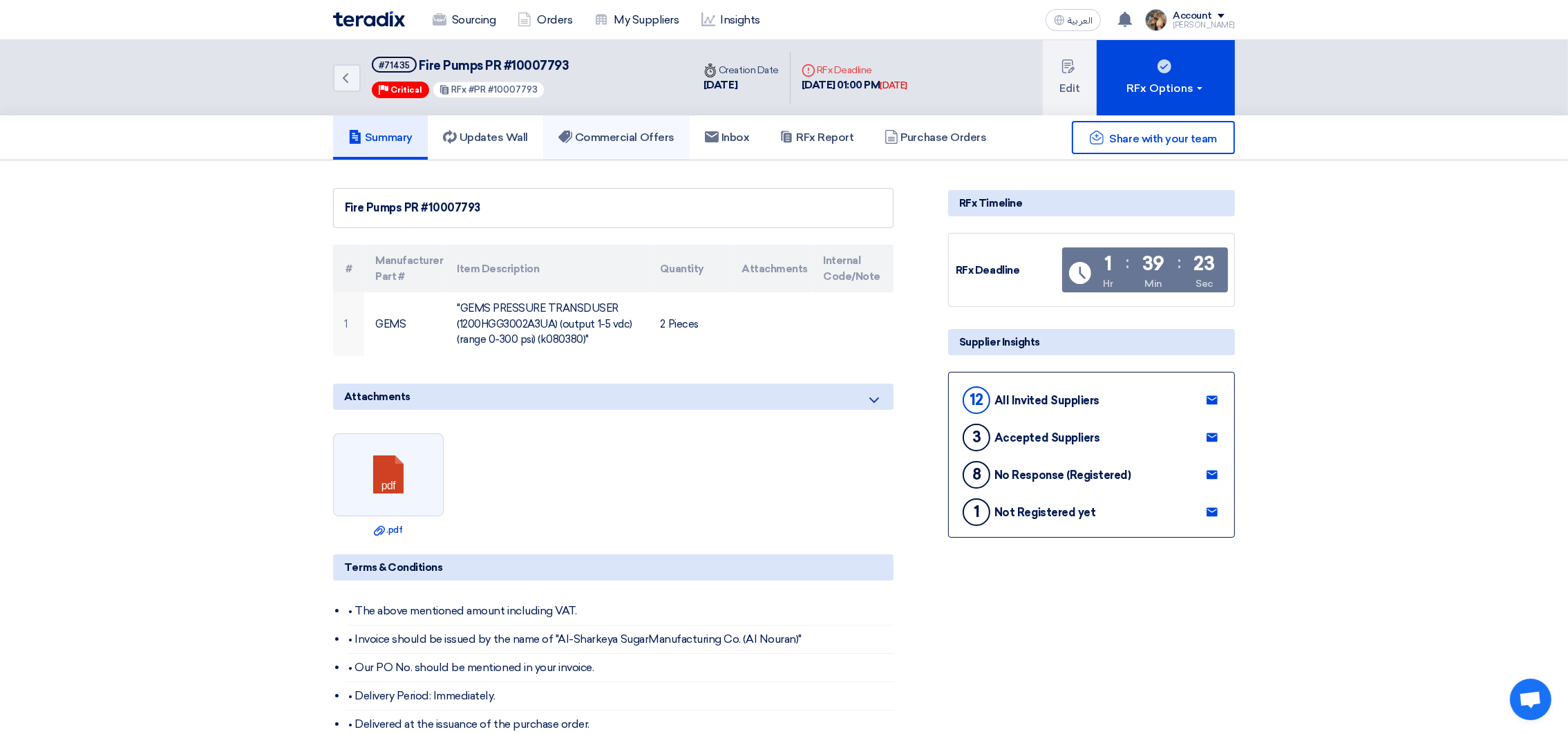
click at [634, 118] on link "Commercial Offers" at bounding box center [617, 137] width 147 height 44
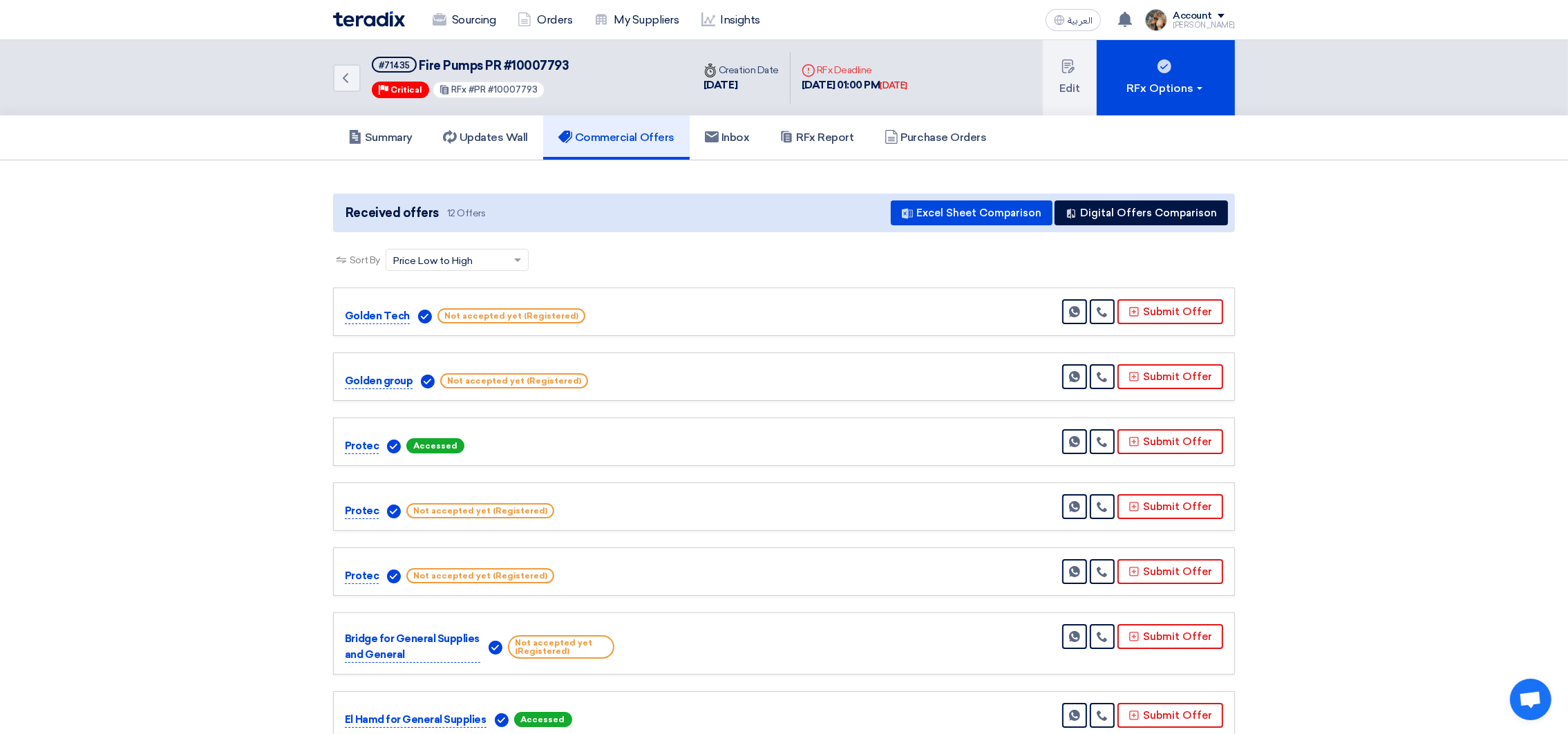
click at [395, 14] on img at bounding box center [369, 18] width 72 height 16
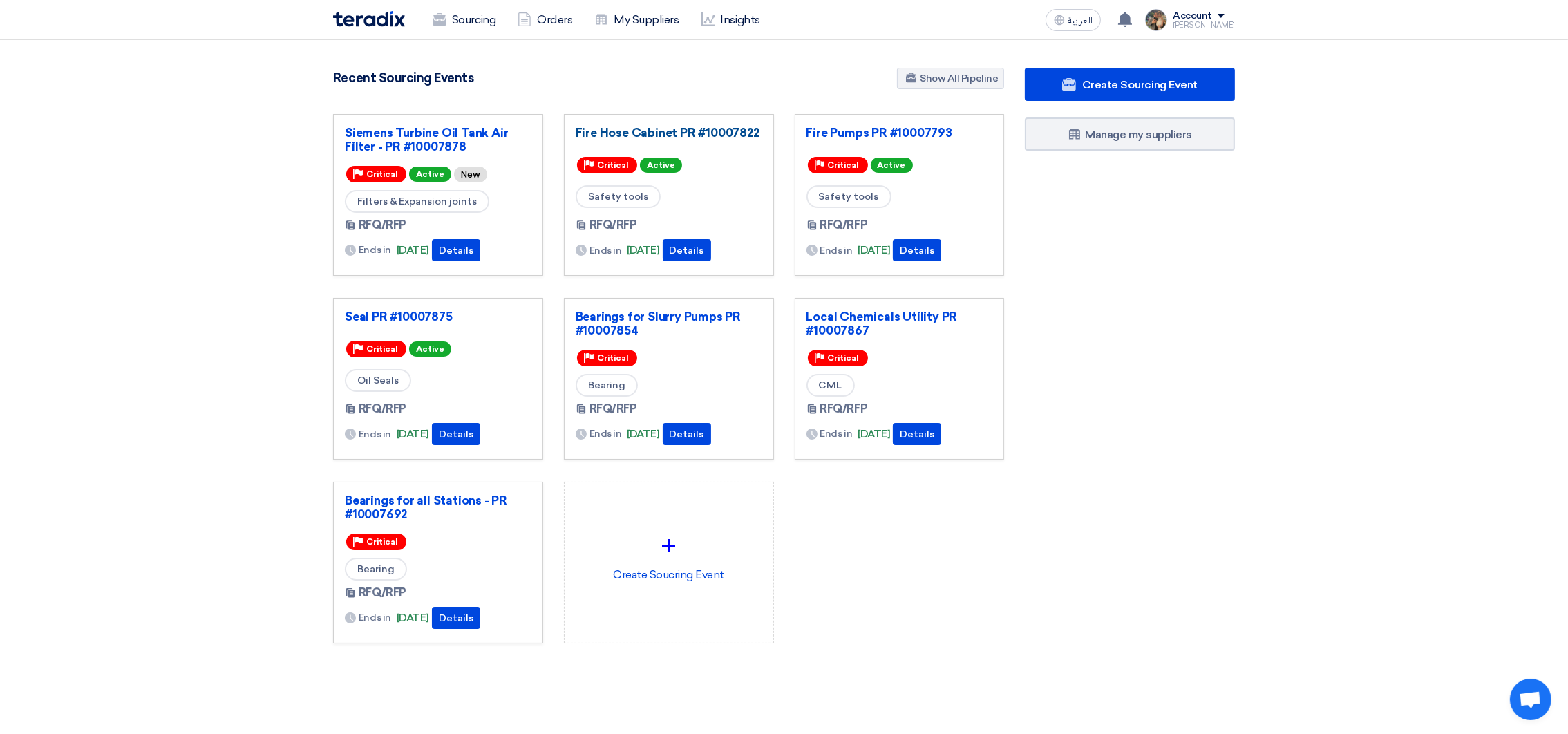
click at [673, 128] on link "Fire Hose Cabinet PR #10007822" at bounding box center [669, 133] width 186 height 14
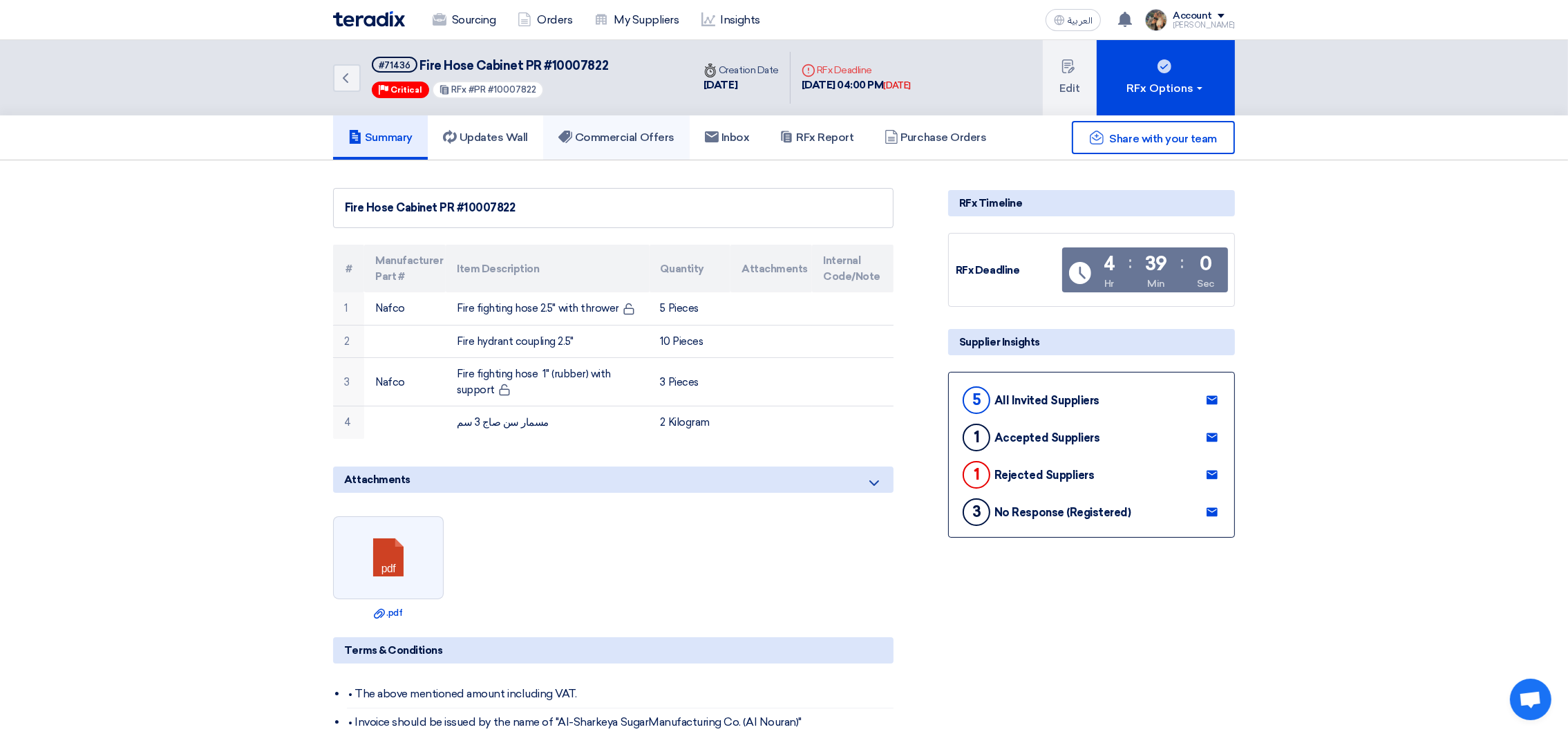
click at [644, 131] on h5 "Commercial Offers" at bounding box center [617, 137] width 116 height 14
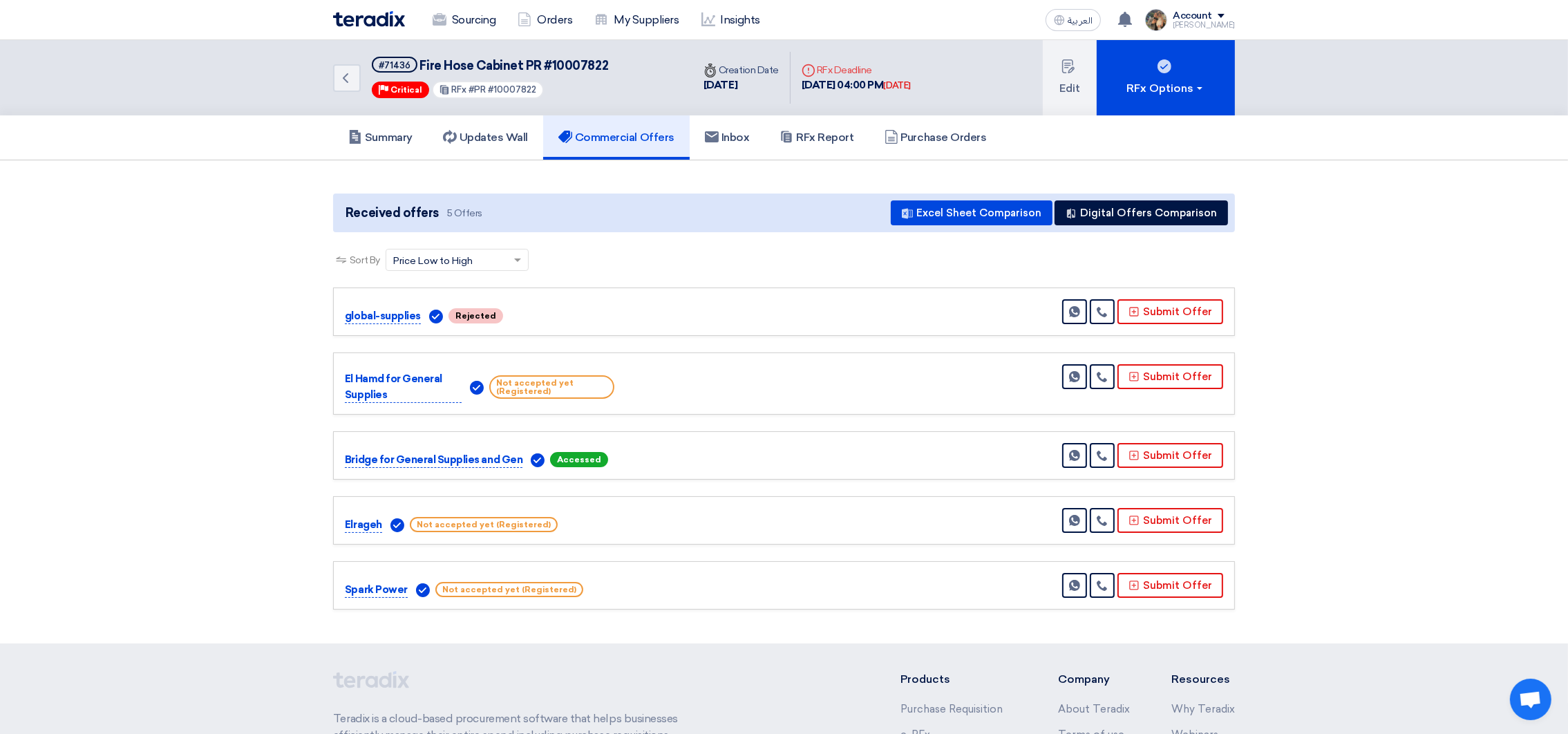
click at [389, 15] on img at bounding box center [369, 18] width 72 height 16
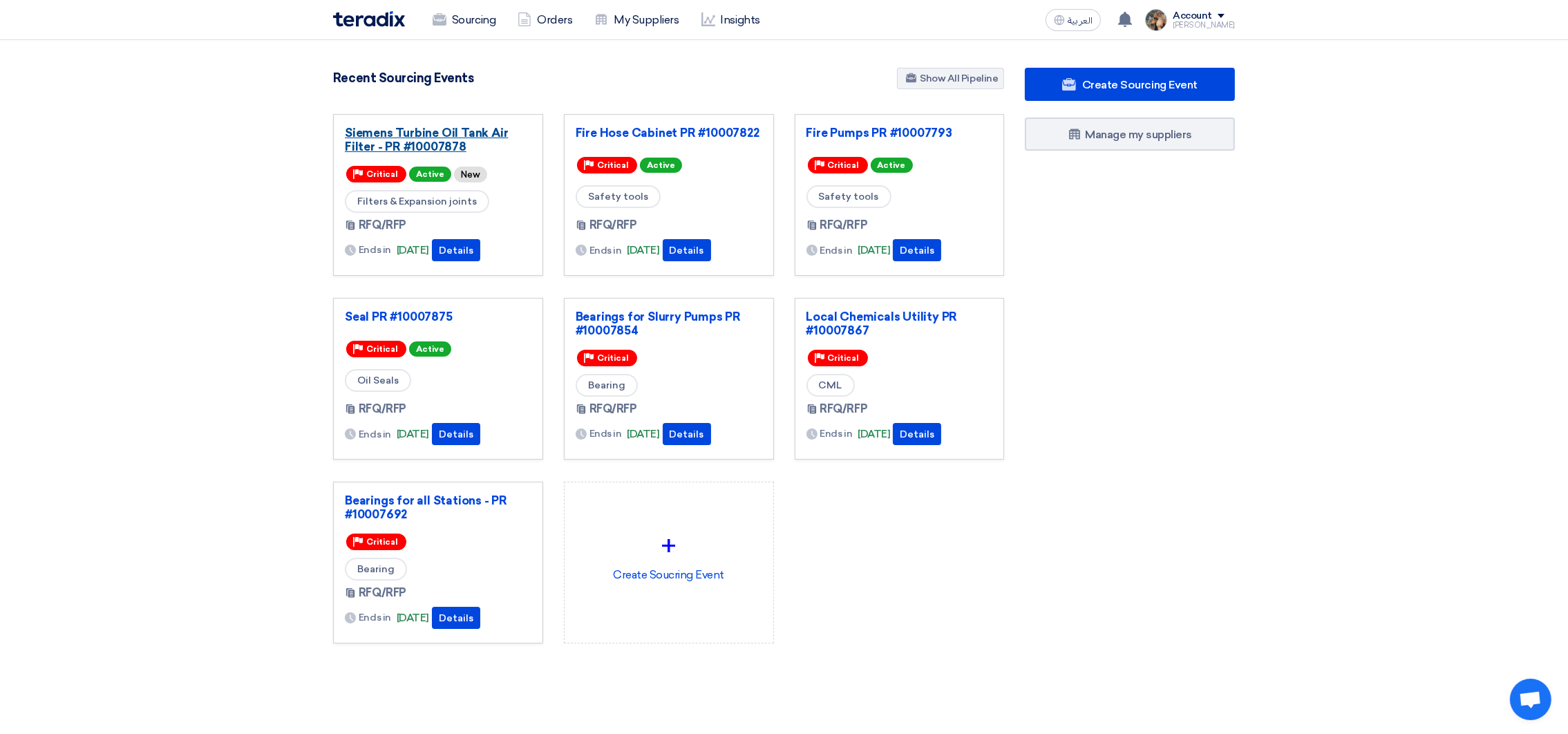
click at [414, 142] on link "Siemens Turbine Oil Tank Air Filter - PR #10007878" at bounding box center [438, 140] width 186 height 27
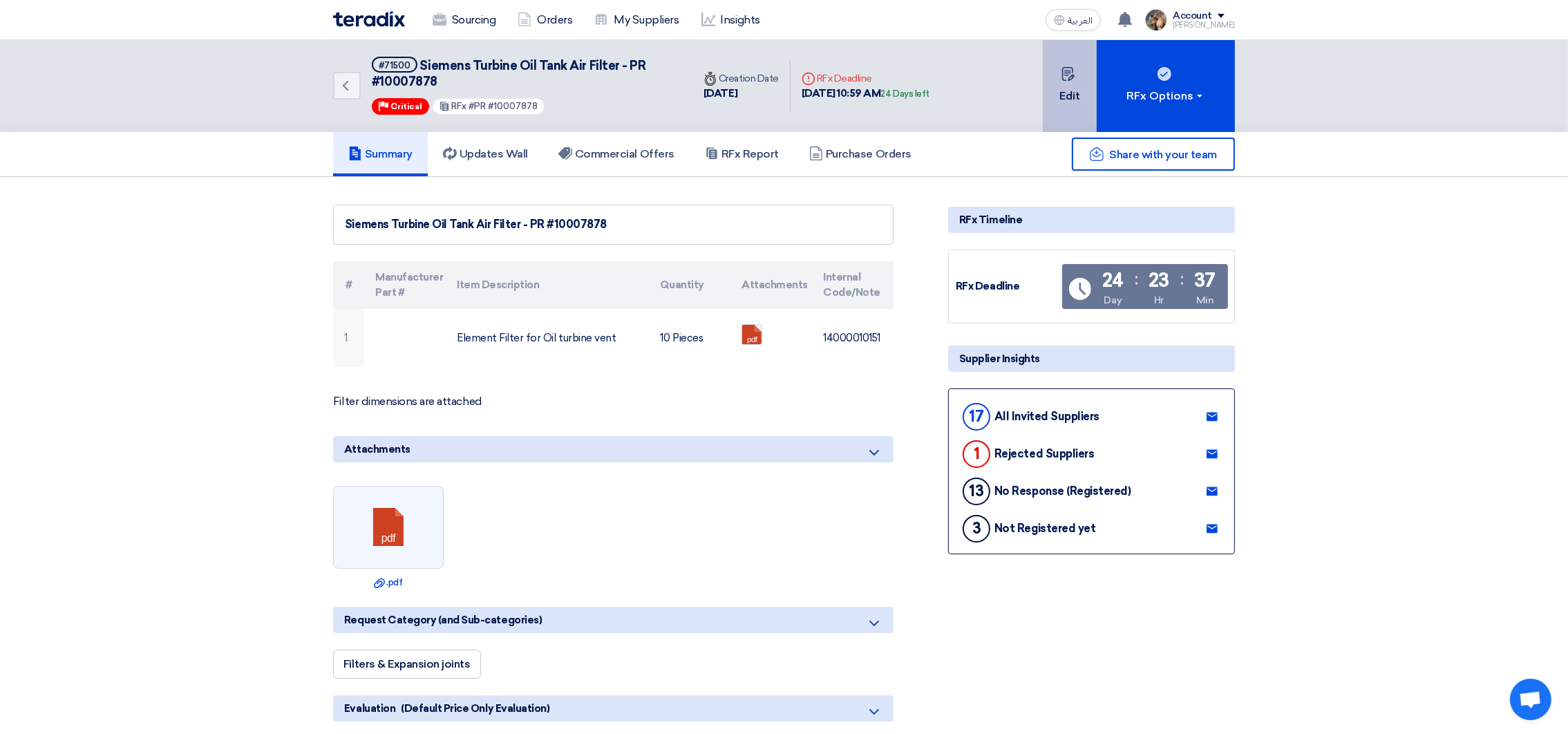
click at [1063, 121] on button "Edit" at bounding box center [1070, 86] width 54 height 92
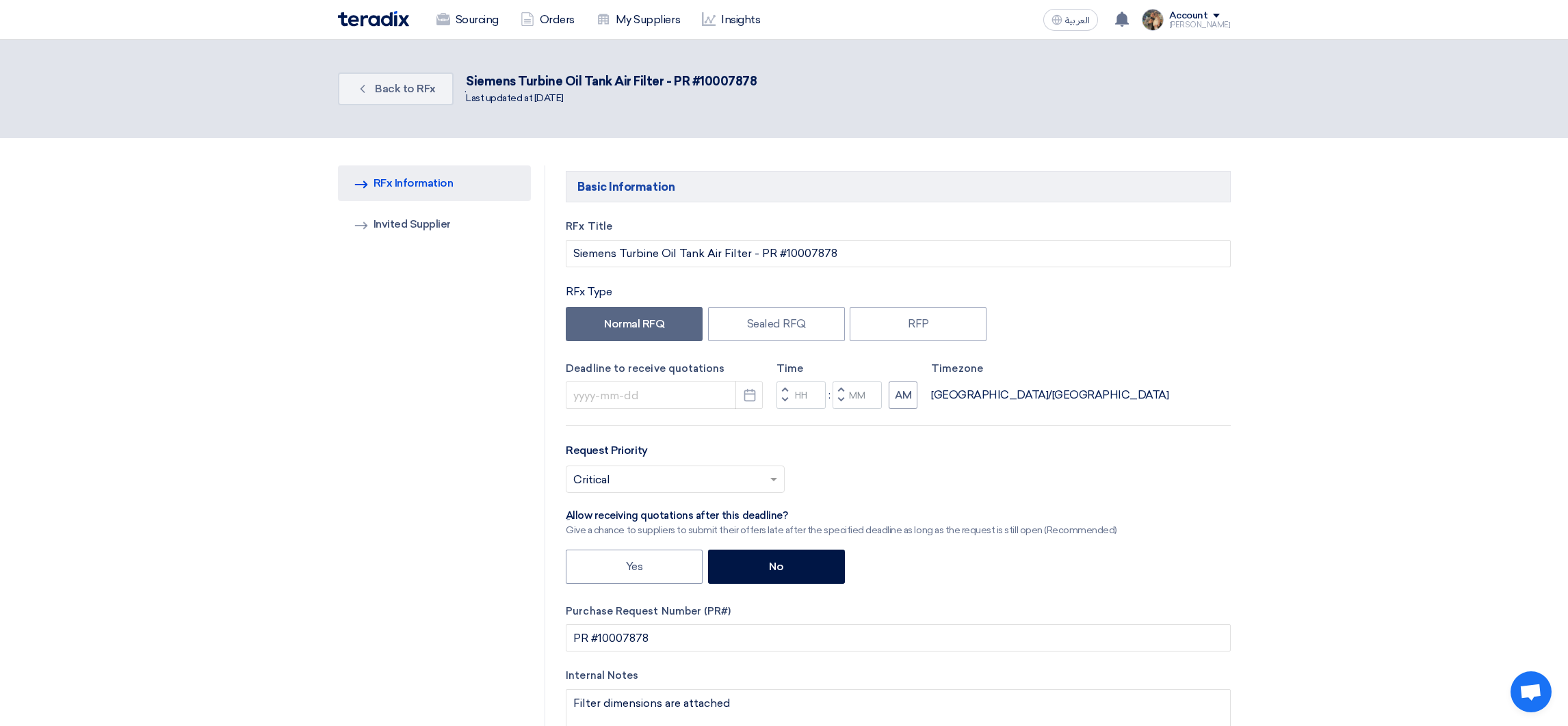
type input "10/17/2025"
type input "10"
type input "59"
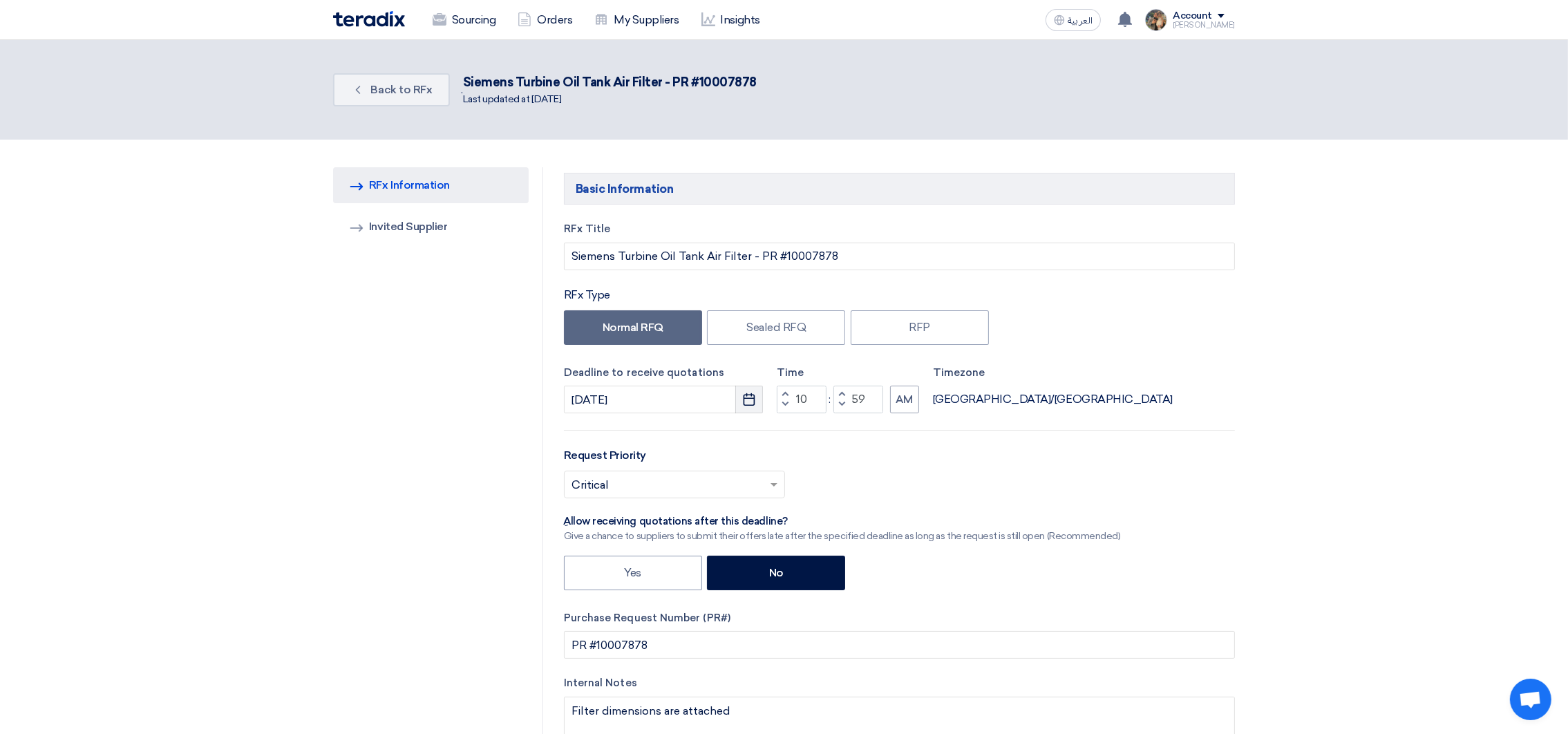
click at [757, 408] on button "Pick a date" at bounding box center [749, 399] width 27 height 27
select select "10"
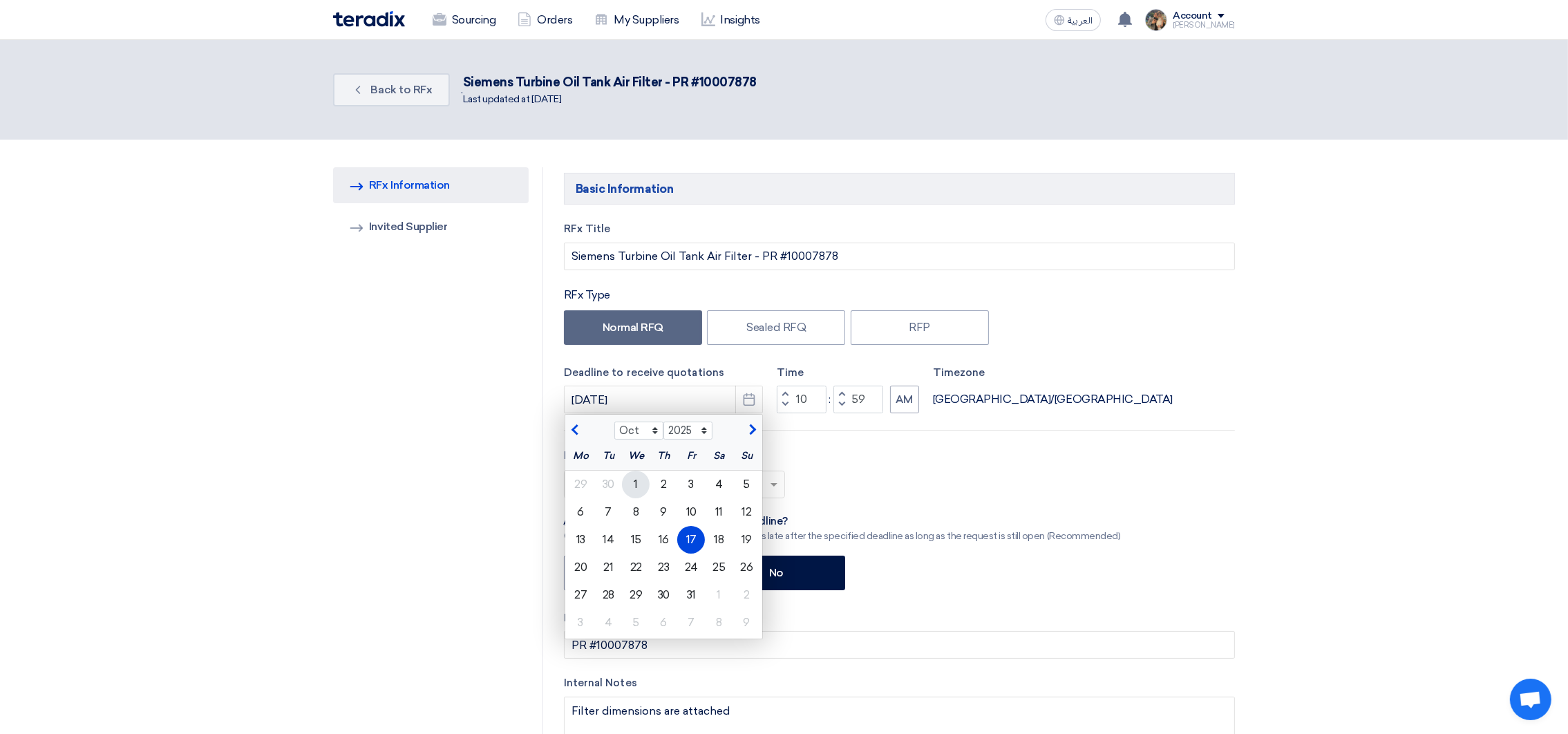
click at [641, 487] on div "1" at bounding box center [636, 485] width 27 height 27
type input "10/1/2025"
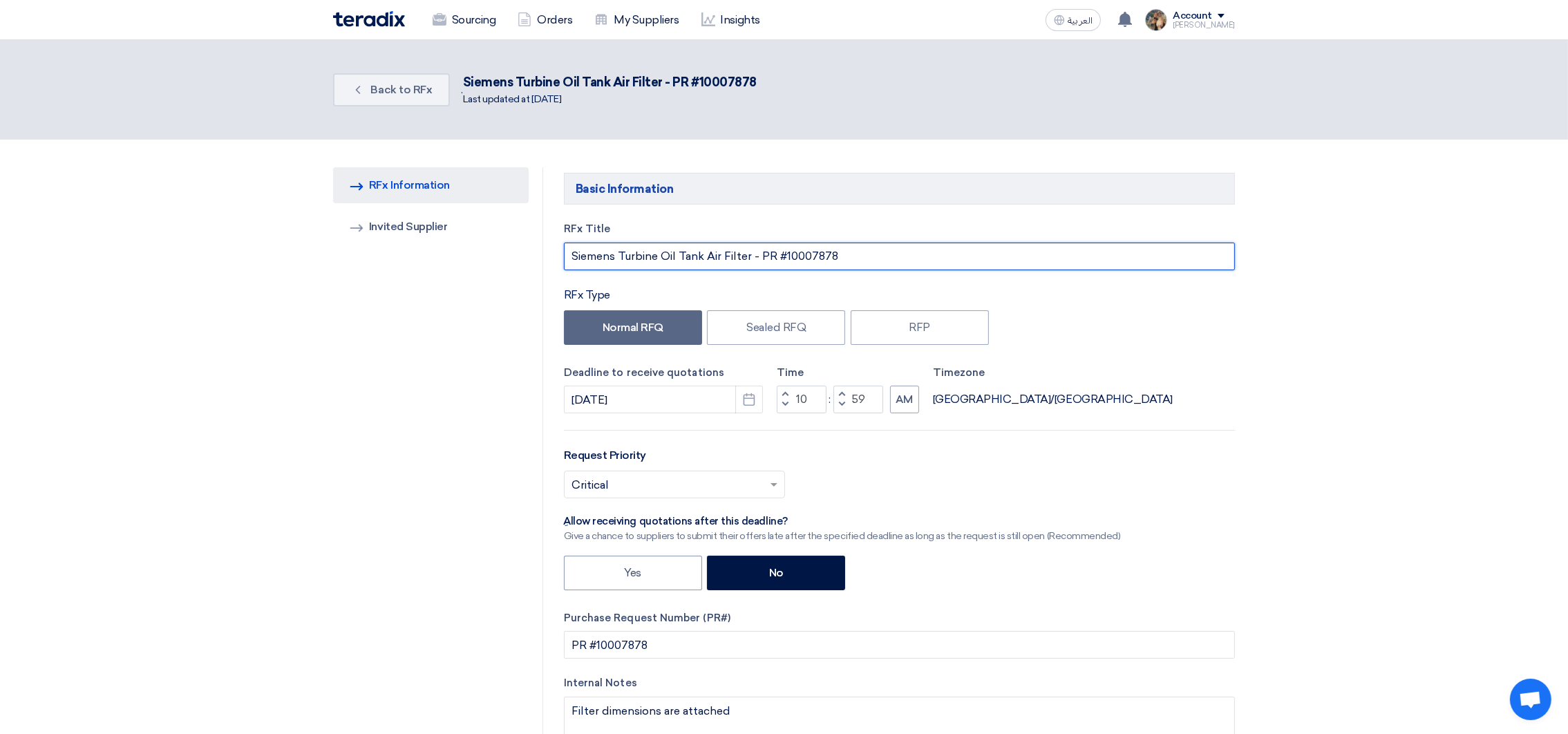
click at [1121, 264] on input "Siemens Turbine Oil Tank Air Filter - PR #10007878" at bounding box center [899, 257] width 671 height 27
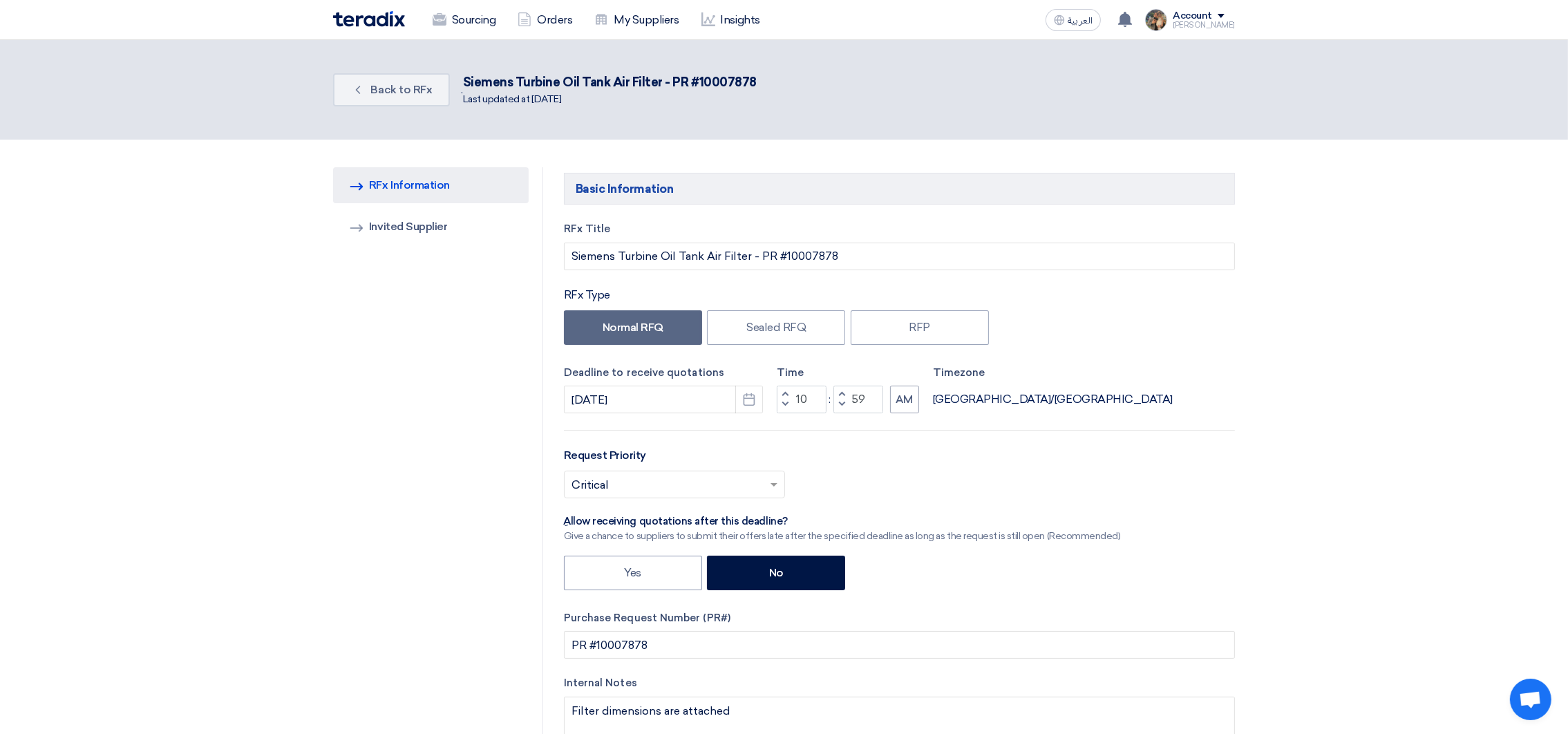
click at [1121, 338] on div "Normal RFQ Sealed RFQ RFP" at bounding box center [899, 329] width 671 height 38
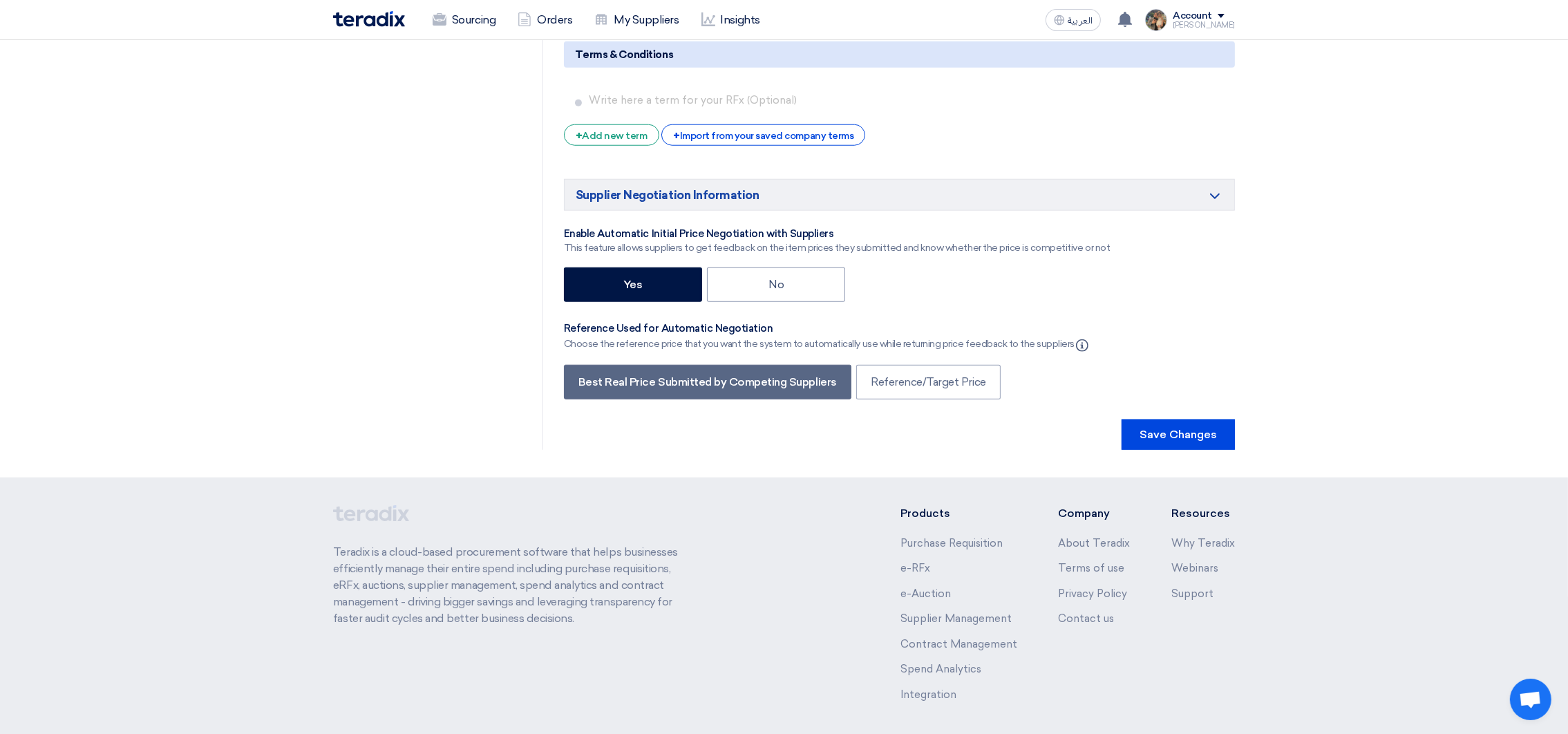
scroll to position [2275, 0]
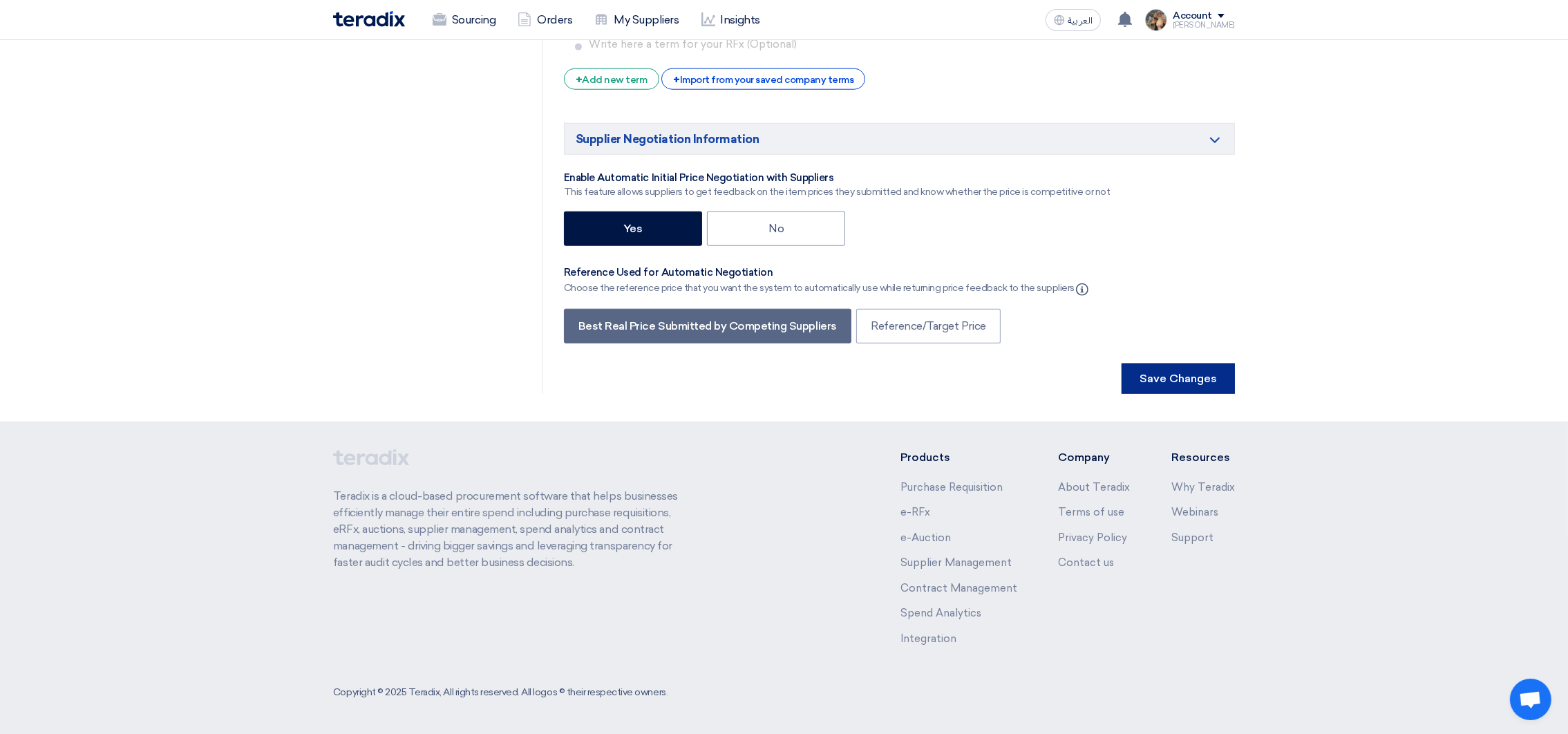
click at [1155, 386] on button "Save Changes" at bounding box center [1178, 379] width 113 height 31
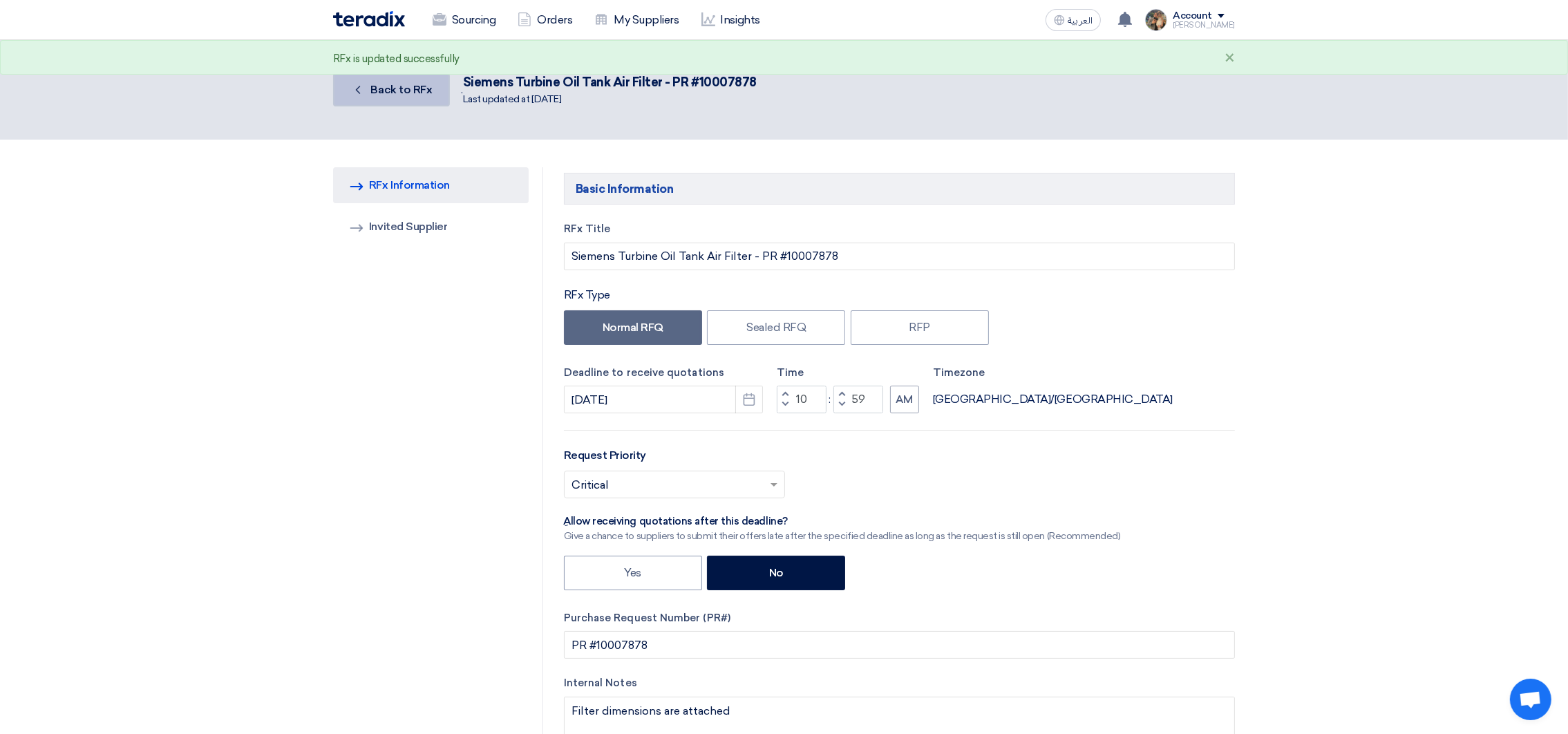
click at [401, 90] on span "Back to RFx" at bounding box center [402, 89] width 62 height 13
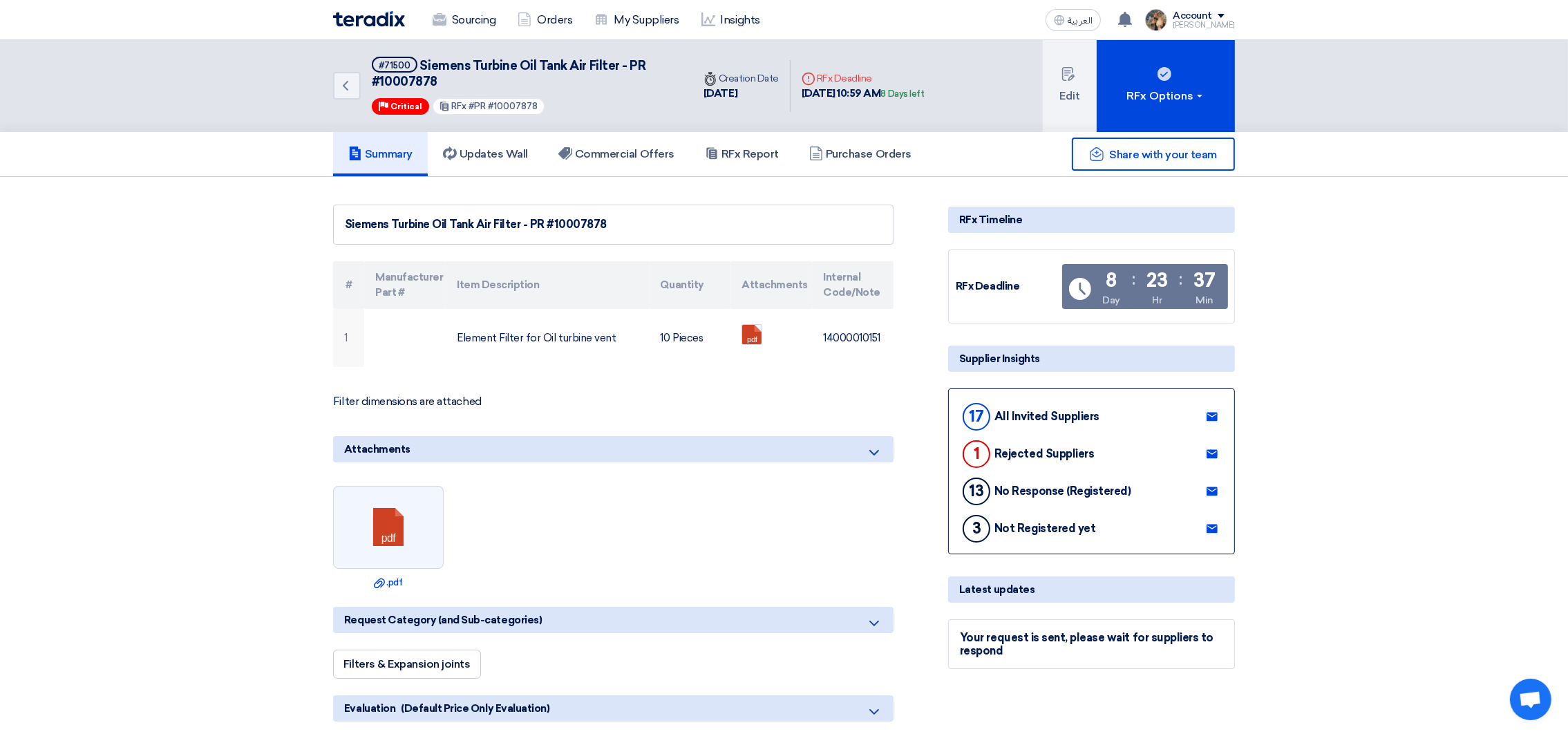
click at [362, 11] on img at bounding box center [369, 18] width 72 height 16
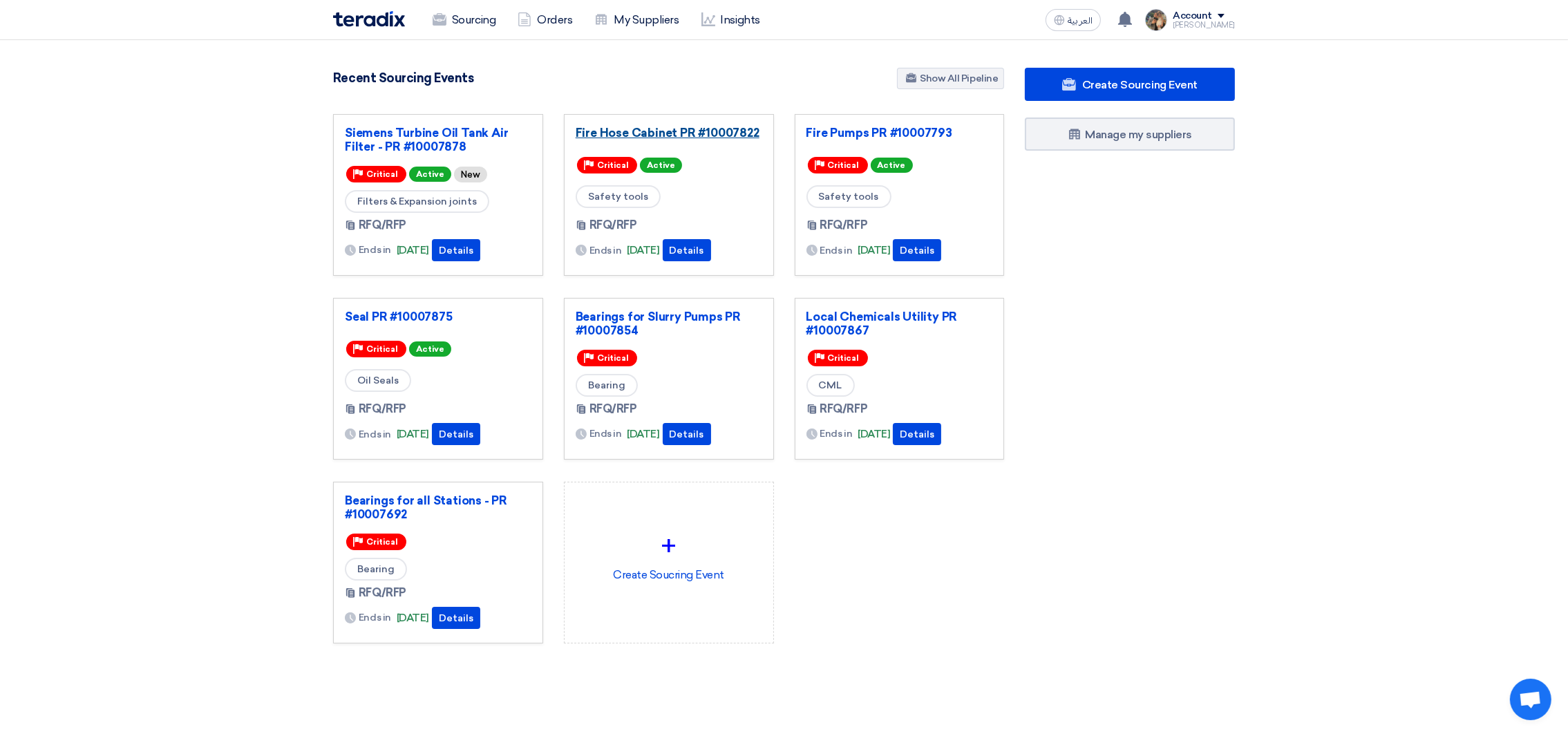
click at [654, 131] on link "Fire Hose Cabinet PR #10007822" at bounding box center [669, 133] width 186 height 14
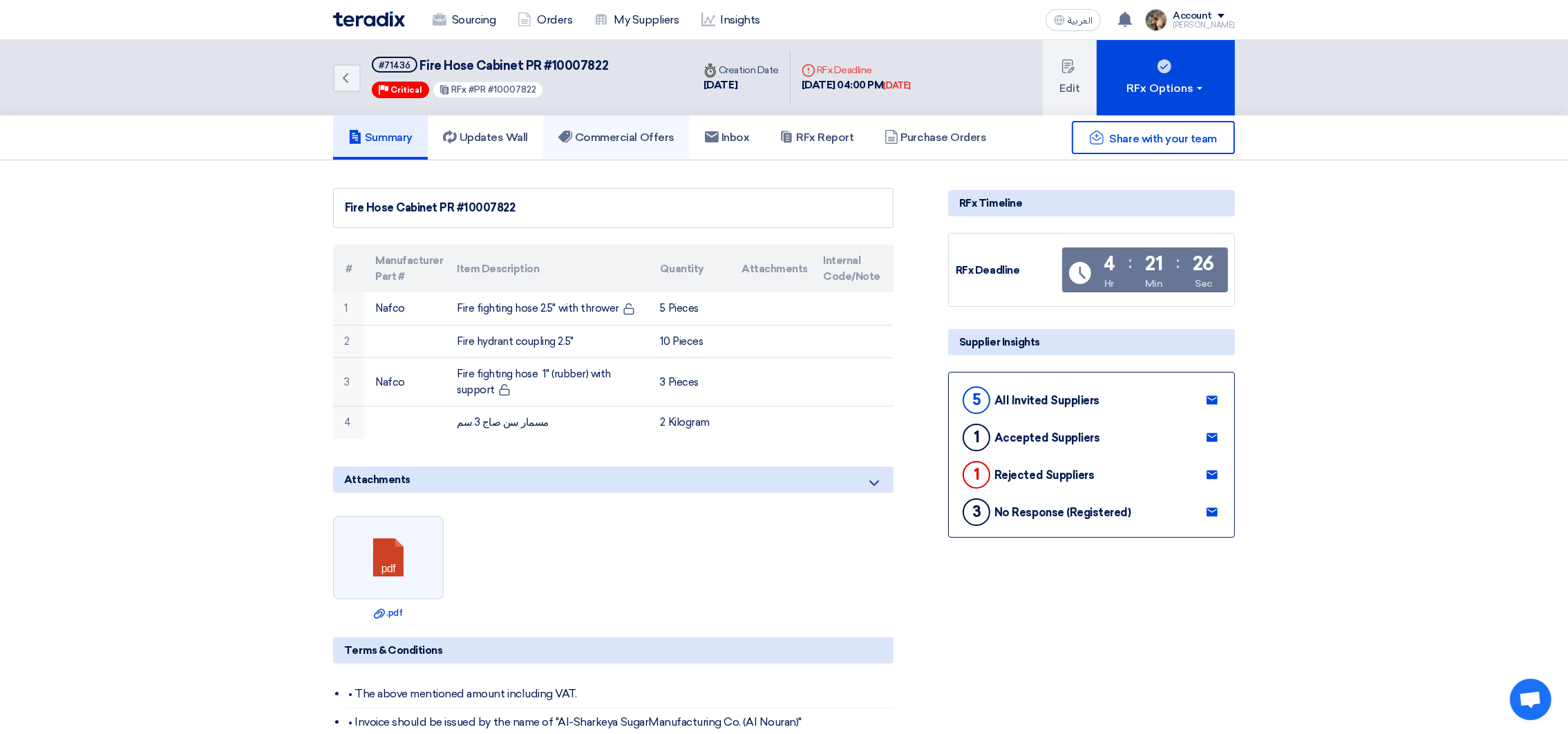
click at [602, 123] on link "Commercial Offers" at bounding box center [617, 137] width 147 height 44
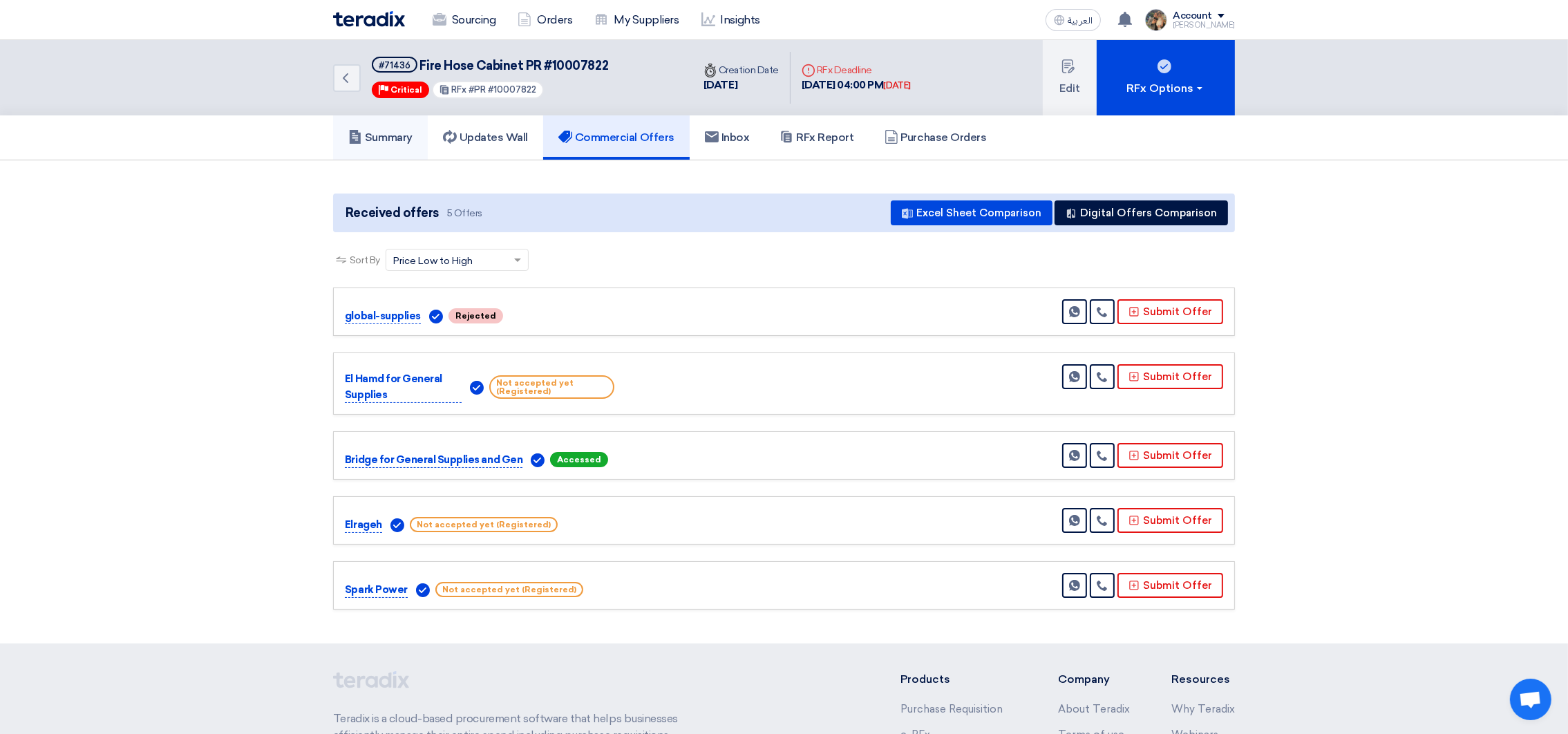
click at [354, 135] on icon at bounding box center [355, 137] width 14 height 14
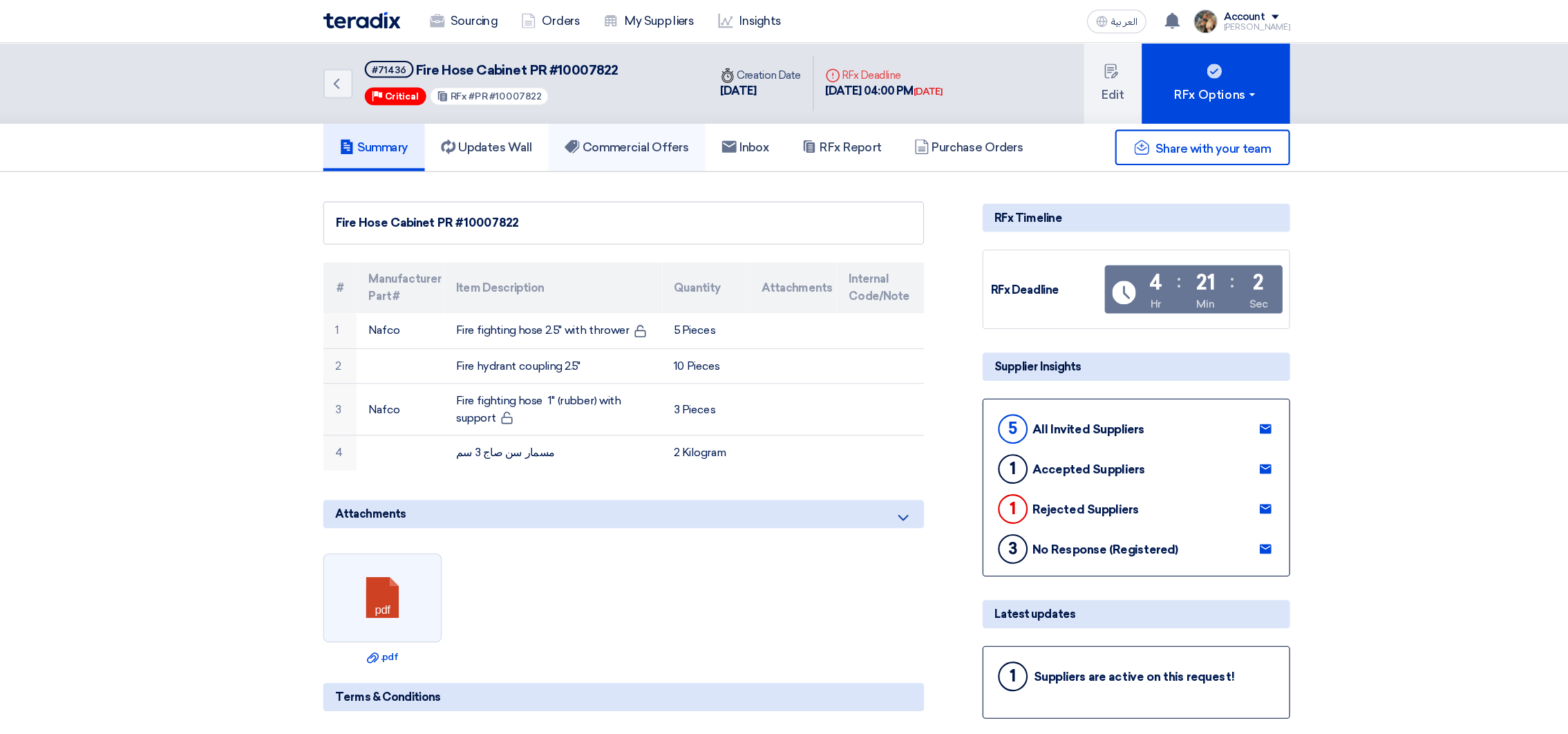
drag, startPoint x: 596, startPoint y: 163, endPoint x: 606, endPoint y: 148, distance: 18.0
click at [606, 148] on link "Commercial Offers" at bounding box center [617, 137] width 147 height 44
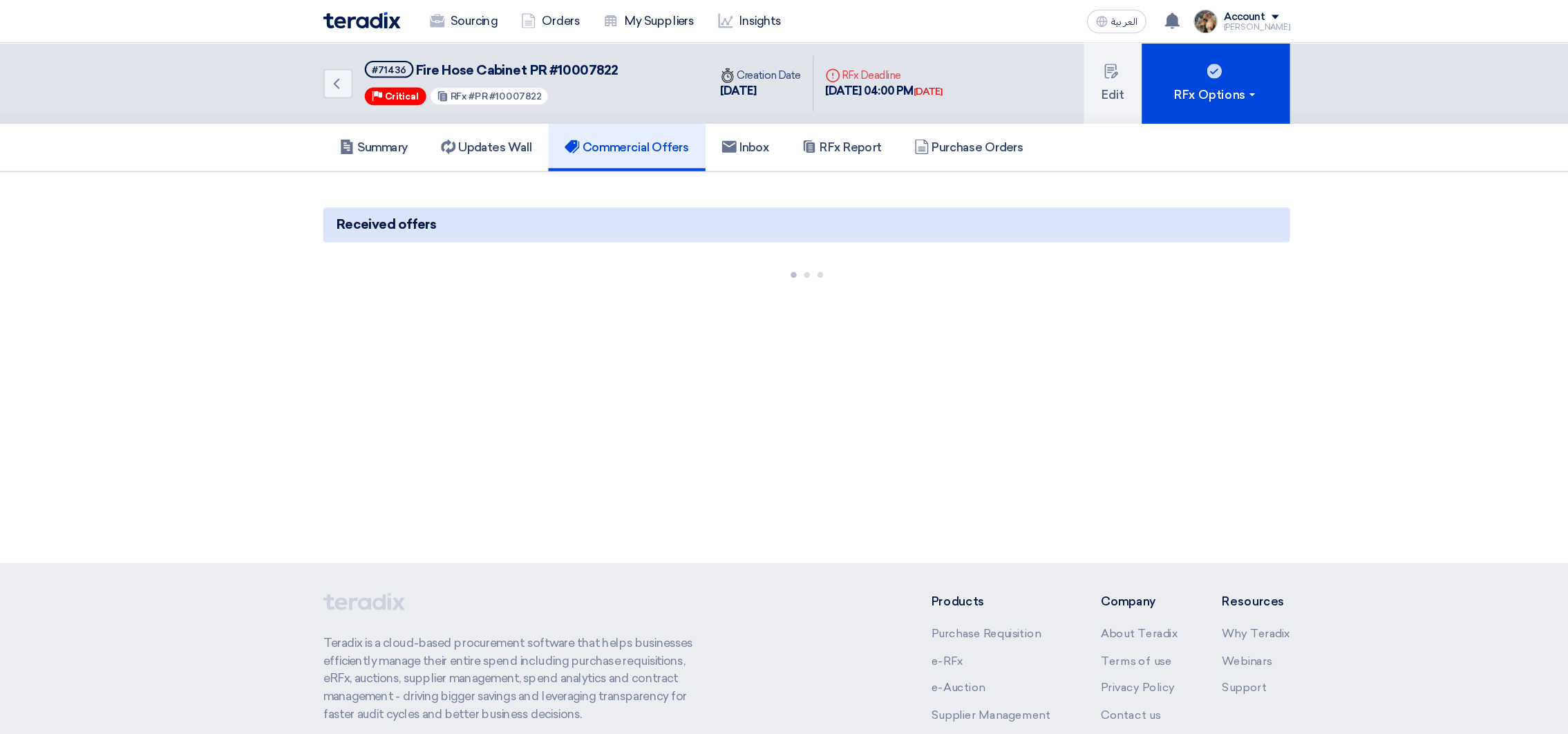
click at [259, 157] on div "Summary Updates Wall Commercial Offers Inbox RFx Report Purchase Orders" at bounding box center [784, 137] width 1568 height 45
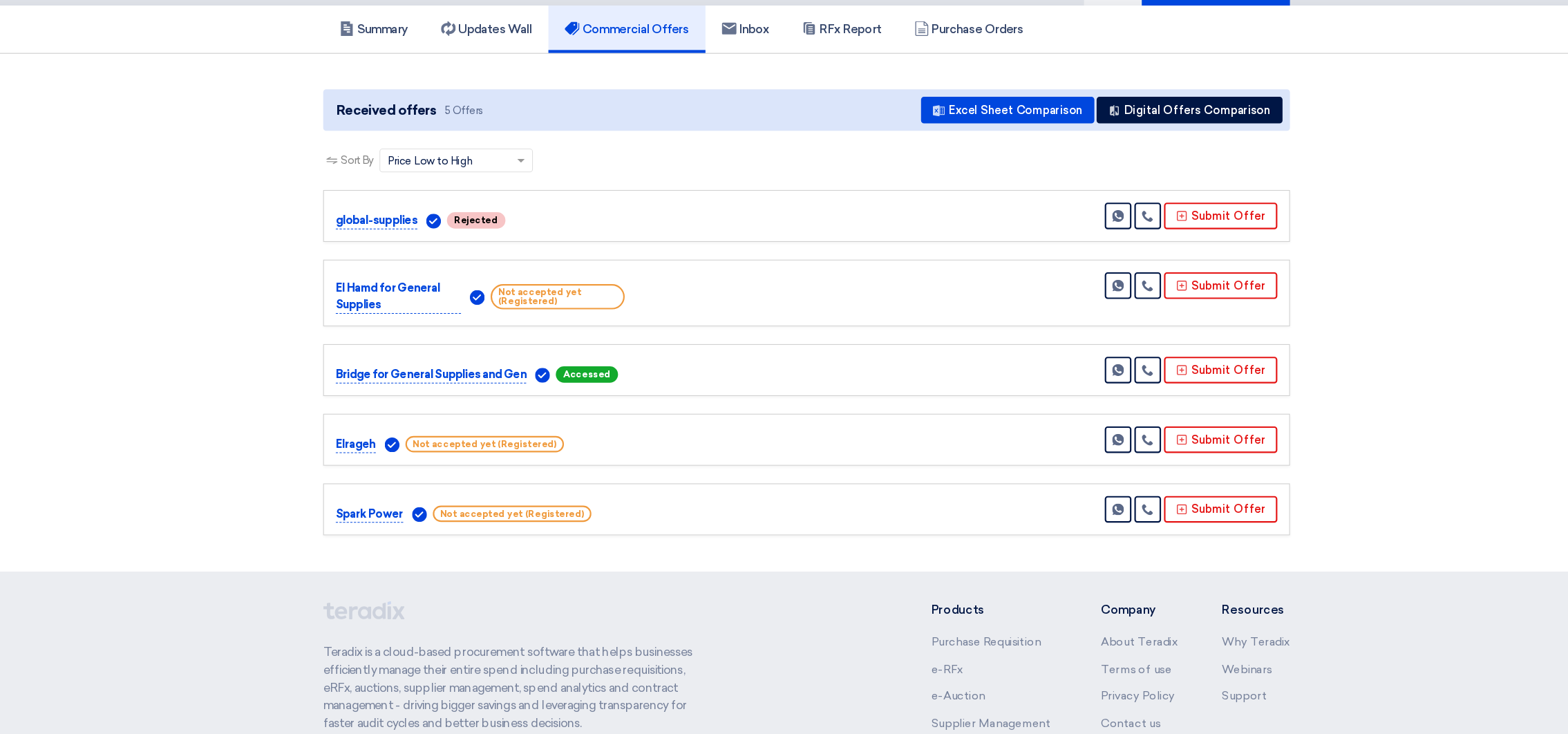
scroll to position [62, 0]
click at [383, 69] on h5 "Summary" at bounding box center [380, 76] width 64 height 14
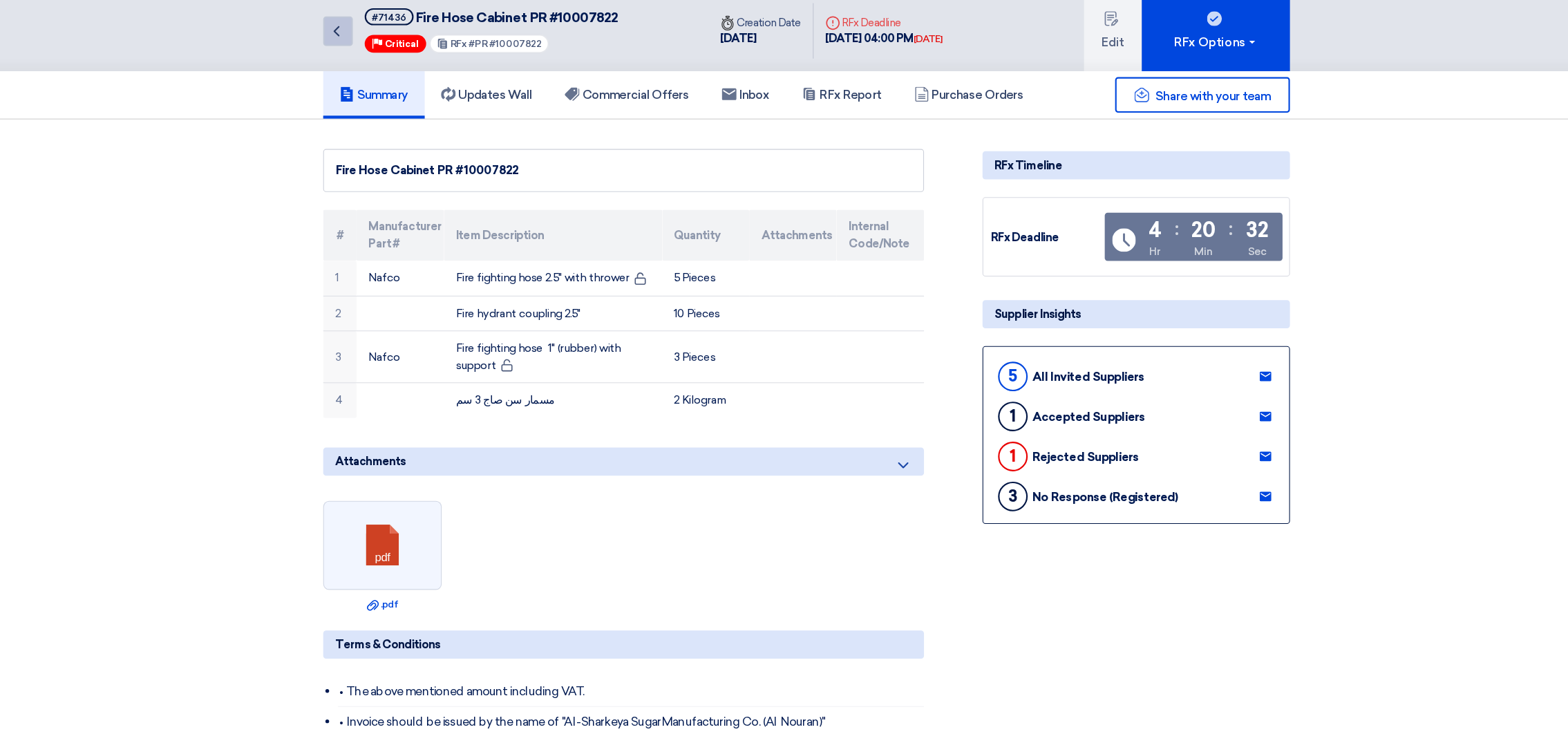
click at [338, 90] on link "Back" at bounding box center [347, 78] width 27 height 27
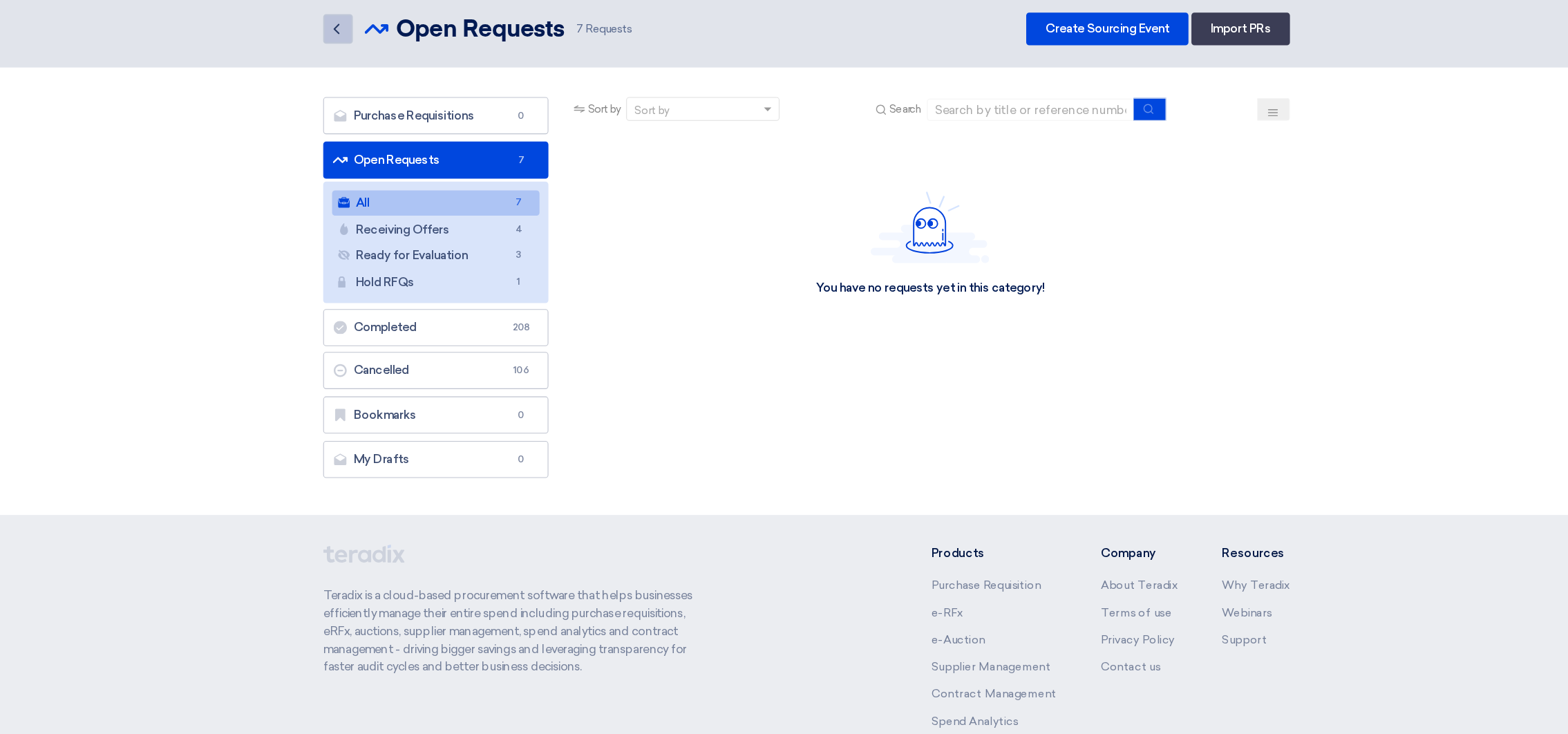
click at [341, 79] on icon "Back" at bounding box center [346, 76] width 17 height 17
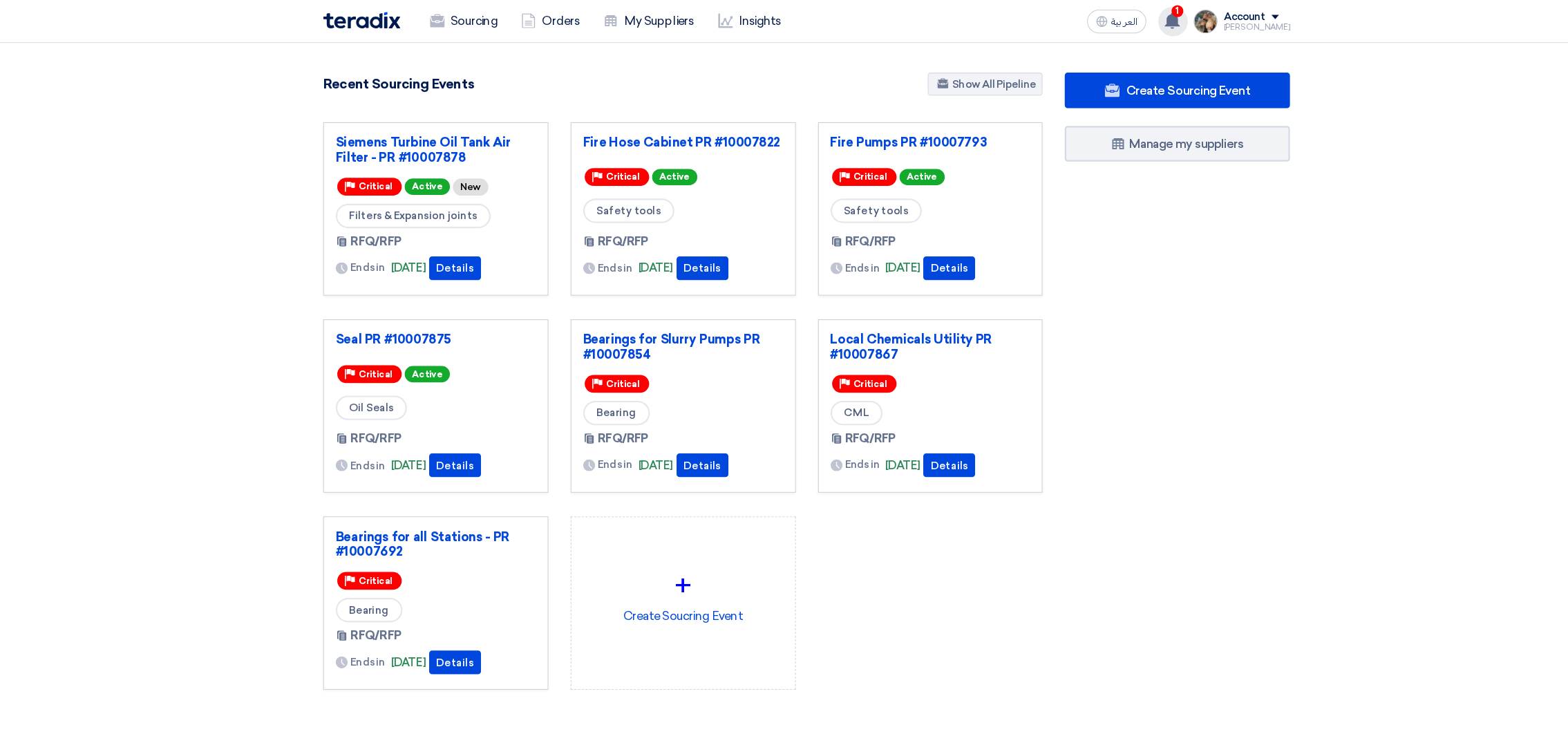
click at [1134, 30] on div "1 You have a new offer for 'Fire Pumps PR #10007793' request with total price '…" at bounding box center [1126, 20] width 27 height 27
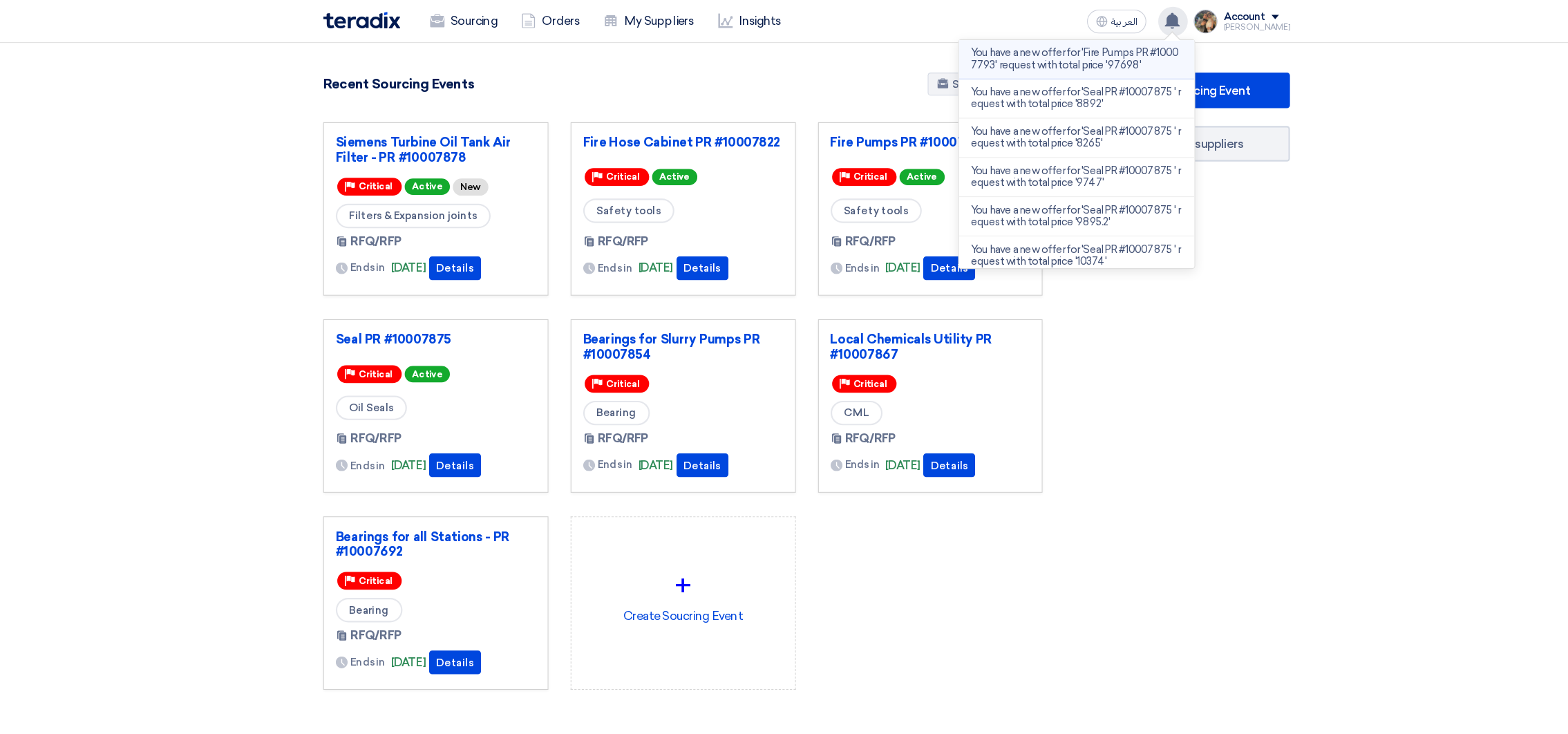
click at [1062, 55] on p "You have a new offer for 'Fire Pumps PR #10007793' request with total price '97…" at bounding box center [1036, 55] width 198 height 22
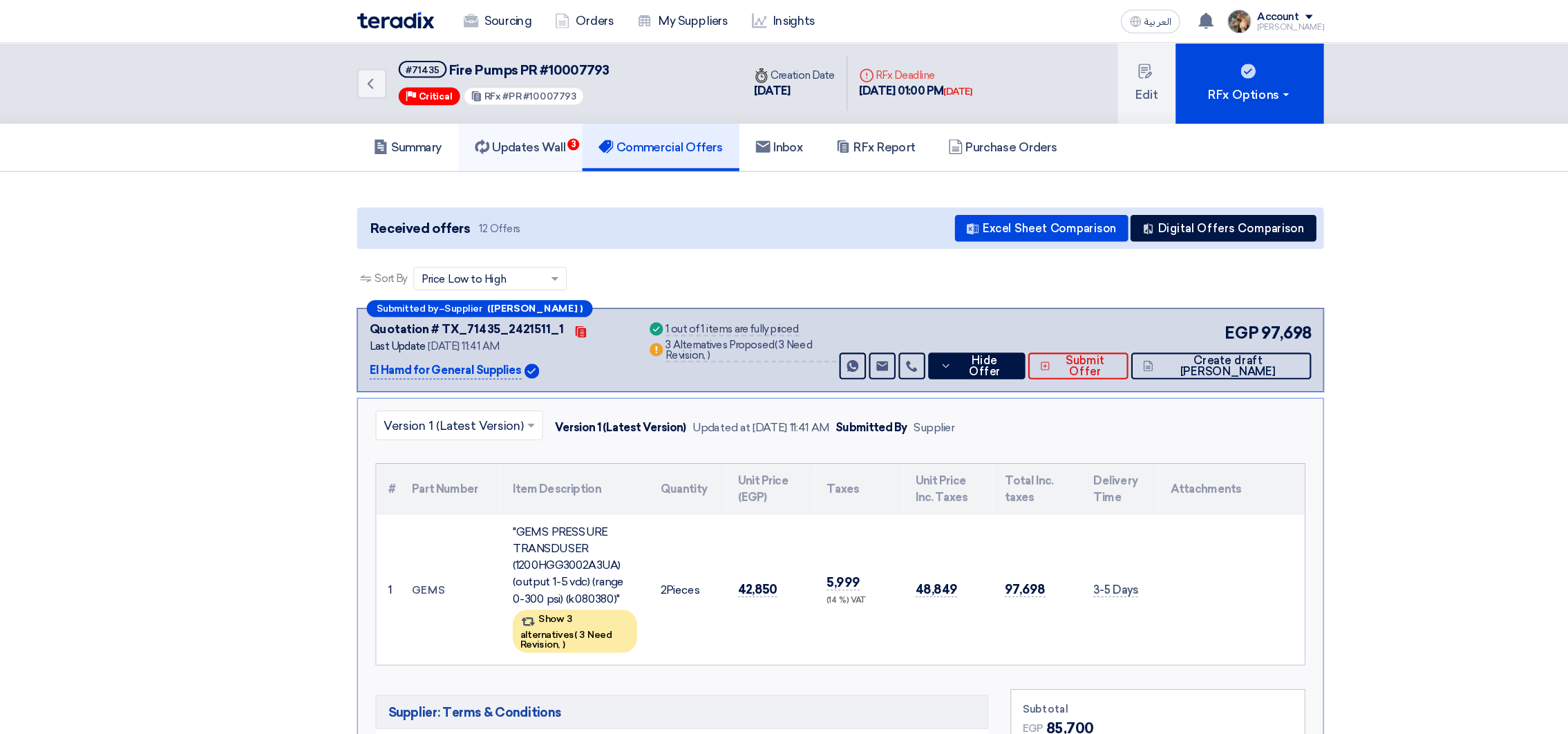
click at [515, 122] on link "Updates Wall 3" at bounding box center [485, 137] width 115 height 44
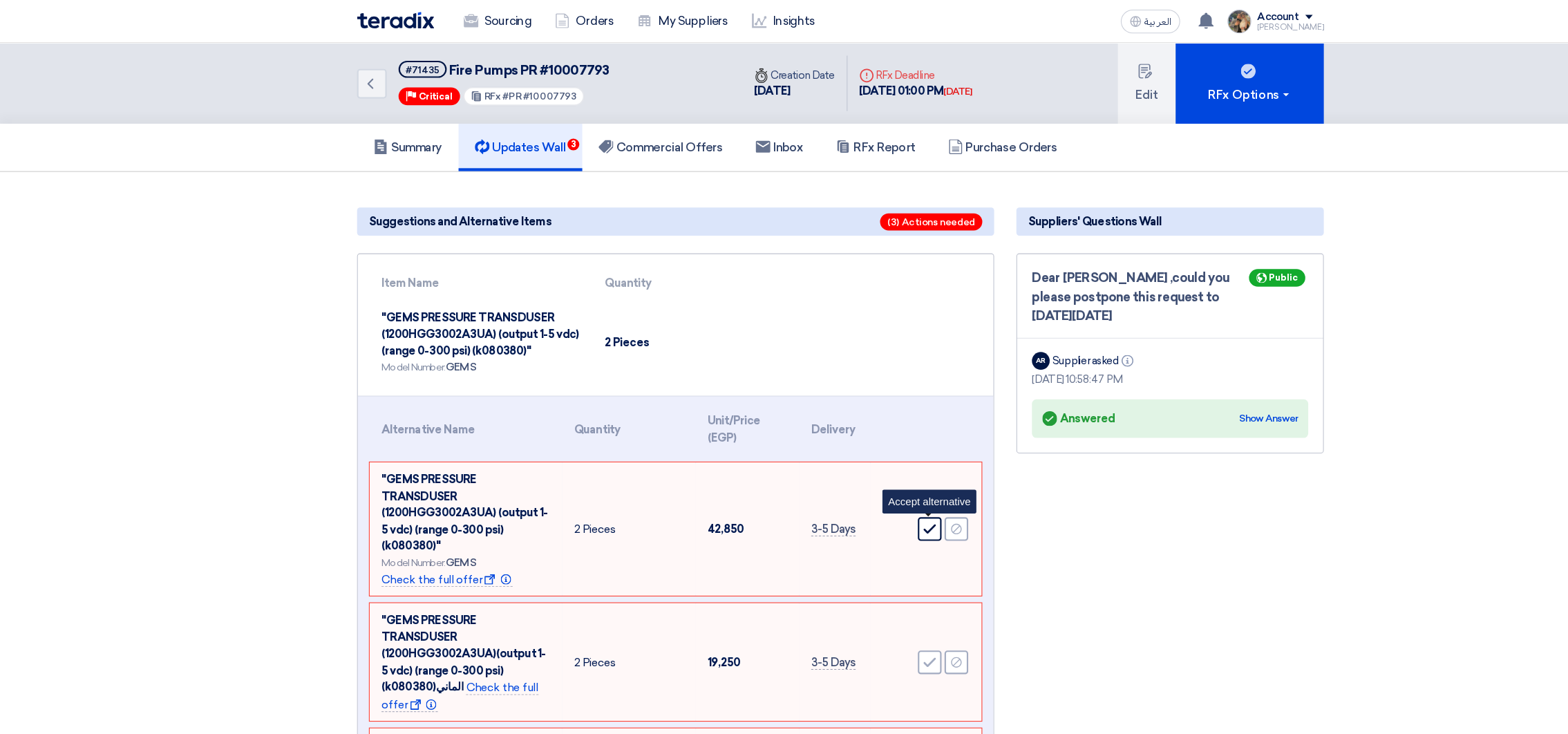
click at [863, 492] on use at bounding box center [867, 494] width 11 height 9
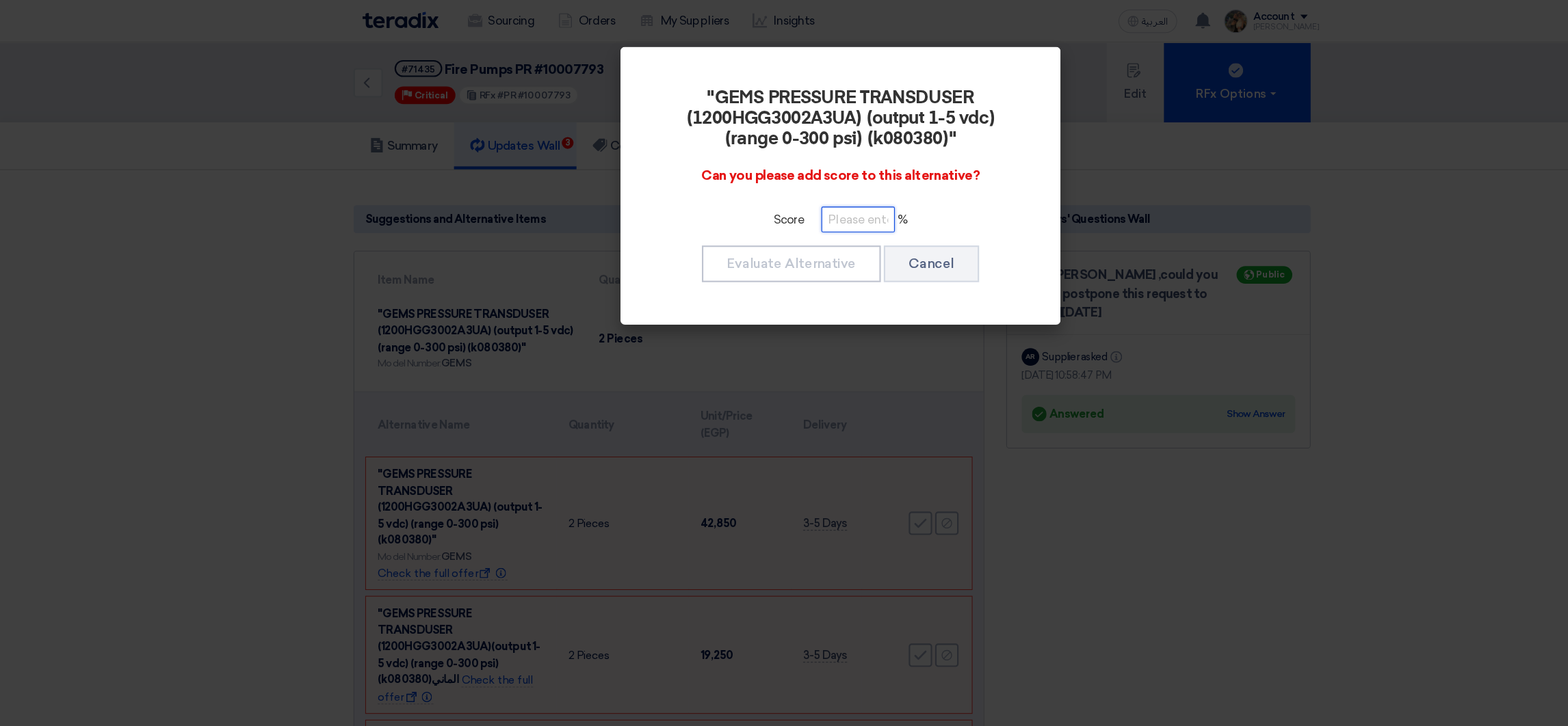
click at [785, 199] on input "number" at bounding box center [800, 205] width 69 height 24
type input "100"
click at [737, 249] on button "Evaluate Alternative" at bounding box center [738, 246] width 167 height 34
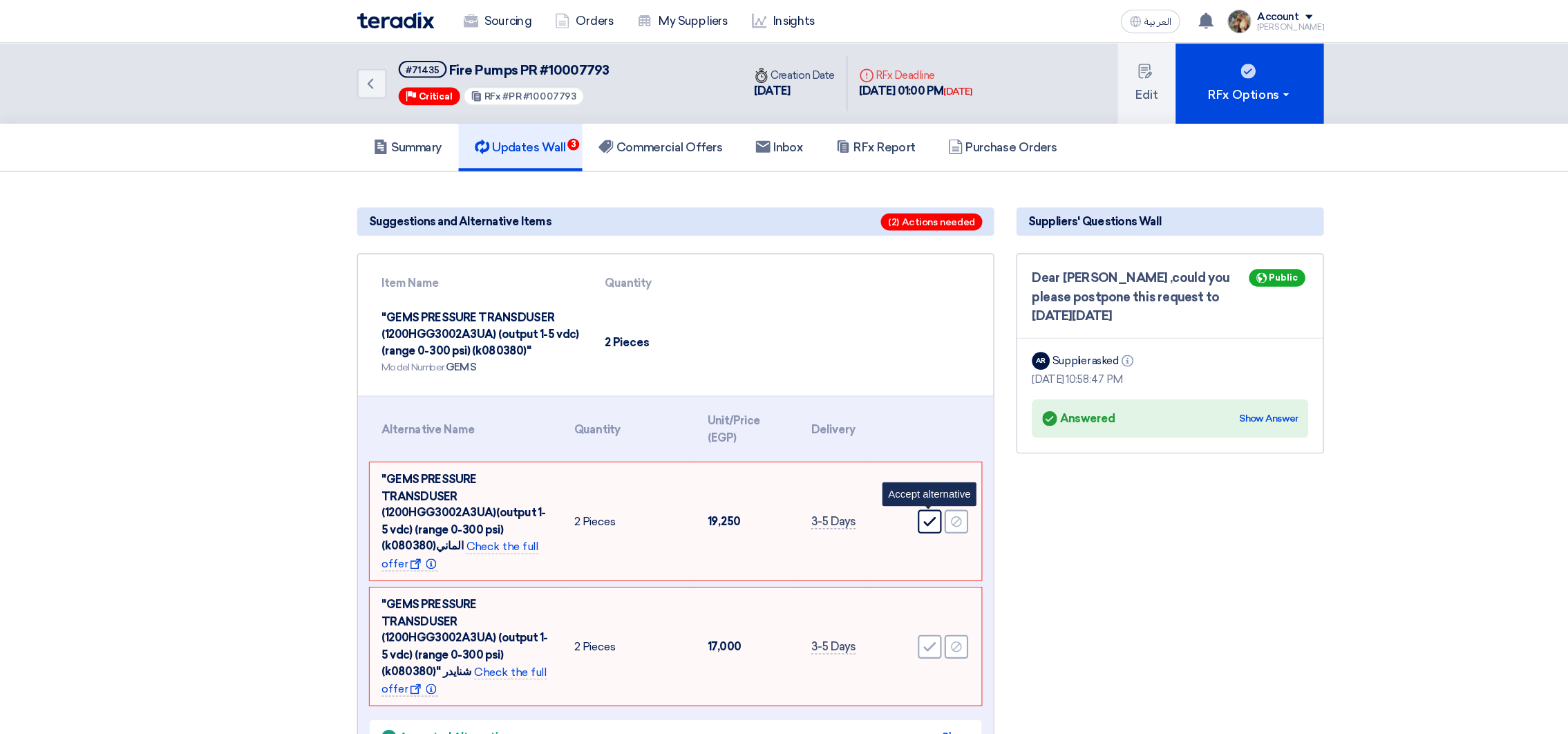
click at [868, 480] on icon "Accept" at bounding box center [867, 487] width 12 height 12
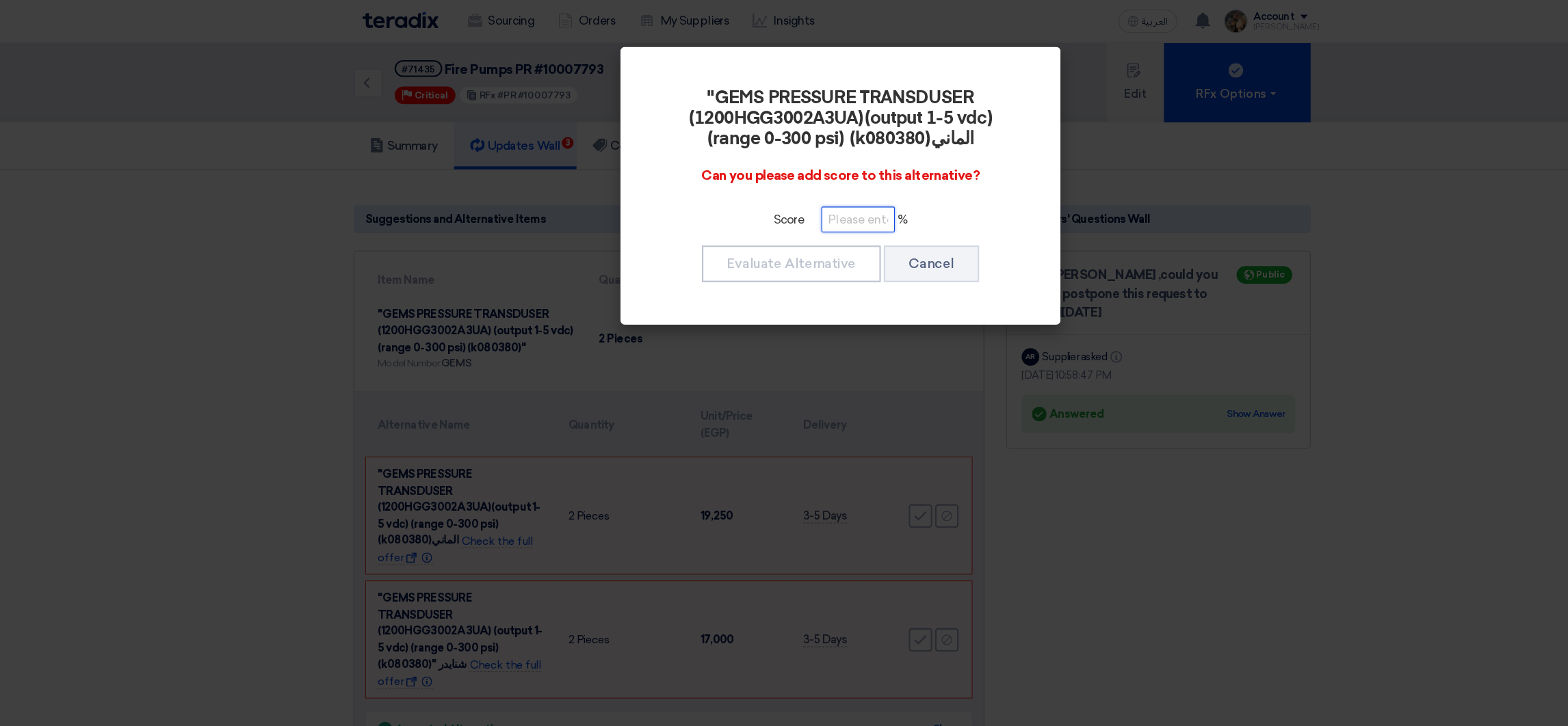
click at [806, 213] on input "number" at bounding box center [800, 205] width 69 height 24
paste input "100"
type input "100"
click at [767, 245] on button "Evaluate Alternative" at bounding box center [738, 246] width 167 height 34
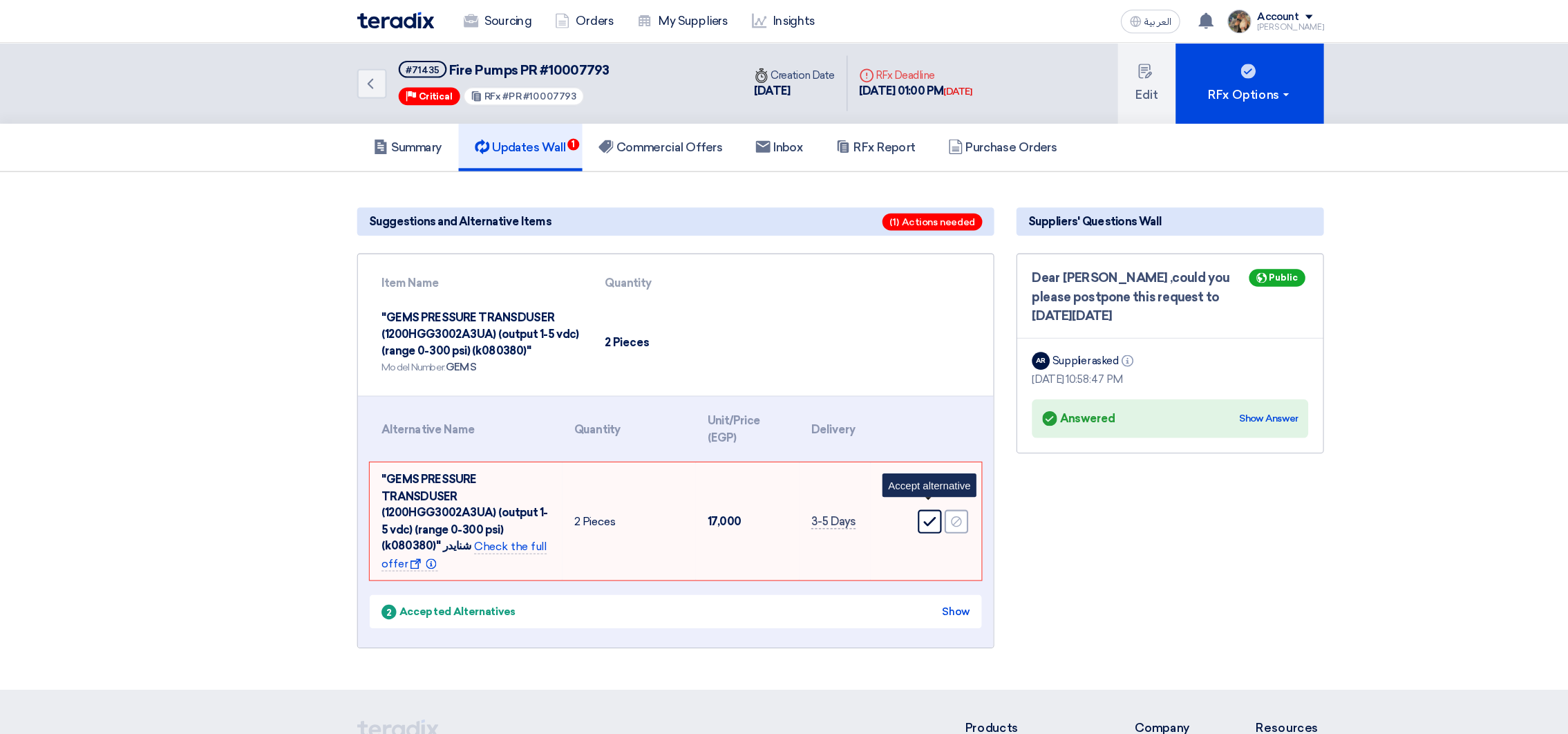
click at [861, 480] on icon "Accept" at bounding box center [867, 487] width 12 height 12
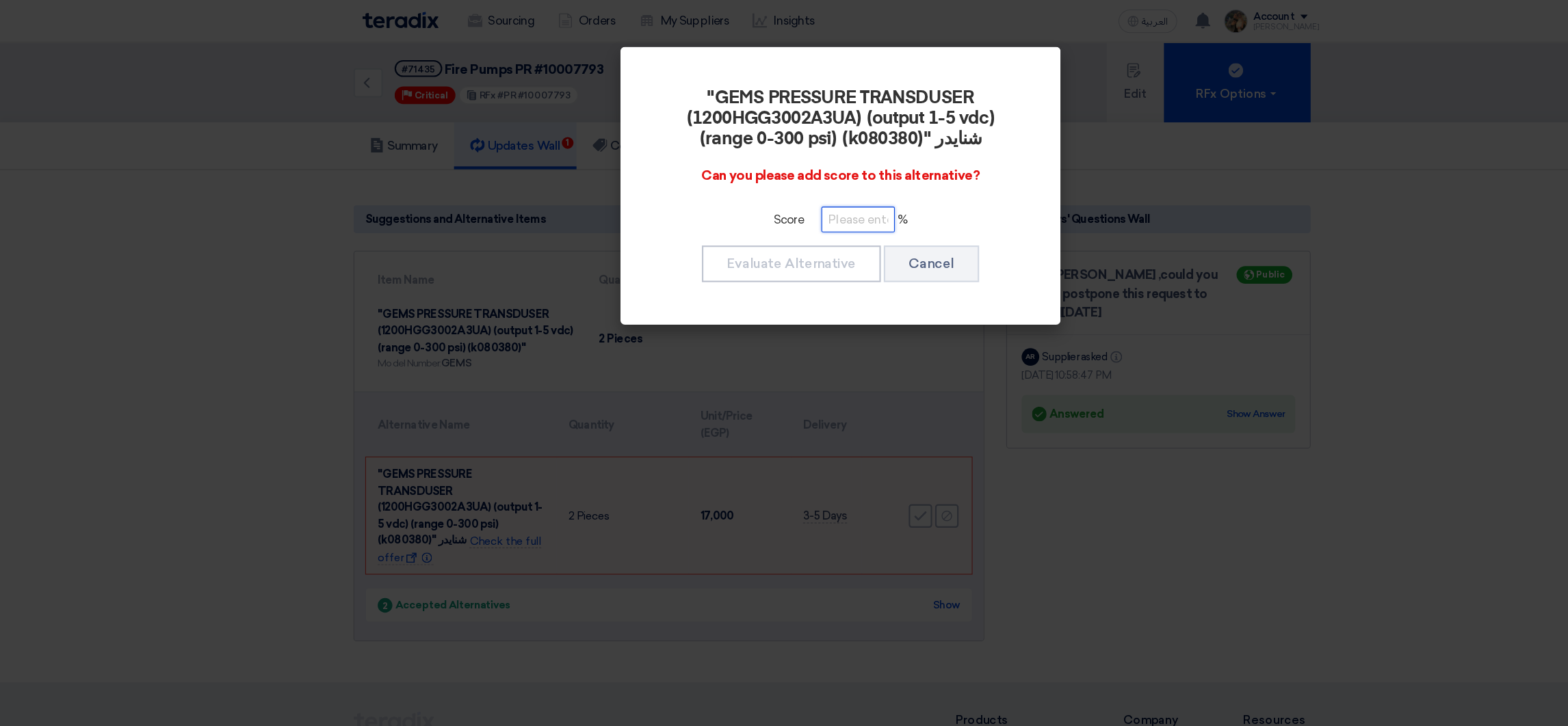
click at [784, 212] on input "number" at bounding box center [800, 205] width 69 height 24
paste input "100"
type input "100"
click at [746, 243] on button "Evaluate Alternative" at bounding box center [738, 246] width 167 height 34
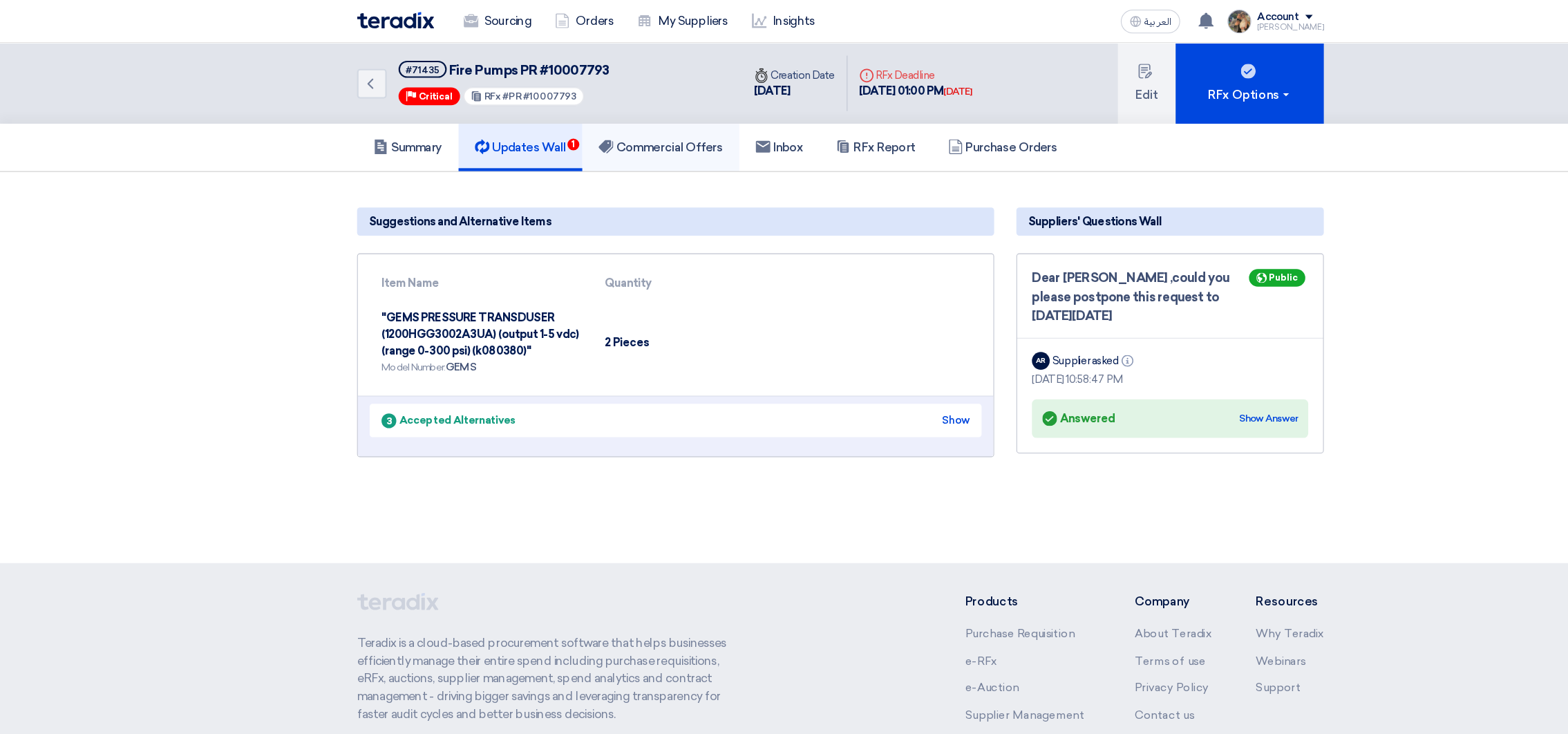
click at [604, 137] on h5 "Commercial Offers" at bounding box center [617, 137] width 116 height 14
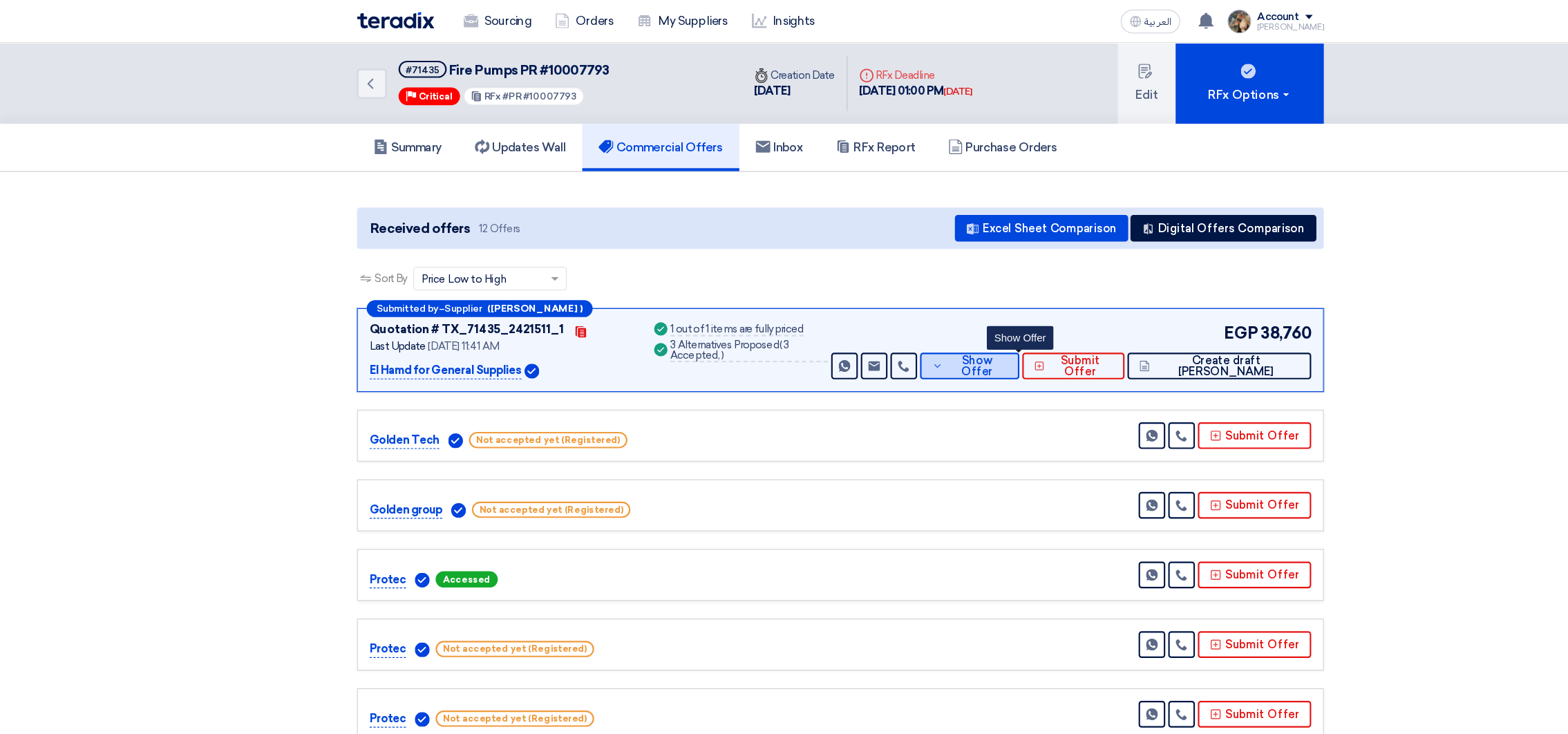
click at [938, 338] on span "Show Offer" at bounding box center [911, 342] width 56 height 21
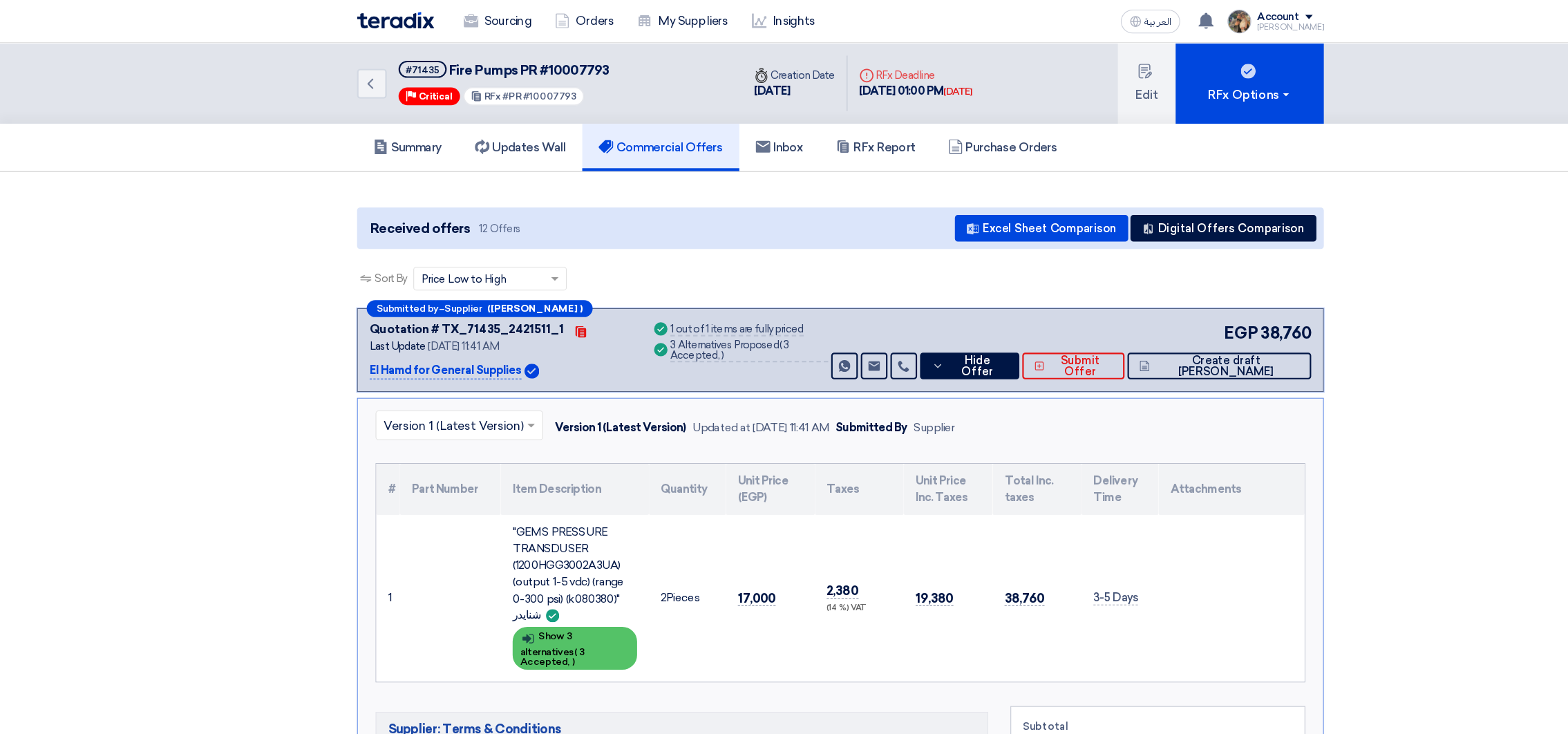
click at [531, 593] on div "Show details Show 3 alternatives ( 3 Accepted, )" at bounding box center [536, 605] width 116 height 40
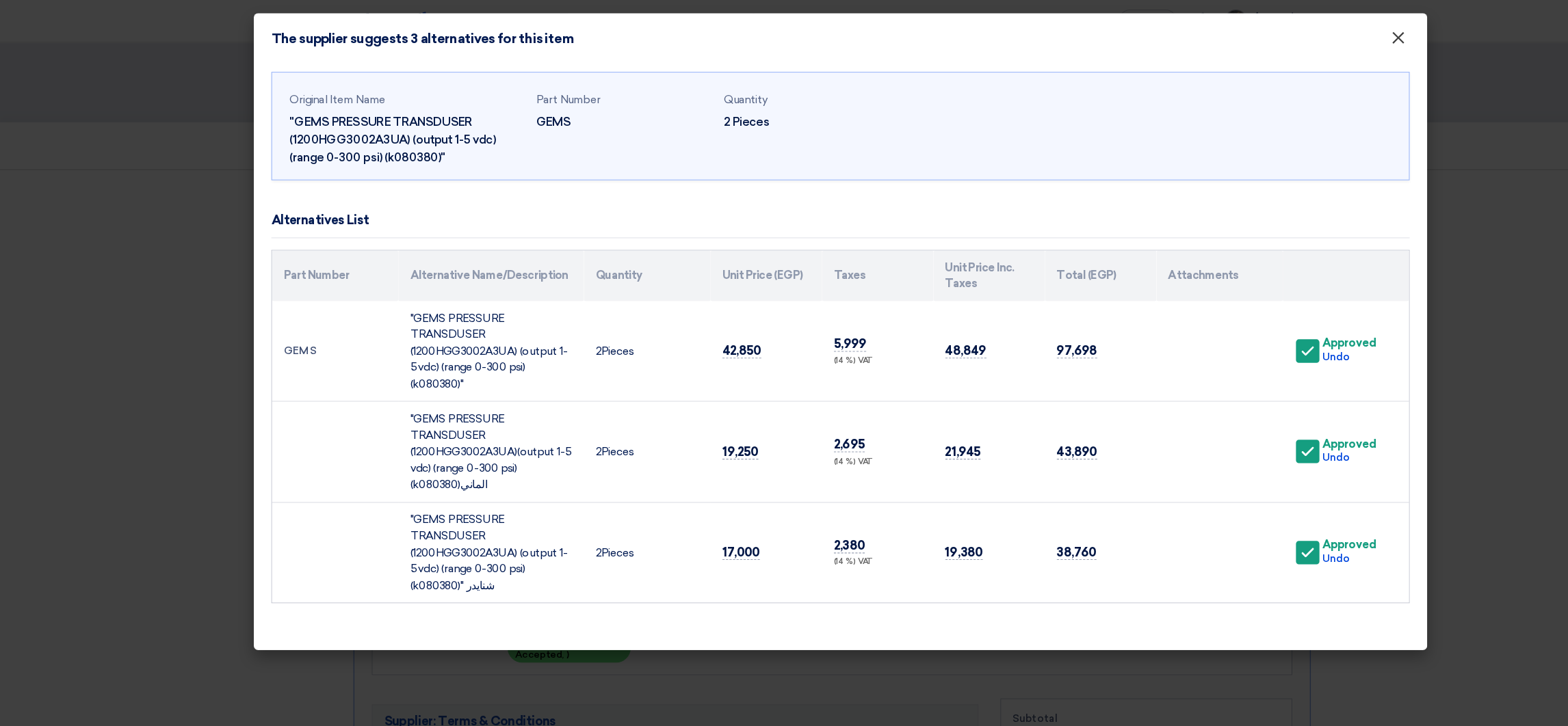
click at [1307, 39] on span "×" at bounding box center [1304, 39] width 14 height 27
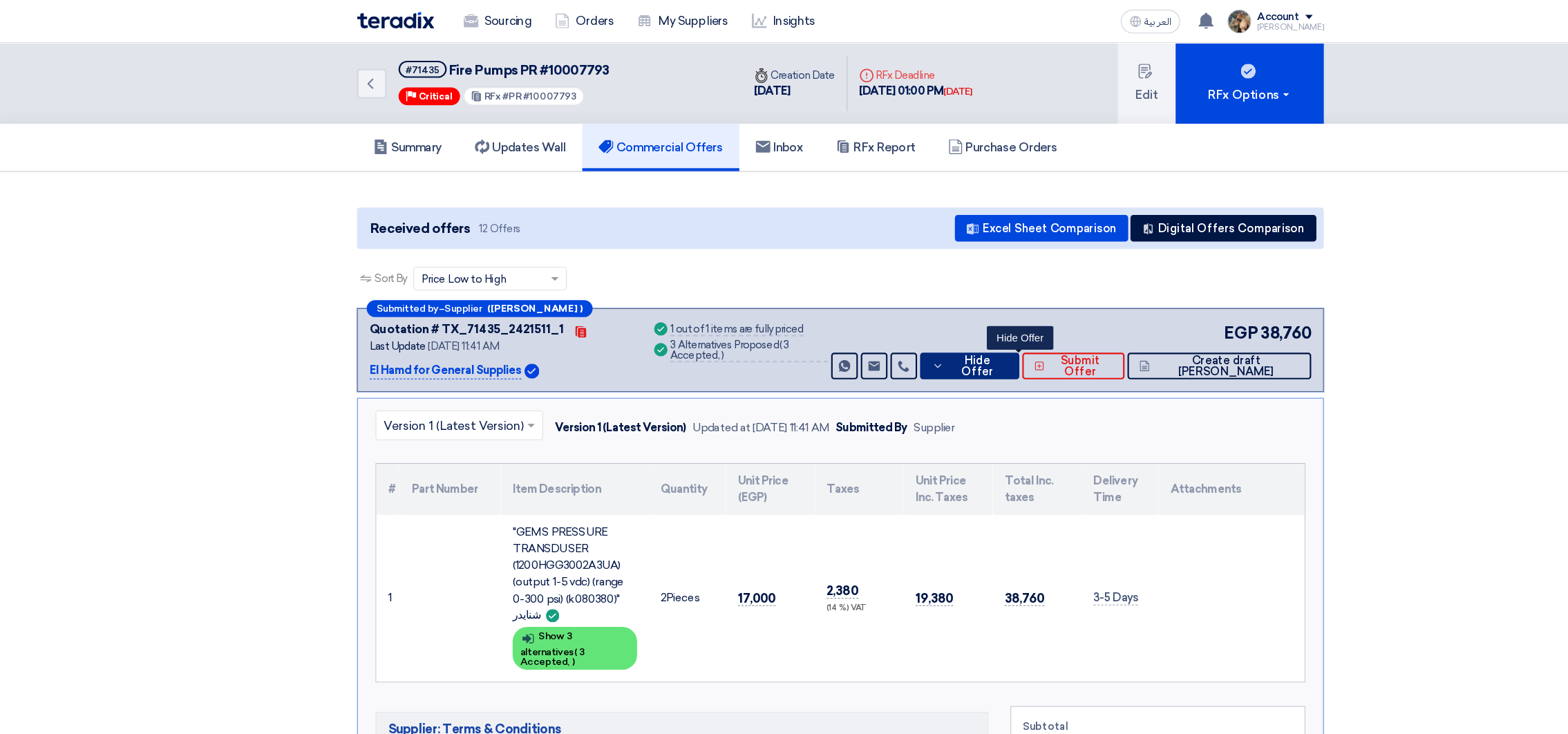
click at [940, 339] on span "Hide Offer" at bounding box center [911, 342] width 56 height 21
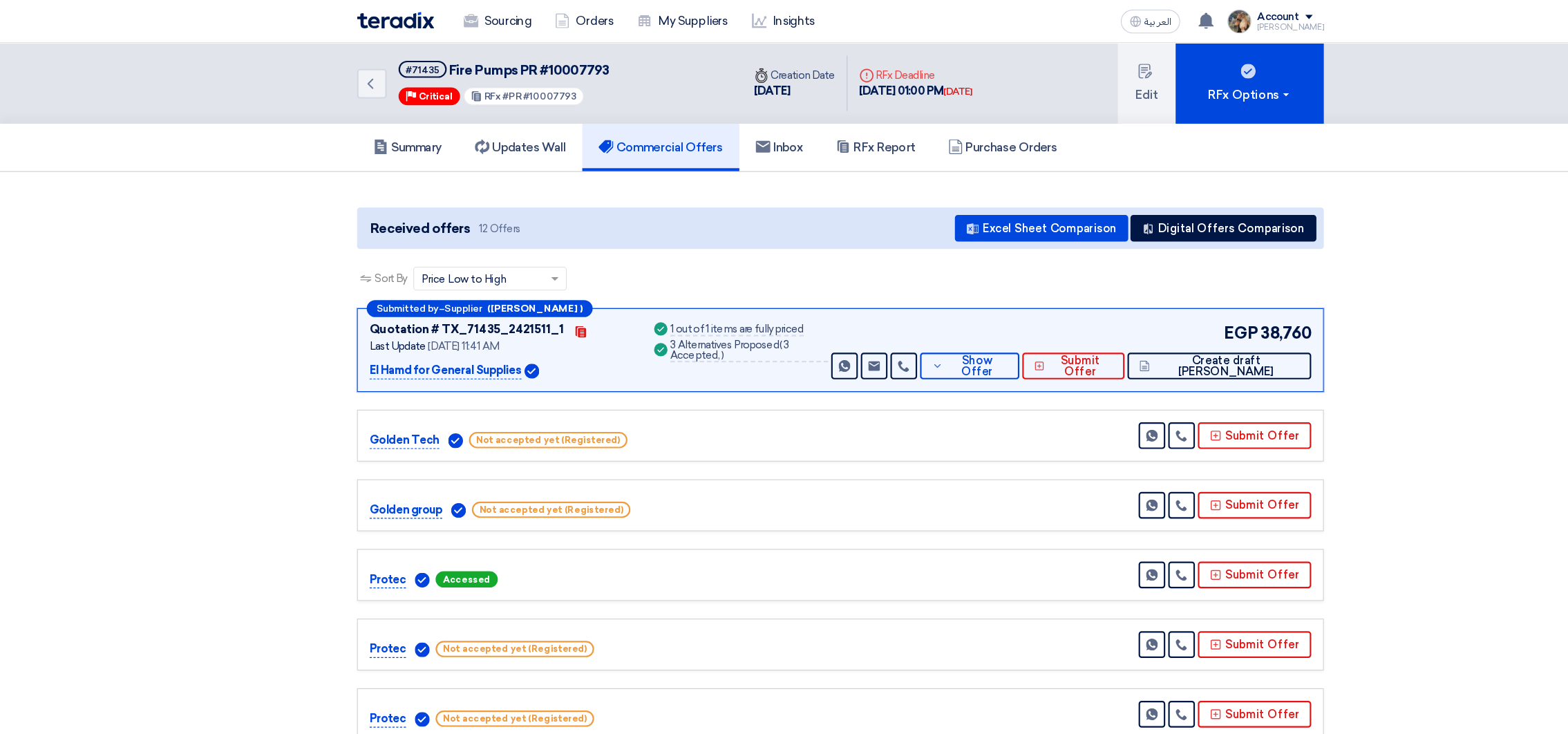
click at [363, 26] on img at bounding box center [369, 18] width 72 height 16
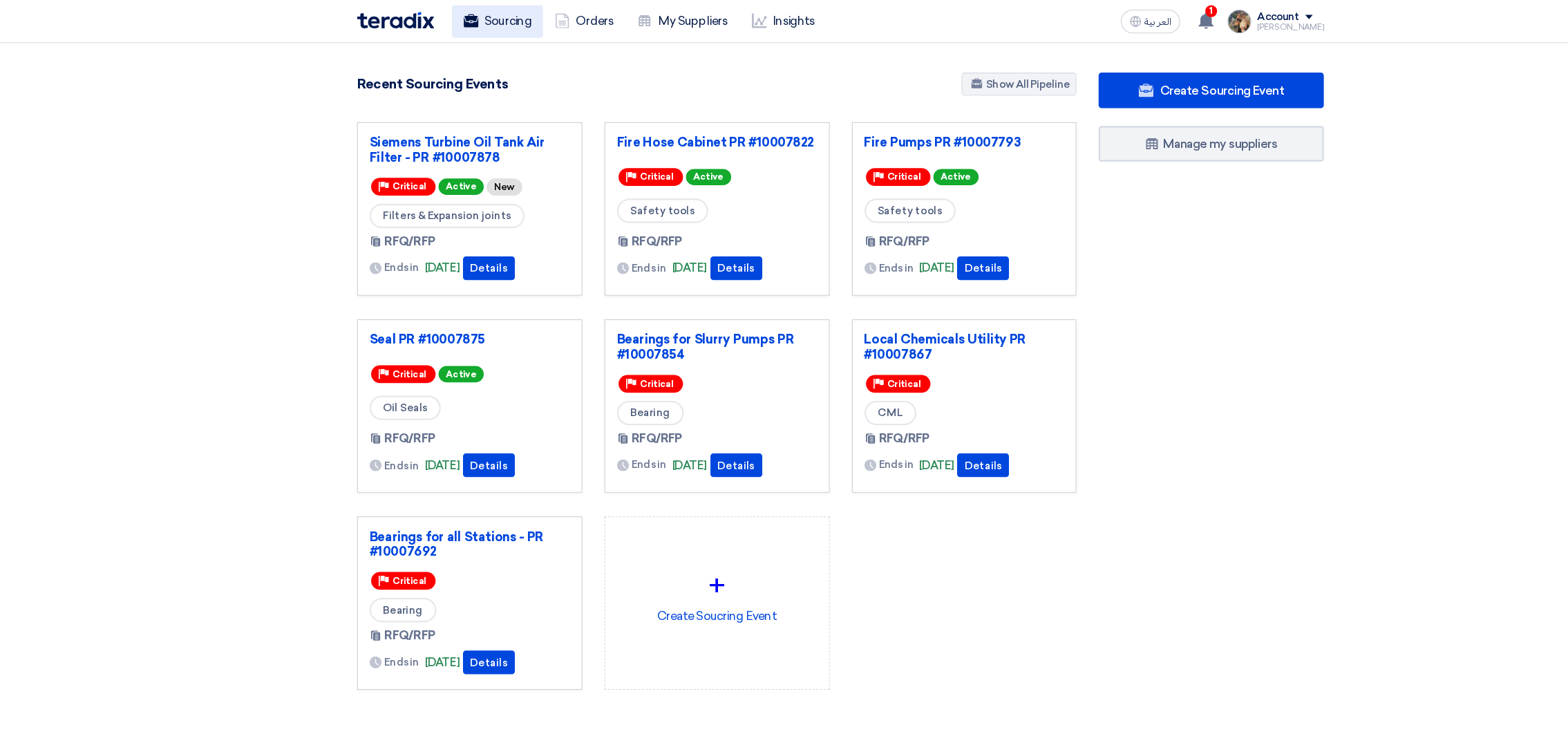
click at [444, 22] on use at bounding box center [440, 19] width 14 height 12
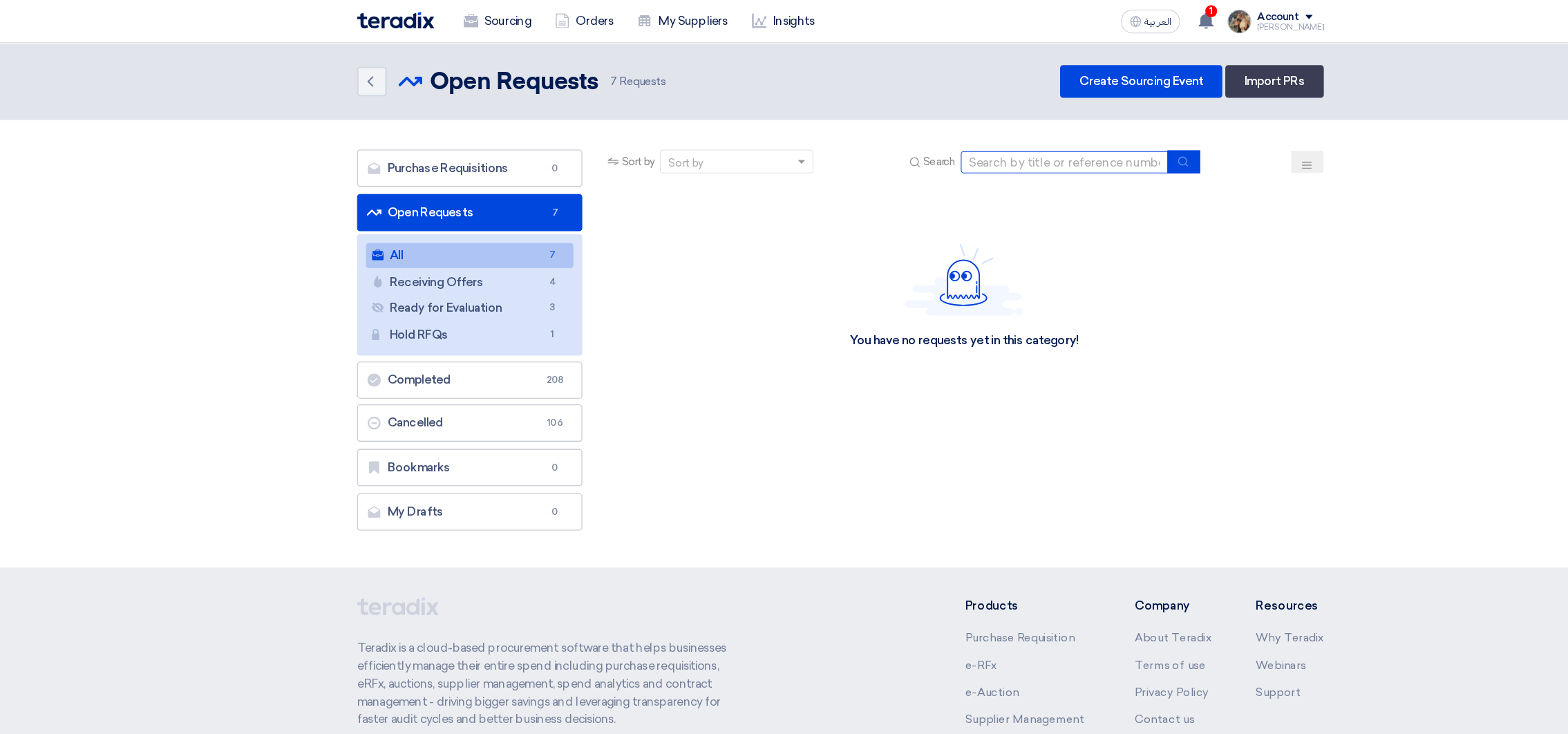
click at [975, 146] on input at bounding box center [992, 151] width 193 height 21
type input "10007710"
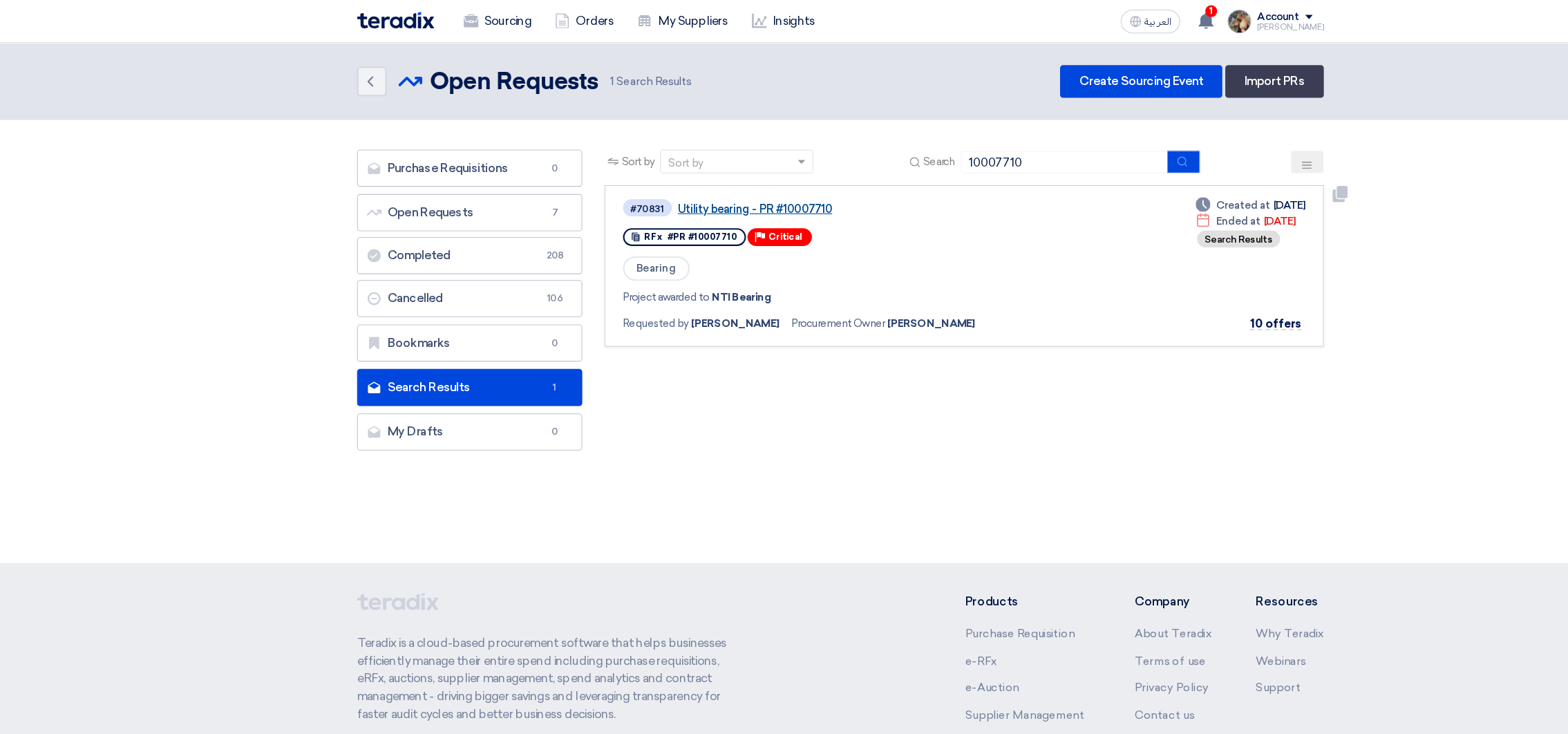
click at [663, 196] on link "Utility bearing - PR #10007710" at bounding box center [805, 195] width 346 height 12
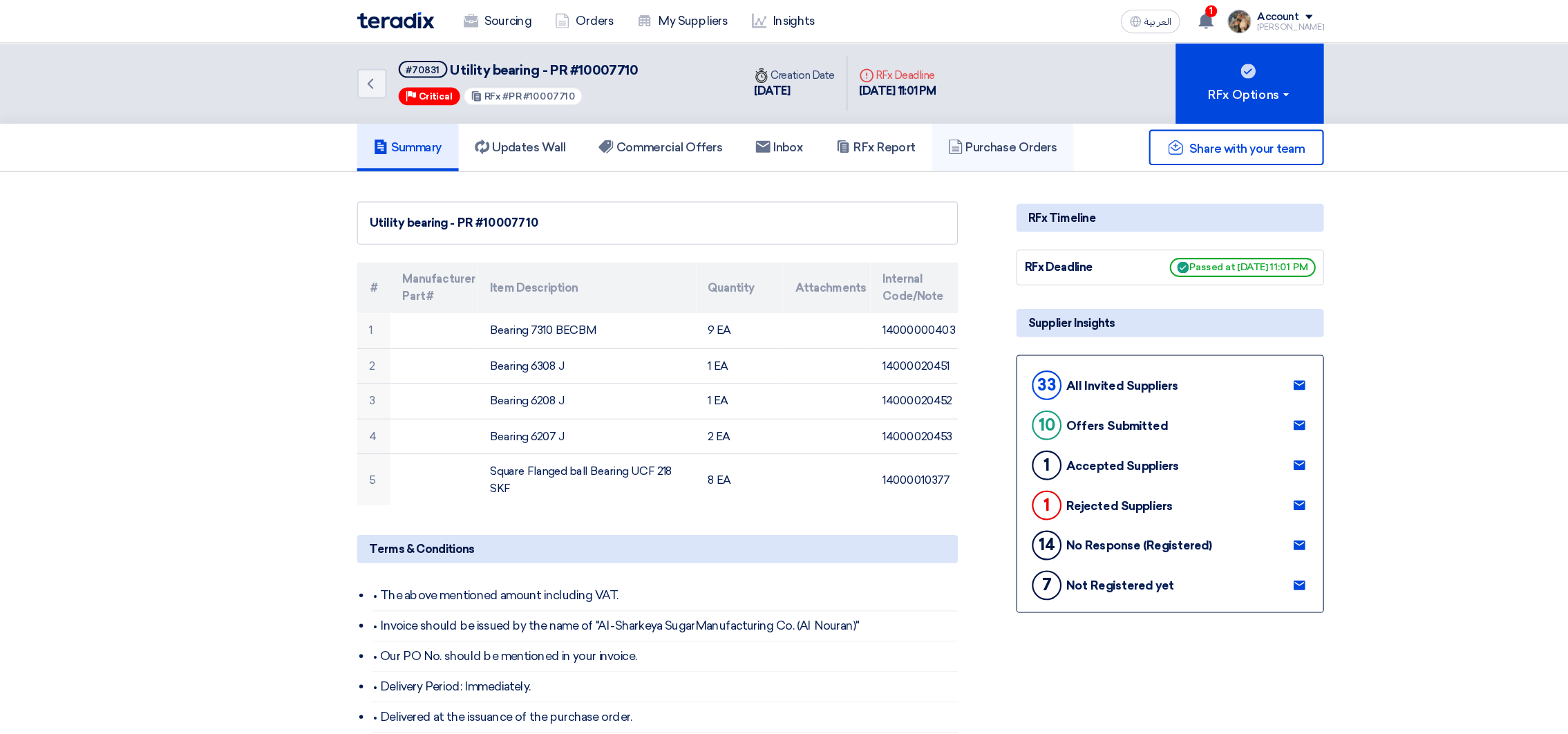
click at [926, 150] on link "Purchase Orders" at bounding box center [936, 137] width 133 height 44
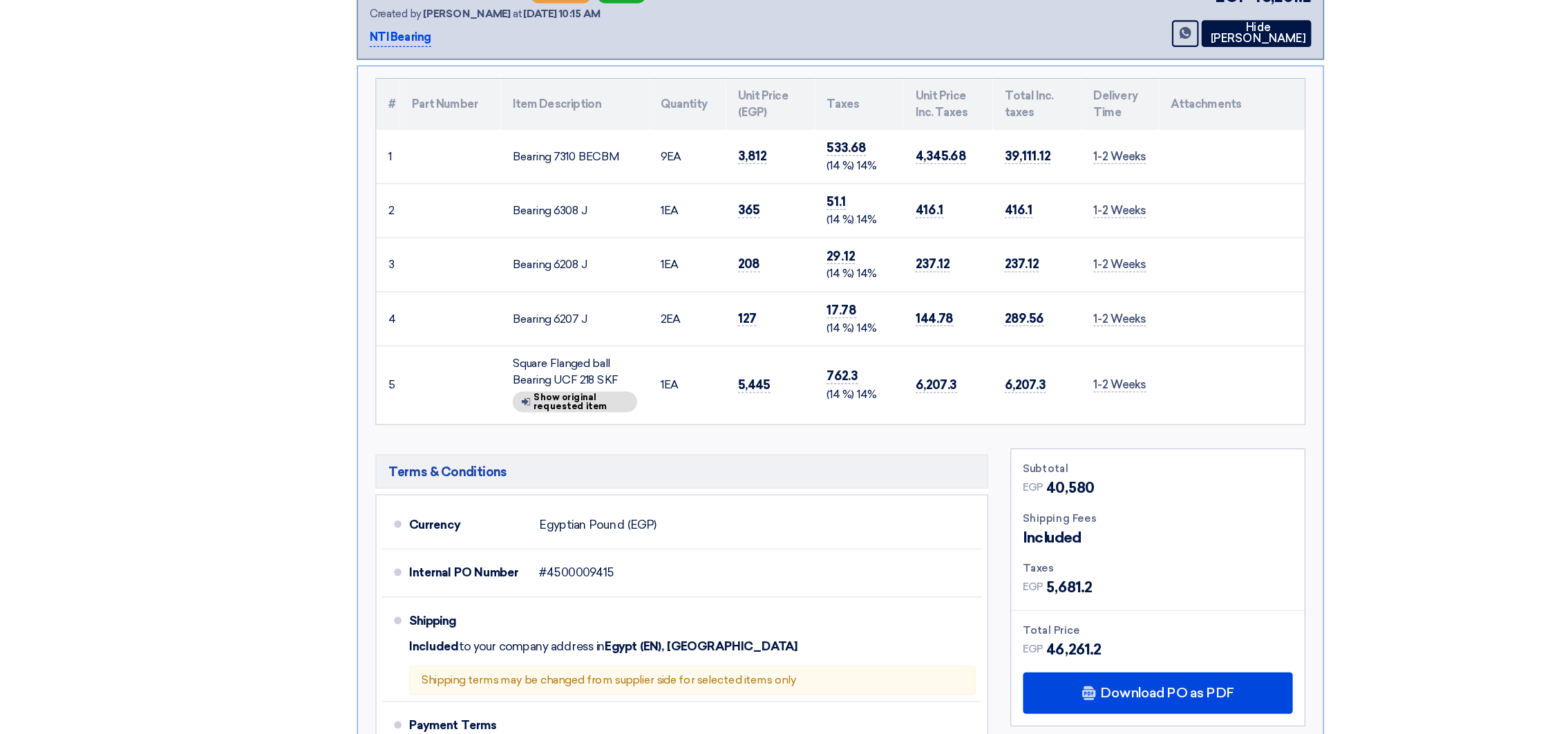
scroll to position [167, 0]
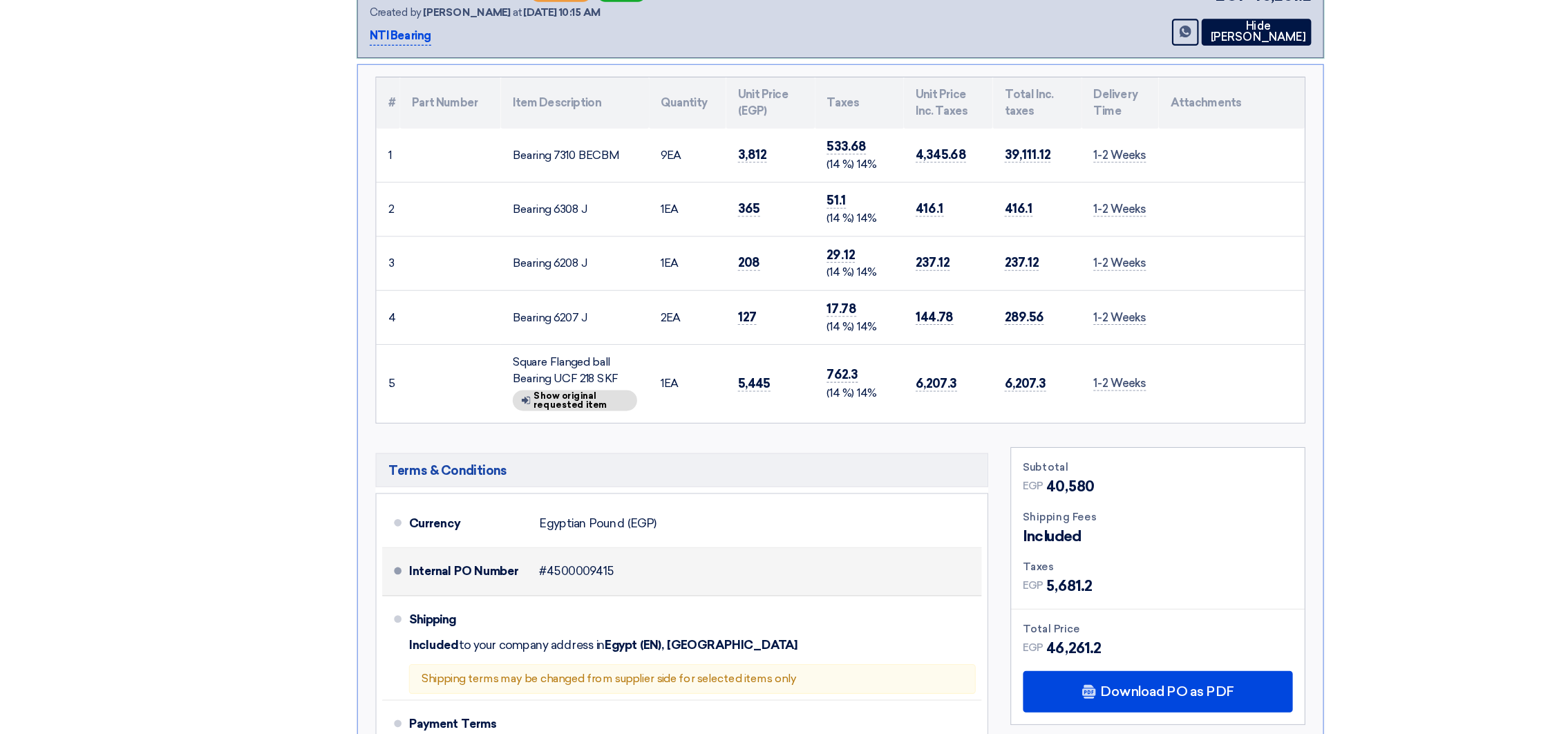
click at [553, 575] on span "#4500009415" at bounding box center [538, 582] width 70 height 14
copy span "4500009415"
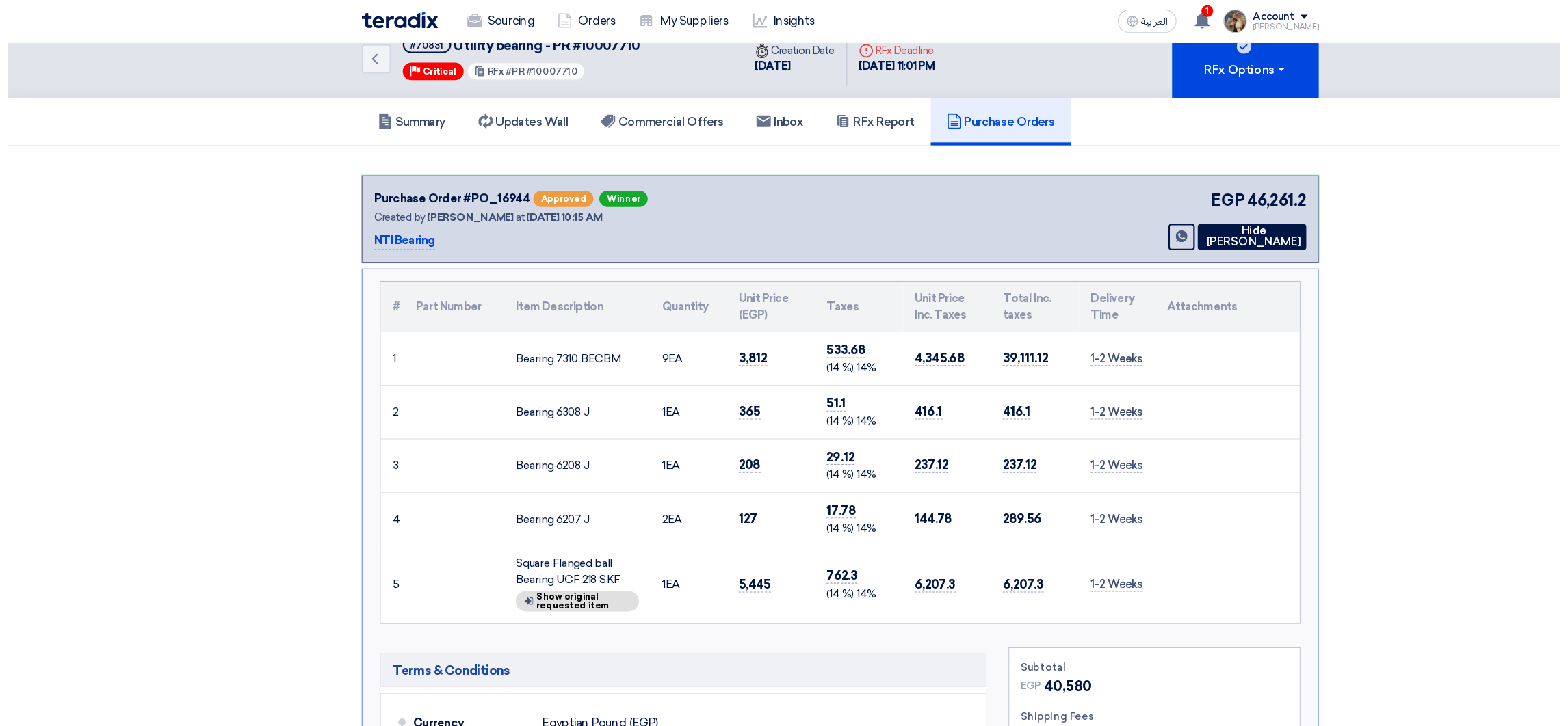
scroll to position [0, 0]
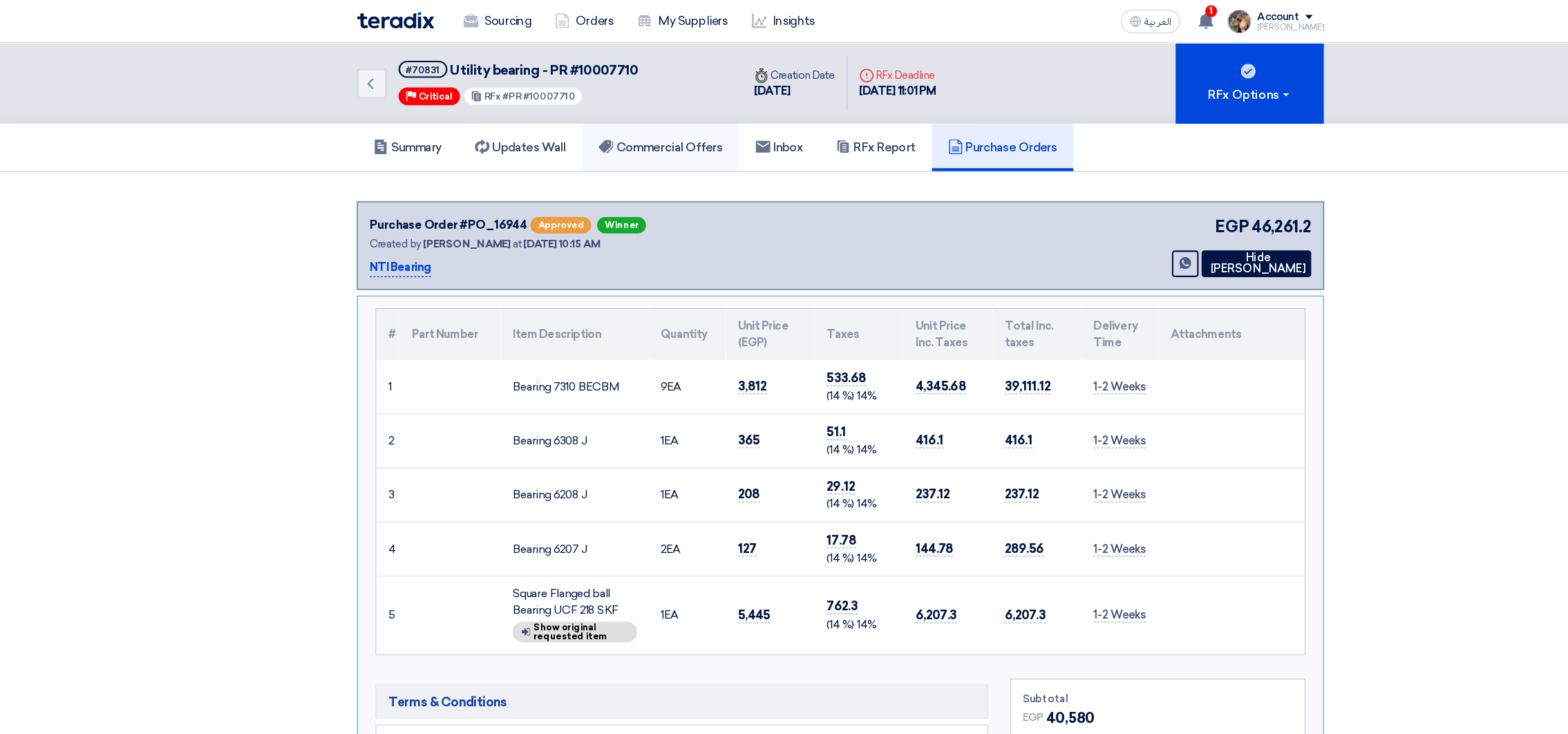
click at [656, 137] on h5 "Commercial Offers" at bounding box center [617, 137] width 116 height 14
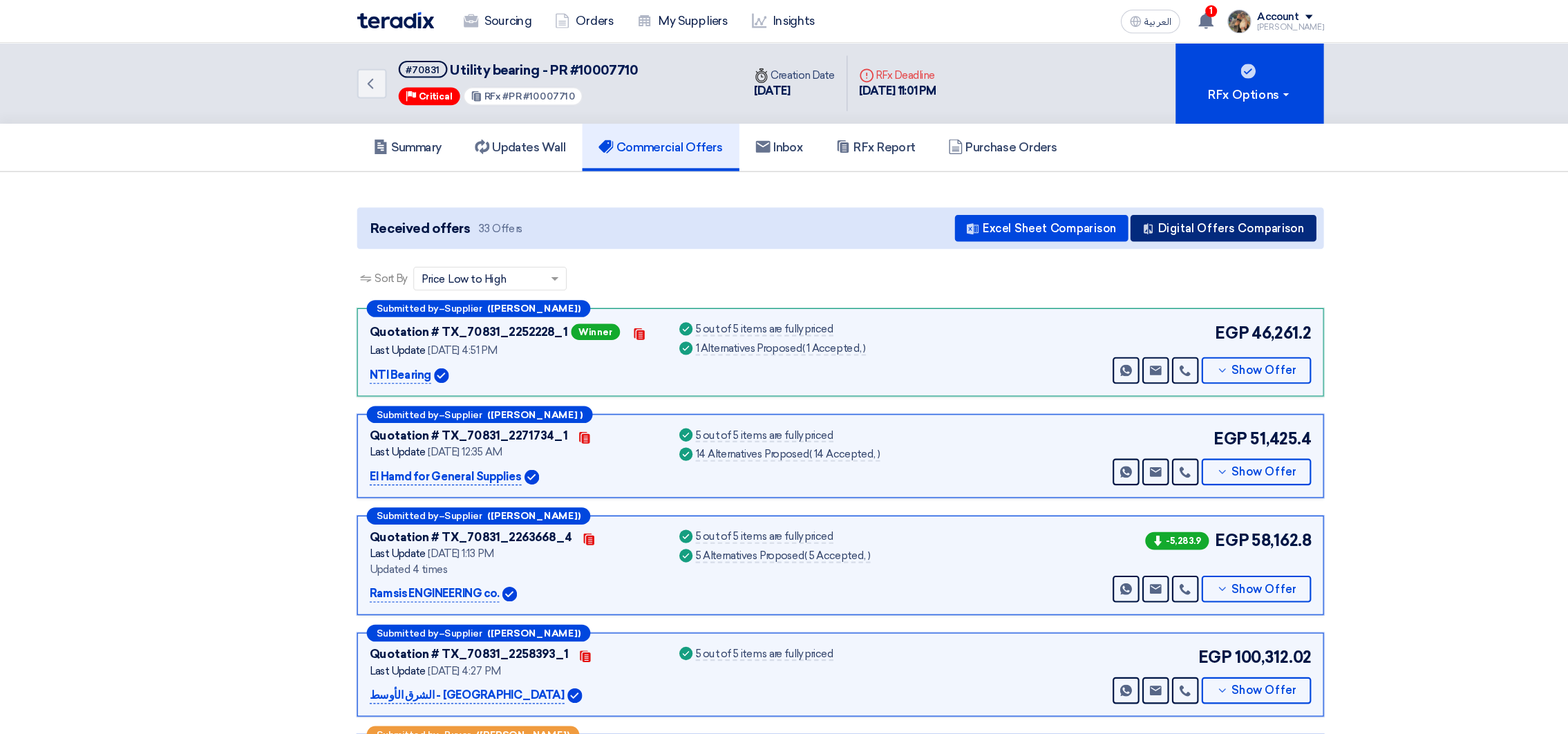
click at [1165, 213] on button "Digital Offers Comparison" at bounding box center [1141, 213] width 173 height 25
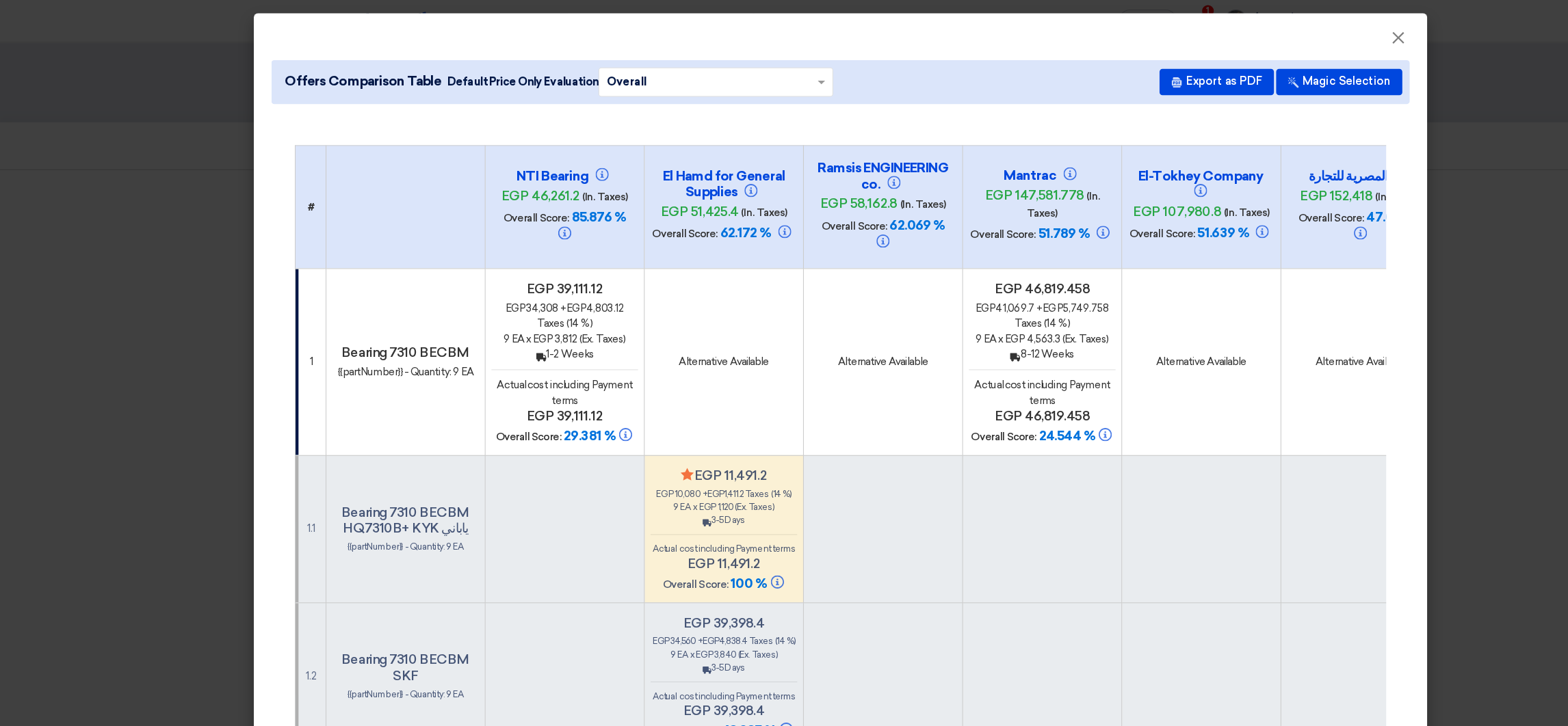
click at [98, 127] on modal-container "× Offers Comparison Table Default Price Only Evaluation × Overall × Export as P…" at bounding box center [784, 363] width 1568 height 726
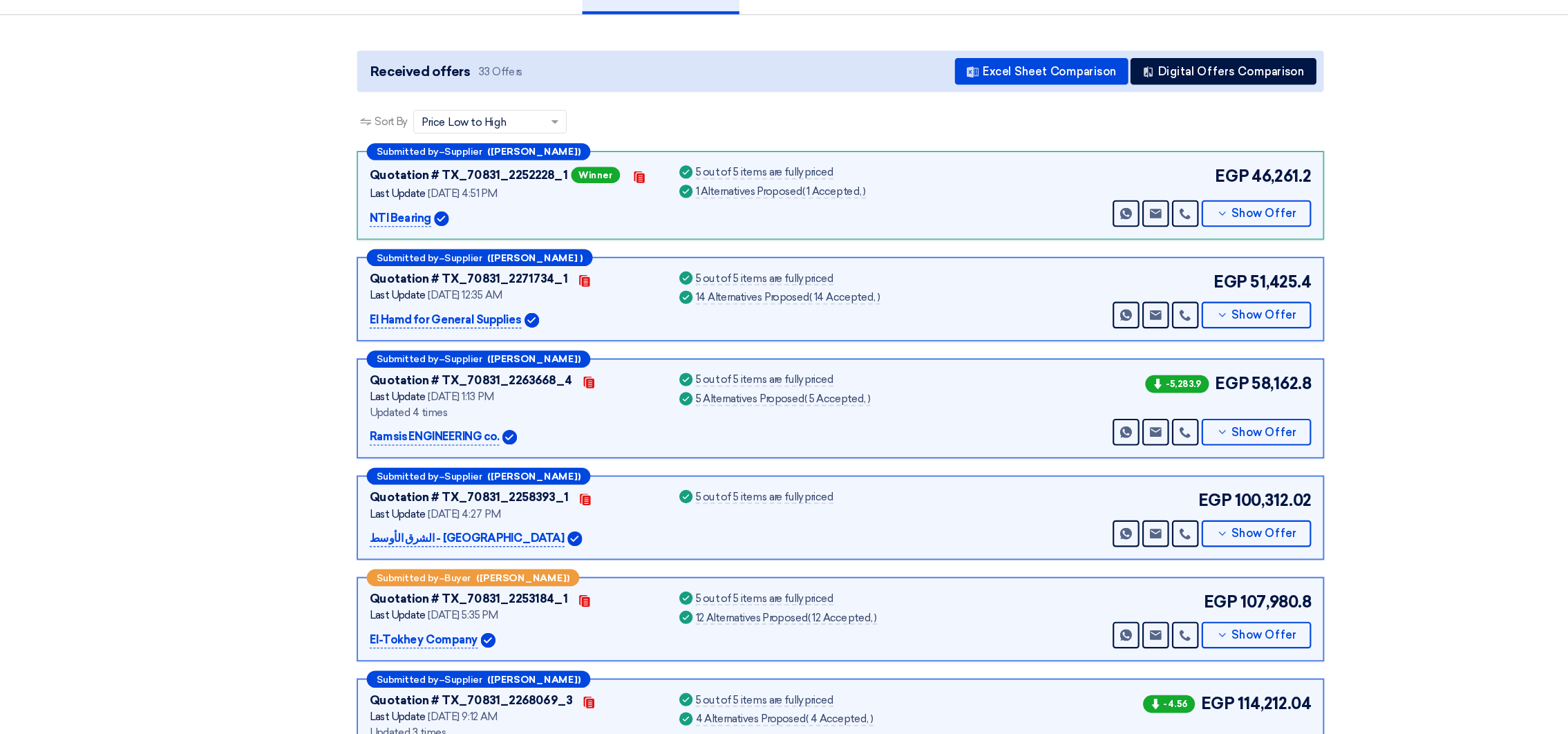
scroll to position [104, 0]
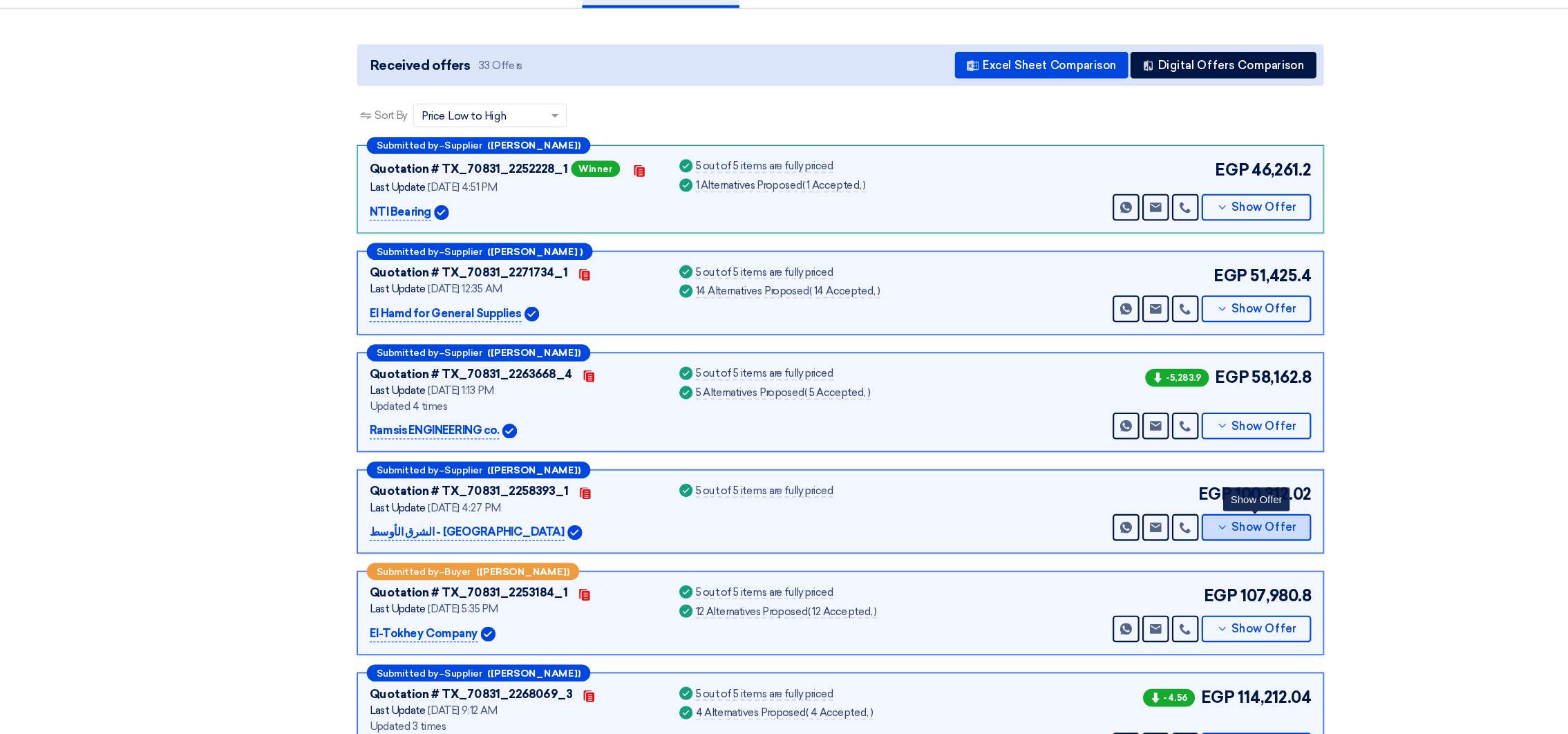
click at [1165, 537] on span "Show Offer" at bounding box center [1180, 542] width 61 height 11
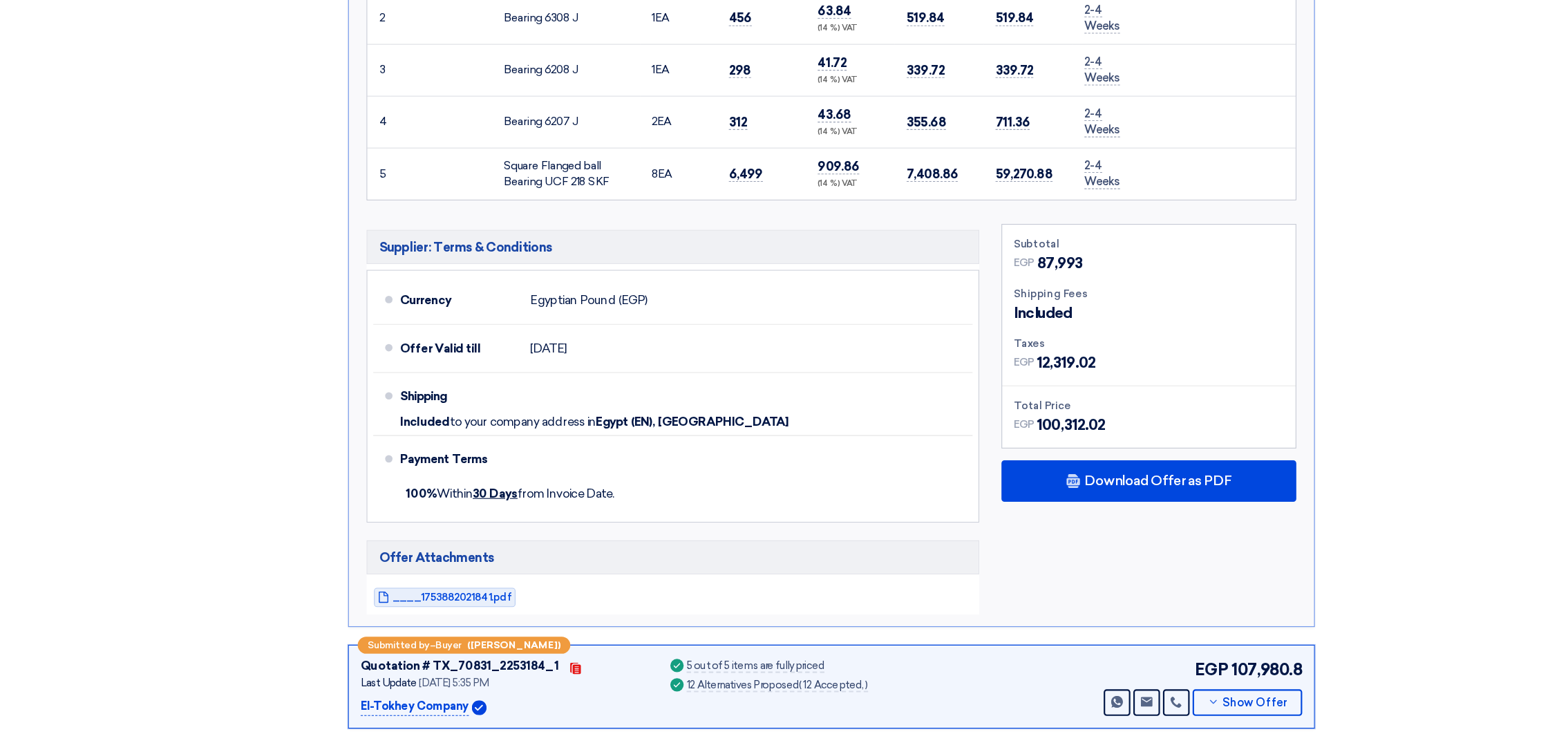
scroll to position [791, 0]
click at [415, 614] on div "____1753882021841.pdf" at bounding box center [636, 606] width 572 height 32
click at [405, 603] on span "____1753882021841.pdf" at bounding box center [431, 606] width 111 height 11
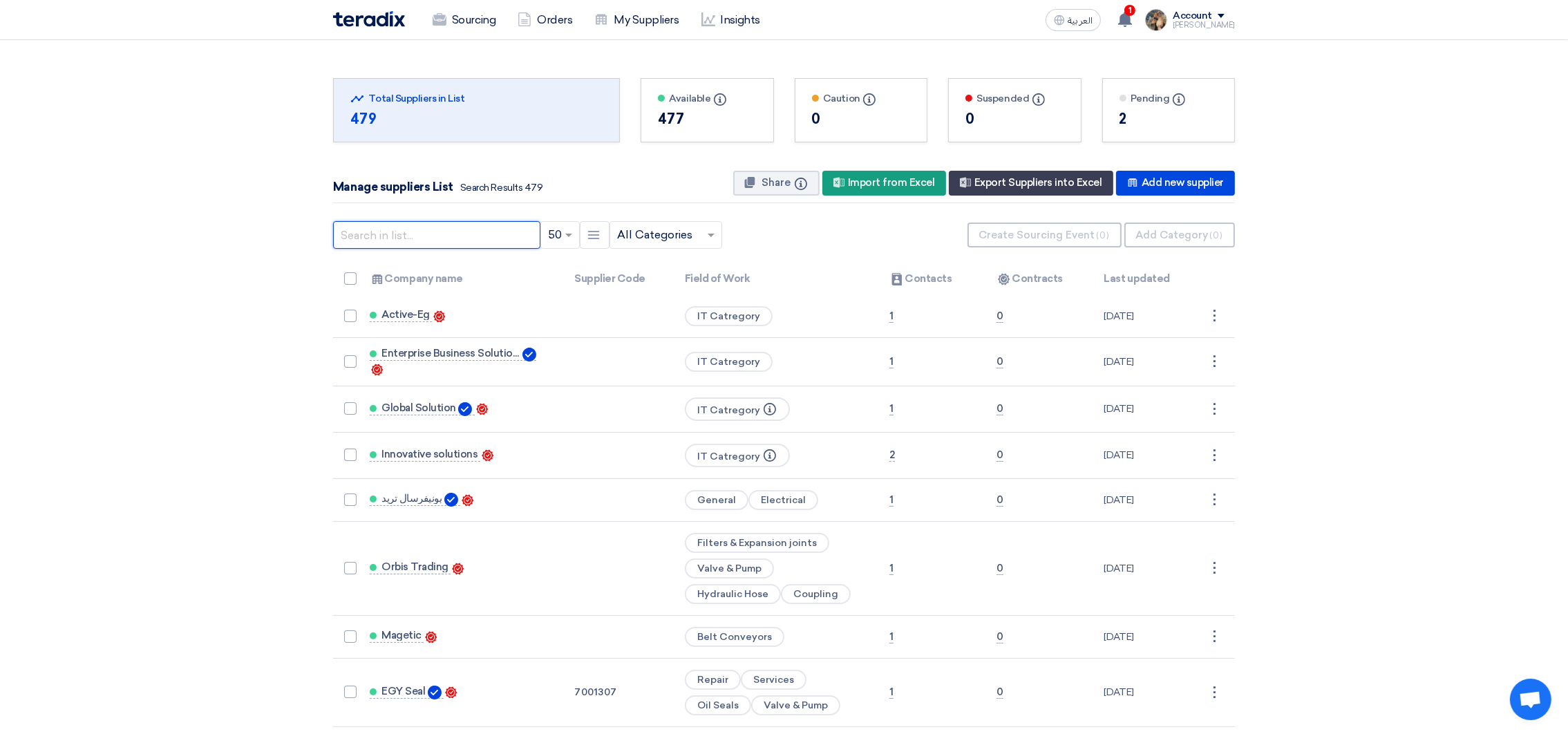
click at [459, 238] on input "text" at bounding box center [437, 235] width 208 height 27
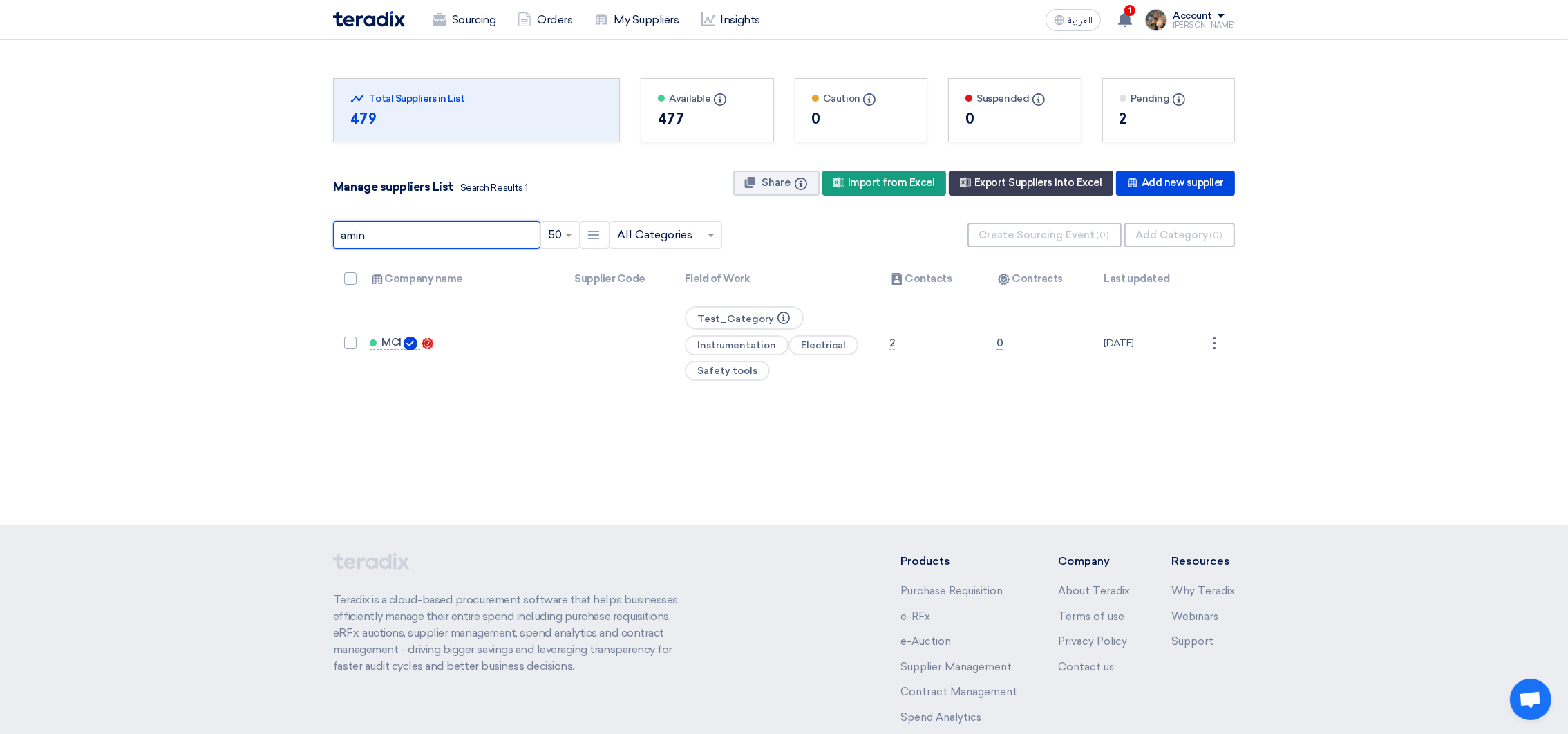
drag, startPoint x: 381, startPoint y: 241, endPoint x: 284, endPoint y: 235, distance: 97.2
click at [284, 235] on section "Total Suppliers in this list Total Suppliers in List 479 Available Info" at bounding box center [784, 230] width 1568 height 380
type input "filter"
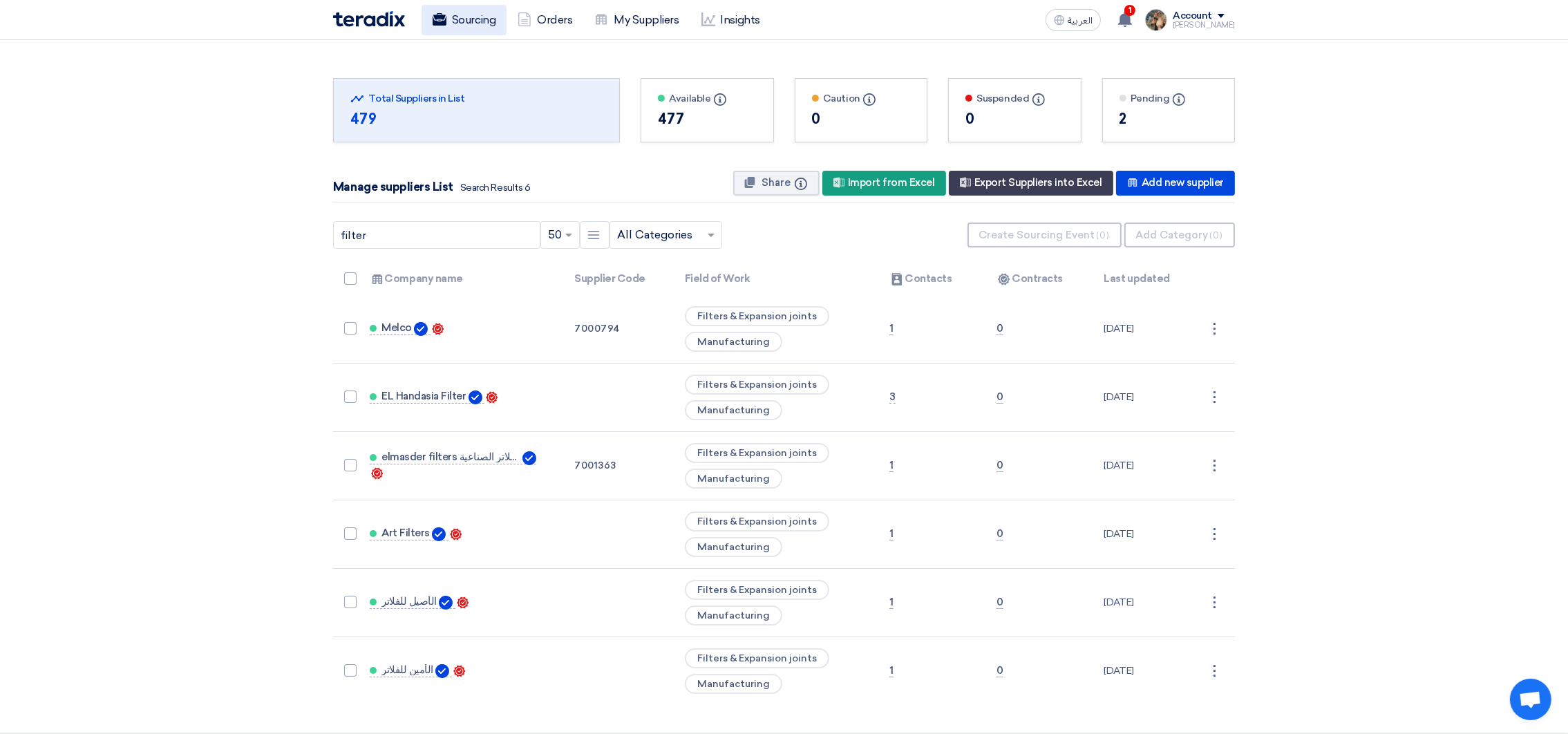
click at [482, 32] on link "Sourcing" at bounding box center [463, 20] width 85 height 31
